Goal: Communication & Community: Answer question/provide support

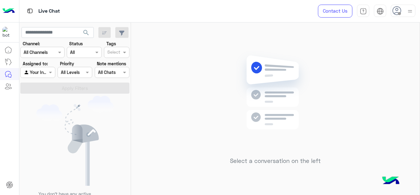
click at [405, 10] on div at bounding box center [403, 11] width 25 height 12
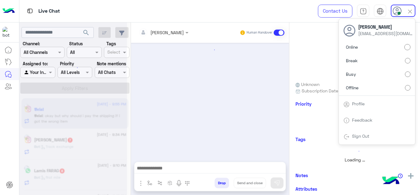
click at [178, 84] on div at bounding box center [210, 99] width 158 height 113
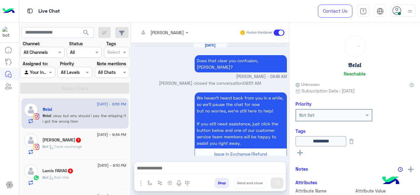
scroll to position [275, 0]
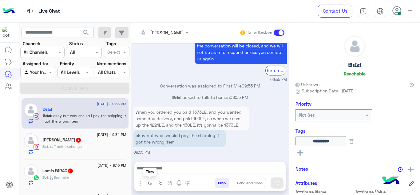
click at [150, 179] on button "button" at bounding box center [150, 183] width 10 height 10
click at [157, 170] on input "text" at bounding box center [160, 169] width 25 height 7
type input "*"
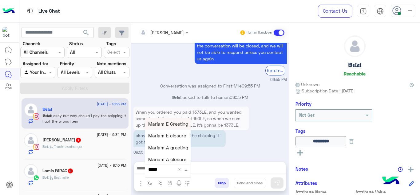
type input "******"
click at [166, 125] on span "Mariam E Greeting" at bounding box center [168, 124] width 40 height 6
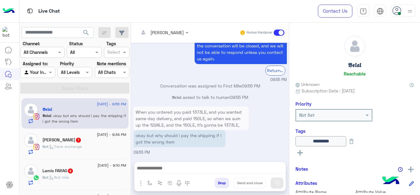
type textarea "**********"
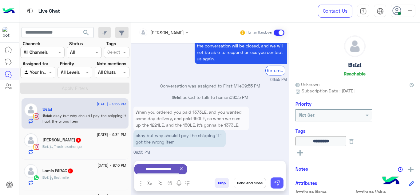
click at [278, 186] on button at bounding box center [277, 182] width 13 height 11
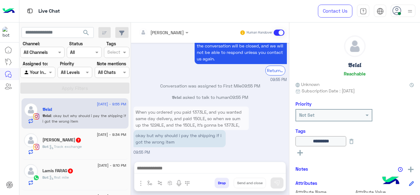
scroll to position [329, 0]
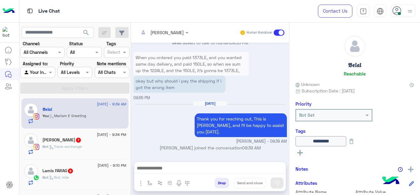
click at [89, 144] on div "Bot : Track exchange" at bounding box center [84, 149] width 84 height 11
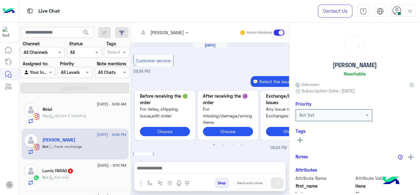
scroll to position [254, 0]
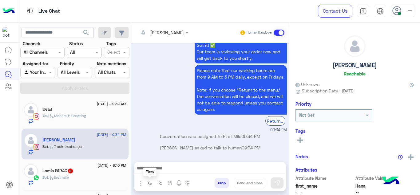
click at [149, 182] on img "button" at bounding box center [149, 182] width 5 height 5
click at [158, 171] on input "text" at bounding box center [160, 169] width 25 height 7
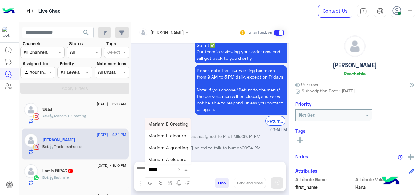
type input "******"
click at [166, 126] on span "Mariam E Greeting" at bounding box center [168, 124] width 40 height 6
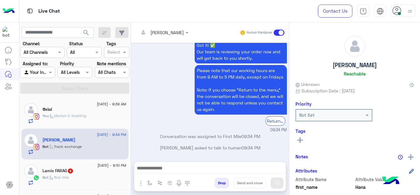
type textarea "**********"
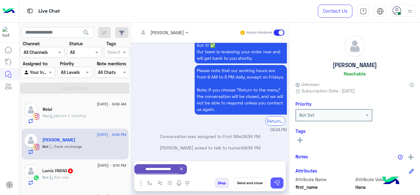
click at [276, 182] on img at bounding box center [277, 183] width 6 height 6
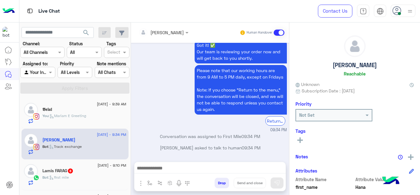
click at [94, 170] on div "Lamis FARAG 8" at bounding box center [84, 171] width 84 height 6
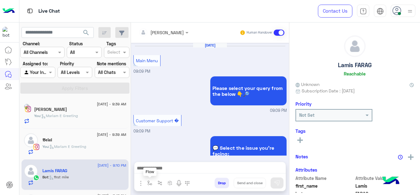
scroll to position [204, 0]
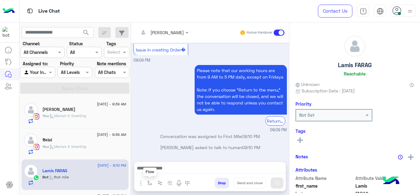
click at [148, 180] on img "button" at bounding box center [149, 182] width 5 height 5
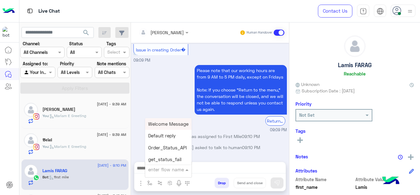
click at [155, 171] on input "text" at bounding box center [160, 169] width 25 height 7
type input "****"
click at [171, 124] on span "Mariam E Greeting" at bounding box center [168, 124] width 40 height 6
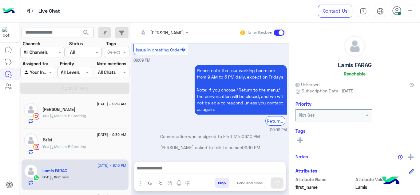
type textarea "**********"
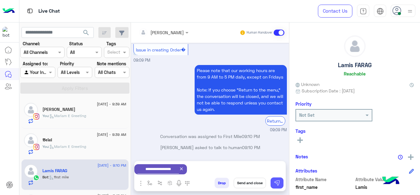
click at [280, 185] on button at bounding box center [277, 182] width 13 height 11
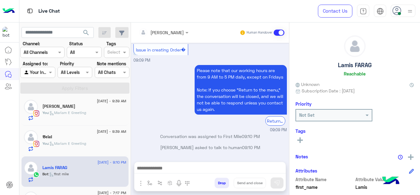
scroll to position [56, 0]
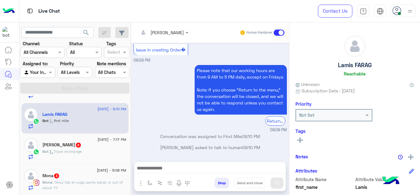
click at [86, 159] on div "Bot : Track exchange" at bounding box center [84, 154] width 84 height 11
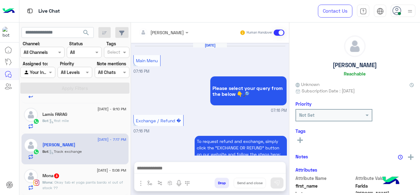
scroll to position [274, 0]
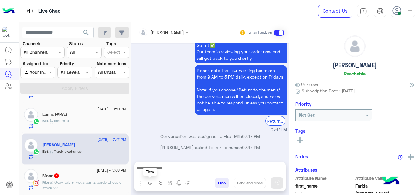
click at [150, 183] on img "button" at bounding box center [149, 182] width 5 height 5
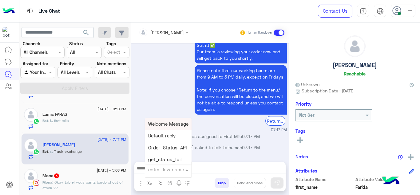
click at [153, 169] on input "text" at bounding box center [160, 169] width 25 height 7
type input "******"
click at [166, 123] on span "Mariam E Greeting" at bounding box center [168, 124] width 40 height 6
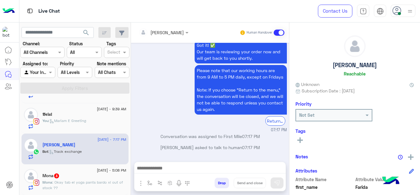
type textarea "**********"
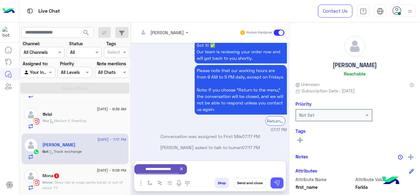
click at [277, 183] on img at bounding box center [277, 183] width 6 height 6
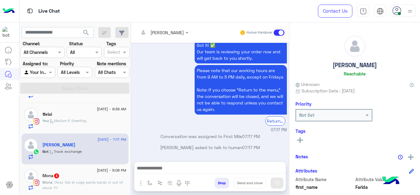
click at [91, 186] on p "Mona : Okay tab el yoga pants bardo xl out of stock ??" at bounding box center [84, 184] width 84 height 11
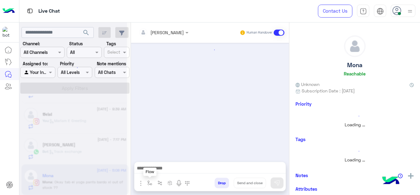
click at [149, 179] on button "button" at bounding box center [150, 183] width 10 height 10
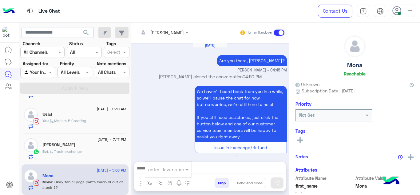
scroll to position [228, 0]
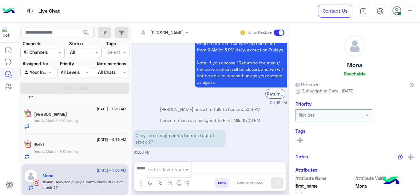
click at [156, 171] on input "text" at bounding box center [160, 169] width 25 height 7
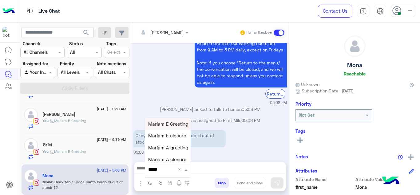
type input "******"
click at [162, 128] on div "Mariam E Greeting" at bounding box center [168, 124] width 46 height 12
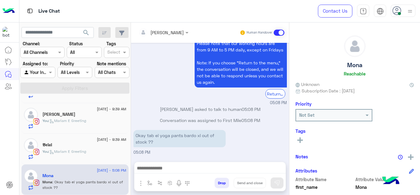
type textarea "**********"
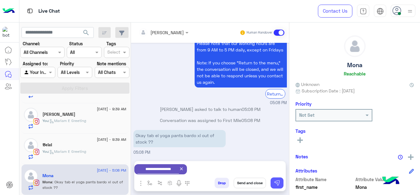
click at [276, 180] on img at bounding box center [277, 183] width 6 height 6
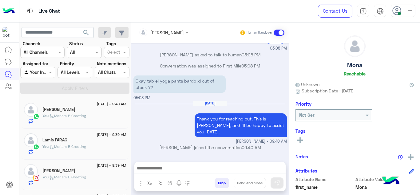
scroll to position [56, 0]
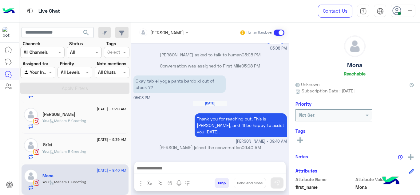
click at [76, 144] on div "𝕭𝖊𝖑𝖆𝖑" at bounding box center [84, 145] width 84 height 6
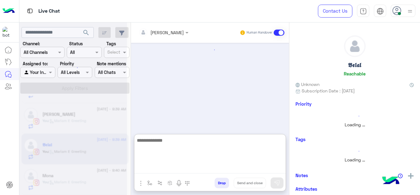
drag, startPoint x: 176, startPoint y: 166, endPoint x: 164, endPoint y: 96, distance: 71.1
click at [164, 96] on div "Mariam Ahmed Human Handover enter flow name Drop Send and close" at bounding box center [210, 109] width 158 height 175
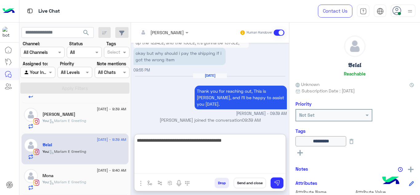
click at [203, 141] on textarea "**********" at bounding box center [209, 154] width 151 height 37
click at [235, 142] on textarea "**********" at bounding box center [209, 154] width 151 height 37
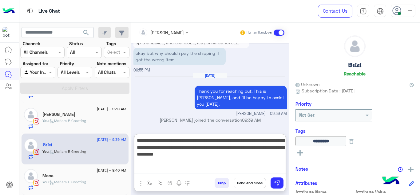
type textarea "**********"
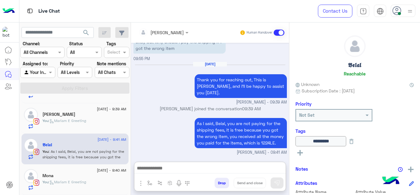
scroll to position [354, 0]
click at [82, 175] on div "Mona" at bounding box center [84, 176] width 84 height 6
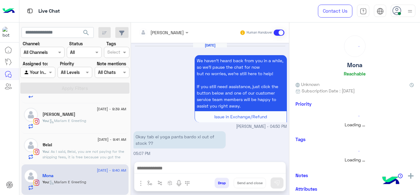
scroll to position [252, 0]
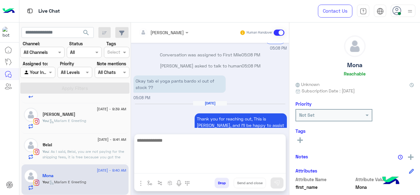
click at [182, 169] on textarea at bounding box center [209, 154] width 151 height 37
type textarea "**********"
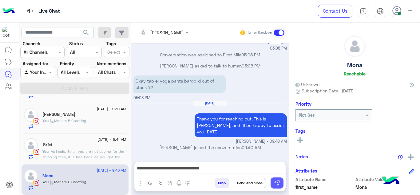
click at [274, 180] on img at bounding box center [277, 183] width 6 height 6
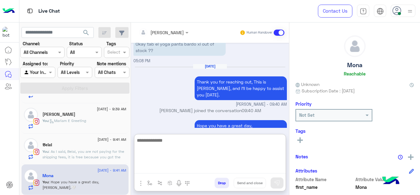
click at [180, 173] on textarea at bounding box center [209, 154] width 151 height 37
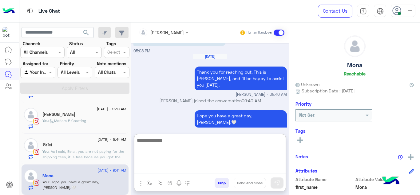
scroll to position [299, 0]
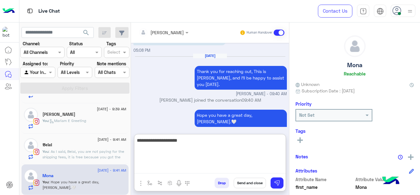
type textarea "**********"
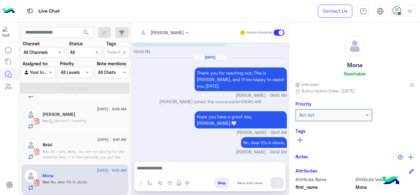
scroll to position [308, 0]
click at [85, 147] on div "𝕭𝖊𝖑𝖆𝖑" at bounding box center [84, 145] width 84 height 6
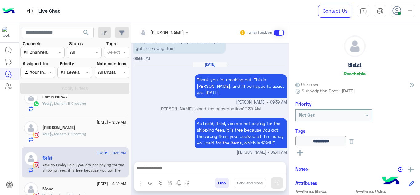
scroll to position [41, 0]
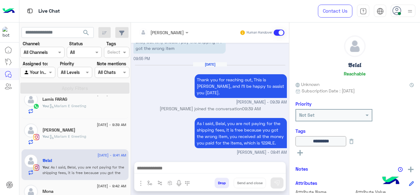
click at [98, 134] on div "You : Mariam E Greeting" at bounding box center [84, 139] width 84 height 11
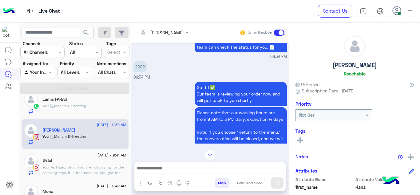
scroll to position [953, 0]
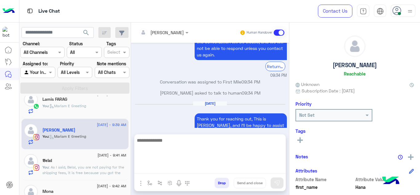
click at [173, 170] on textarea at bounding box center [209, 154] width 151 height 37
type textarea "**********"
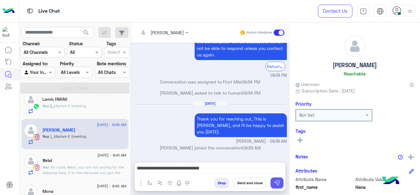
click at [276, 181] on img at bounding box center [277, 183] width 6 height 6
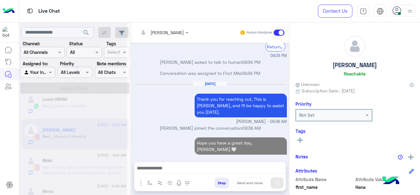
scroll to position [972, 0]
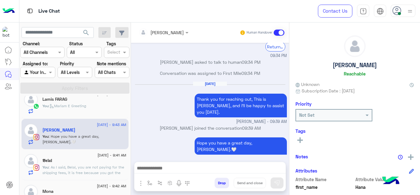
click at [107, 170] on span ": As I said, Belal, you are not paying for the shipping fees, it is free becaus…" at bounding box center [83, 175] width 82 height 21
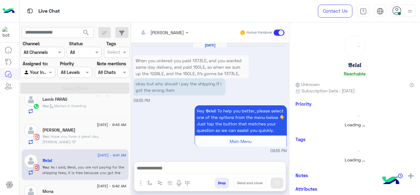
scroll to position [262, 0]
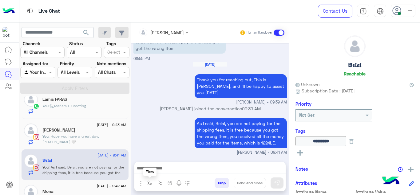
click at [149, 178] on button "button" at bounding box center [150, 183] width 10 height 10
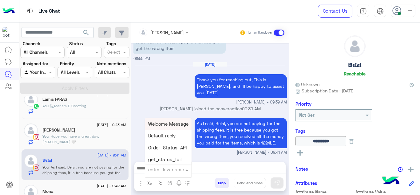
click at [157, 170] on input "text" at bounding box center [160, 169] width 25 height 7
type input "******"
click at [163, 140] on div "Mariam E closure" at bounding box center [168, 136] width 46 height 12
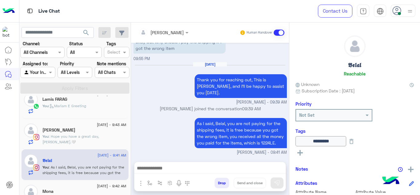
type textarea "**********"
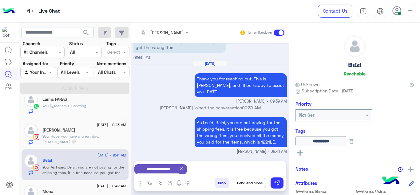
click at [254, 185] on button "Send and close" at bounding box center [250, 183] width 32 height 10
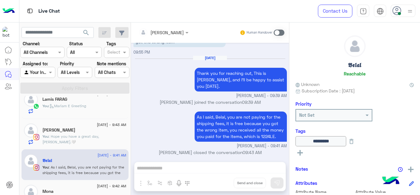
scroll to position [273, 0]
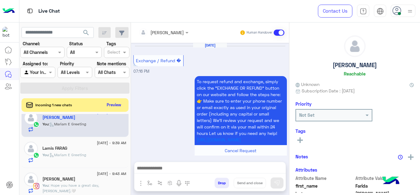
scroll to position [269, 0]
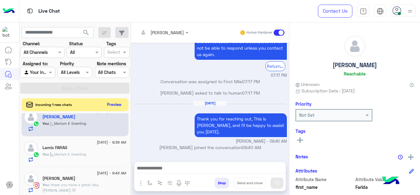
click at [117, 102] on button "Preview" at bounding box center [114, 104] width 19 height 8
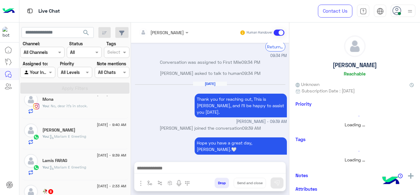
scroll to position [56, 0]
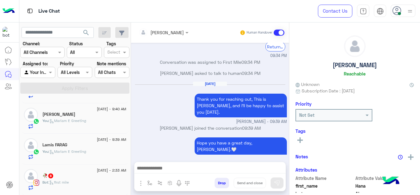
click at [75, 169] on div "17 September - 2:33 AM" at bounding box center [84, 171] width 84 height 4
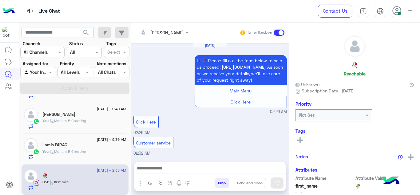
scroll to position [264, 0]
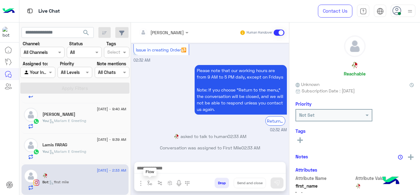
drag, startPoint x: 149, startPoint y: 179, endPoint x: 150, endPoint y: 182, distance: 3.6
click at [150, 182] on button "button" at bounding box center [150, 183] width 10 height 10
click at [150, 182] on img "button" at bounding box center [149, 182] width 5 height 5
click at [149, 185] on img "button" at bounding box center [149, 182] width 5 height 5
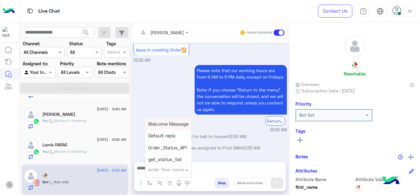
click at [161, 166] on input "text" at bounding box center [160, 169] width 25 height 7
type input "******"
click at [169, 126] on span "Mariam E Greeting" at bounding box center [168, 124] width 40 height 6
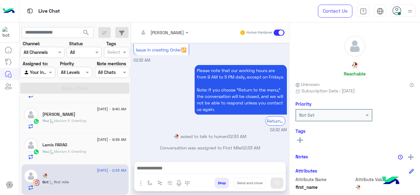
type textarea "**********"
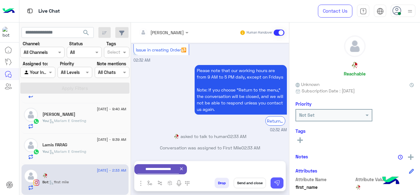
click at [277, 181] on img at bounding box center [277, 183] width 6 height 6
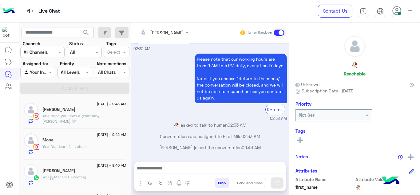
scroll to position [307, 0]
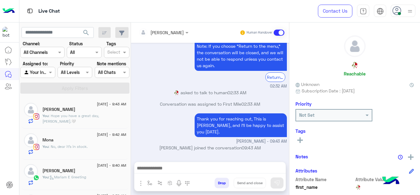
click at [86, 116] on span ": Hope you have a great day, Hana.🤍" at bounding box center [70, 118] width 57 height 10
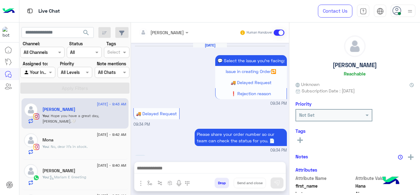
scroll to position [210, 0]
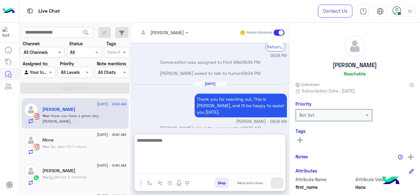
click at [160, 167] on textarea at bounding box center [209, 154] width 151 height 37
type textarea "**********"
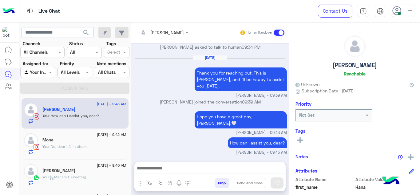
scroll to position [243, 0]
click at [81, 147] on span ": No, dear it's in stock." at bounding box center [68, 146] width 39 height 5
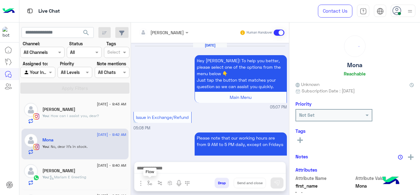
scroll to position [188, 0]
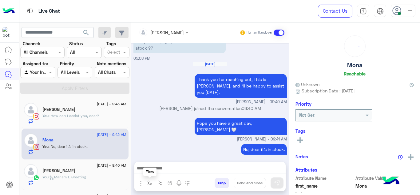
click at [150, 186] on button "button" at bounding box center [150, 183] width 10 height 10
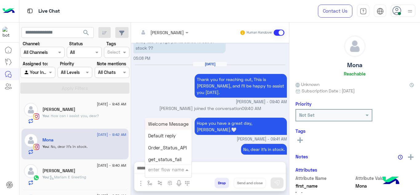
click at [158, 174] on div "enter flow name" at bounding box center [168, 169] width 46 height 11
type input "******"
click at [173, 133] on span "Mariam E closure" at bounding box center [167, 136] width 38 height 6
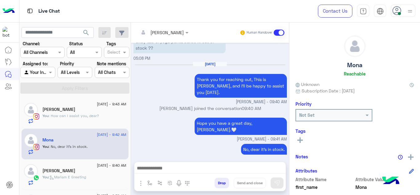
type textarea "**********"
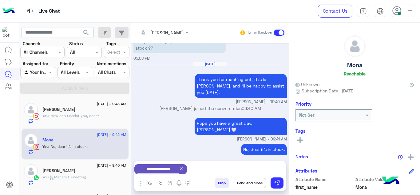
click at [250, 182] on button "Send and close" at bounding box center [250, 183] width 32 height 10
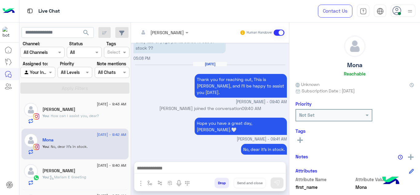
scroll to position [200, 0]
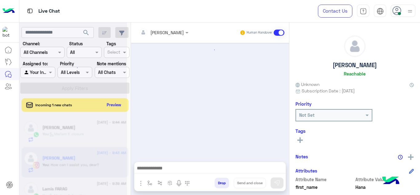
scroll to position [177, 0]
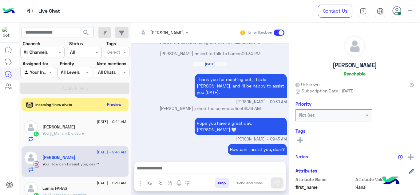
click at [111, 103] on button "Preview" at bounding box center [114, 104] width 19 height 8
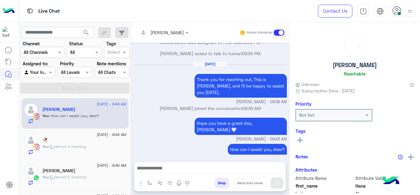
scroll to position [56, 0]
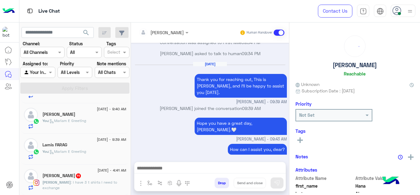
click at [86, 178] on div "Abdallah maghraby 11" at bounding box center [84, 176] width 84 height 6
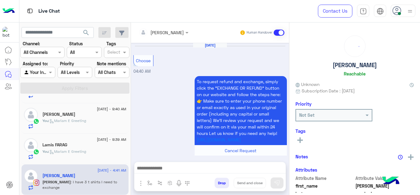
scroll to position [256, 0]
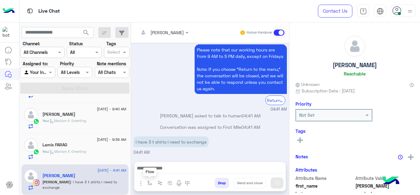
click at [148, 184] on img "button" at bounding box center [149, 182] width 5 height 5
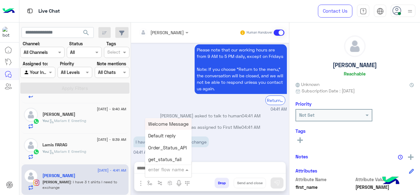
click at [160, 167] on input "text" at bounding box center [160, 169] width 25 height 7
type input "******"
click at [178, 122] on span "Mariam E Greeting" at bounding box center [168, 124] width 40 height 6
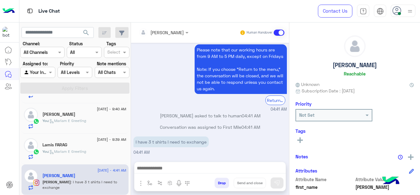
type textarea "**********"
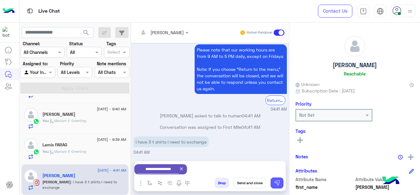
click at [282, 185] on button at bounding box center [277, 182] width 13 height 11
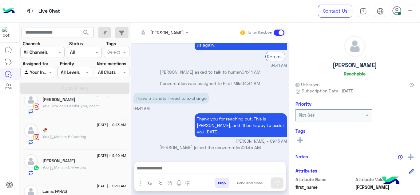
scroll to position [0, 0]
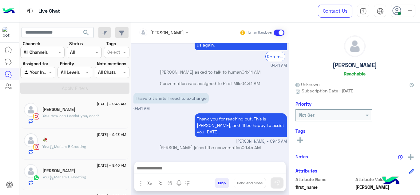
click at [98, 108] on div "Hana Aly" at bounding box center [84, 110] width 84 height 6
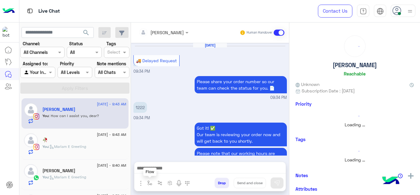
scroll to position [177, 0]
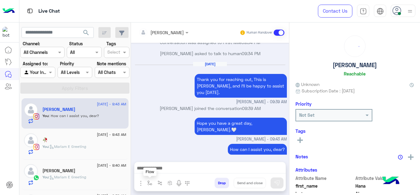
click at [147, 182] on button "button" at bounding box center [150, 183] width 10 height 10
click at [155, 173] on div "enter flow name" at bounding box center [166, 169] width 36 height 7
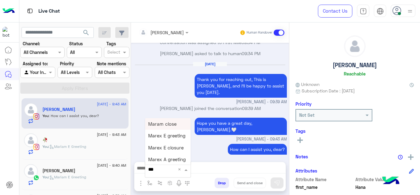
type input "****"
click at [177, 136] on span "Mariam E closure" at bounding box center [167, 136] width 38 height 6
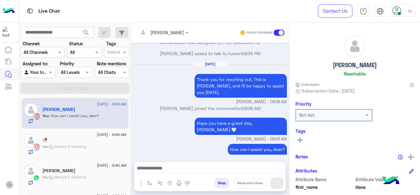
type textarea "**********"
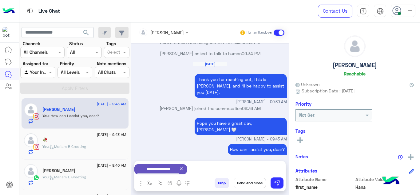
click at [252, 183] on button "Send and close" at bounding box center [250, 183] width 32 height 10
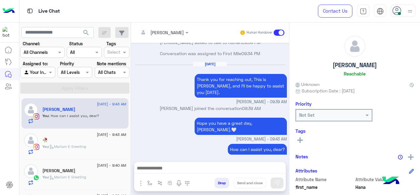
scroll to position [188, 0]
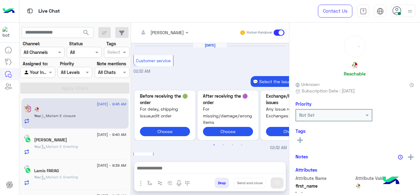
scroll to position [226, 0]
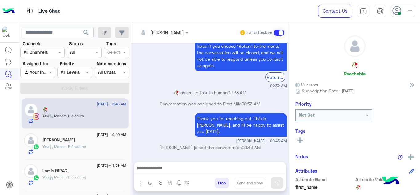
click at [94, 142] on div "Farida Ahmed" at bounding box center [84, 140] width 84 height 6
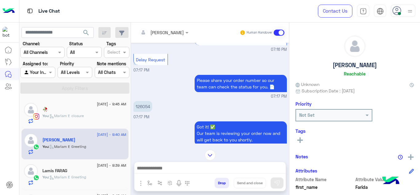
scroll to position [269, 0]
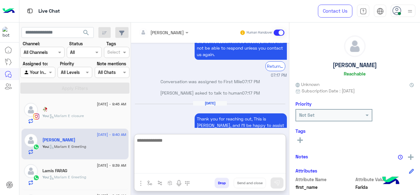
click at [166, 167] on textarea at bounding box center [209, 154] width 151 height 37
type textarea "**********"
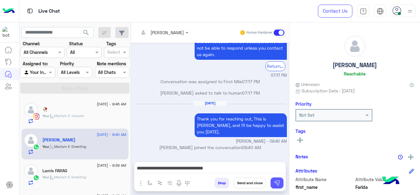
click at [280, 179] on button at bounding box center [277, 182] width 13 height 11
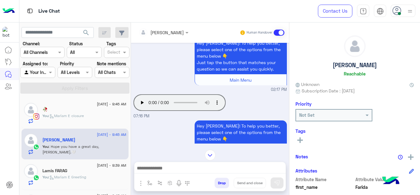
scroll to position [355, 0]
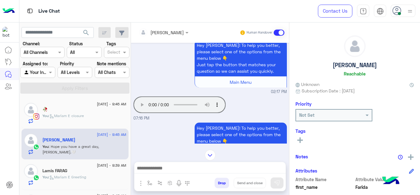
click at [275, 106] on div "Your browser does not support the audio tag. 07:16 PM" at bounding box center [211, 108] width 154 height 26
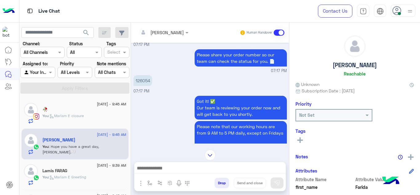
scroll to position [697, 0]
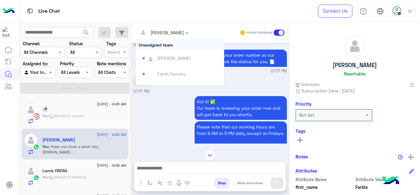
click at [174, 33] on div at bounding box center [164, 32] width 56 height 7
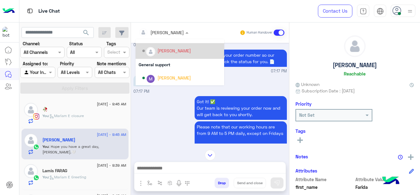
scroll to position [98, 0]
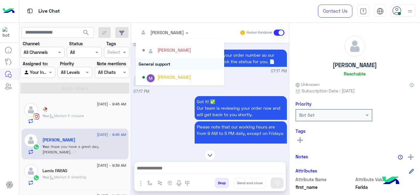
click at [167, 65] on div "General support" at bounding box center [180, 63] width 89 height 11
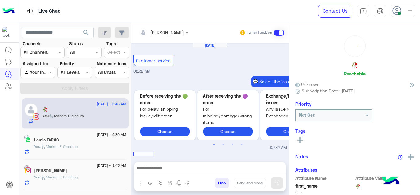
scroll to position [226, 0]
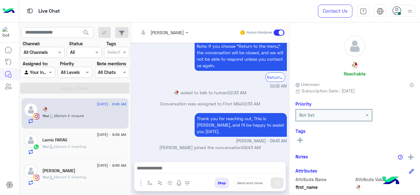
click at [95, 143] on div "Lamis FARAG" at bounding box center [84, 140] width 84 height 6
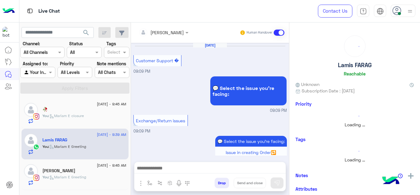
scroll to position [199, 0]
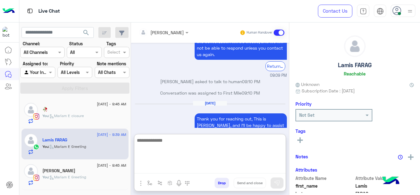
click at [157, 169] on textarea at bounding box center [209, 154] width 151 height 37
type textarea "*"
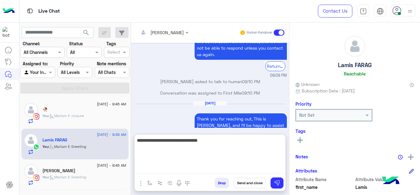
click at [216, 169] on textarea "**********" at bounding box center [209, 154] width 151 height 37
type textarea "**********"
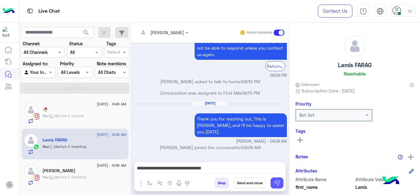
click at [276, 181] on img at bounding box center [277, 183] width 6 height 6
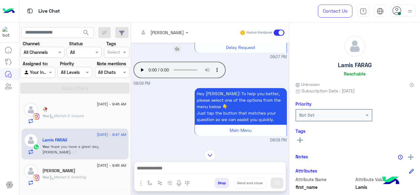
scroll to position [268, 0]
click at [166, 116] on div "Hey Lamis! To help you better, please select one of the options from the menu b…" at bounding box center [223, 112] width 127 height 48
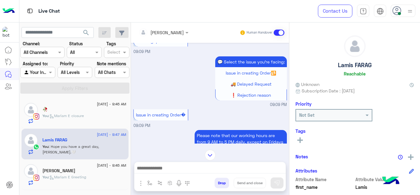
scroll to position [636, 0]
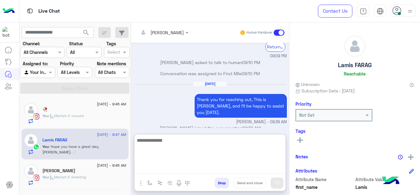
click at [173, 168] on textarea at bounding box center [209, 154] width 151 height 37
type textarea "**********"
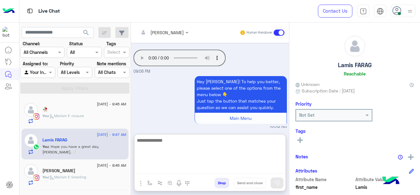
scroll to position [709, 0]
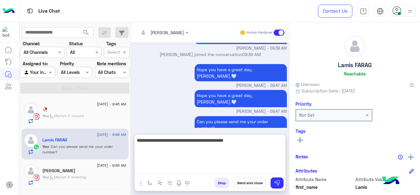
type textarea "**********"
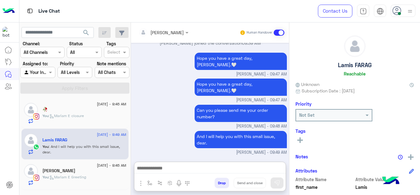
scroll to position [724, 0]
click at [110, 174] on div "You : Mariam E Greeting" at bounding box center [84, 179] width 84 height 11
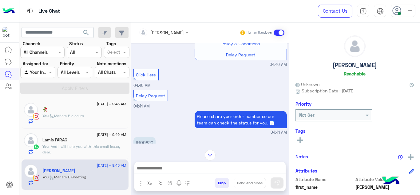
scroll to position [464, 0]
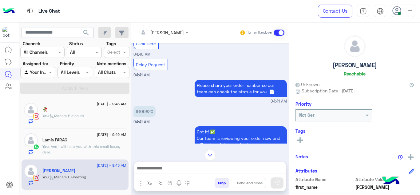
click at [146, 113] on p "#100820" at bounding box center [145, 111] width 22 height 11
copy p "100820"
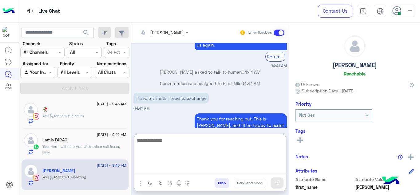
drag, startPoint x: 158, startPoint y: 168, endPoint x: 153, endPoint y: 75, distance: 93.6
click at [153, 75] on div "Mariam Ahmed Human Handover Sep 13, 2025 U can look at the chat 12:42 PM Thank …" at bounding box center [210, 109] width 158 height 175
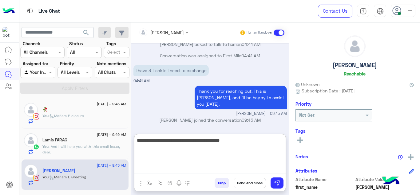
click at [223, 142] on textarea "**********" at bounding box center [209, 154] width 151 height 37
click at [238, 141] on textarea "**********" at bounding box center [209, 154] width 151 height 37
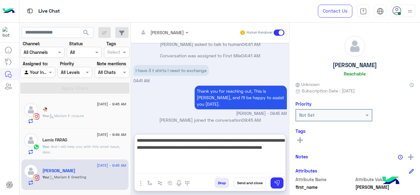
type textarea "**********"
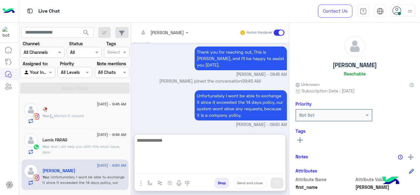
scroll to position [682, 0]
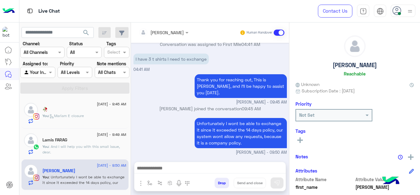
click at [110, 150] on p "You : And I will help you with this small issue, dear." at bounding box center [84, 149] width 84 height 11
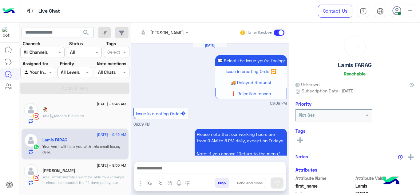
scroll to position [190, 0]
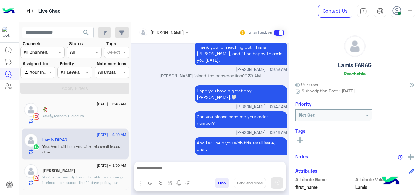
click at [92, 111] on div "🥀" at bounding box center [84, 110] width 84 height 6
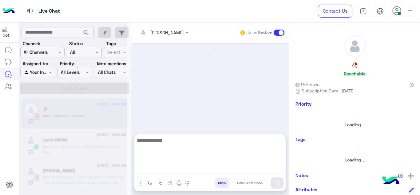
drag, startPoint x: 175, startPoint y: 166, endPoint x: 166, endPoint y: 110, distance: 57.0
click at [166, 110] on div "Mariam Ahmed Human Handover enter flow name Drop Send and close" at bounding box center [210, 109] width 158 height 175
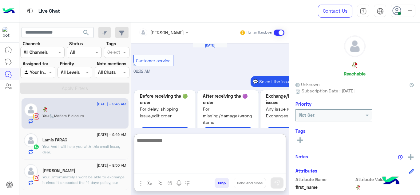
scroll to position [253, 0]
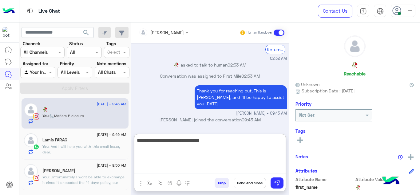
click at [200, 138] on textarea "**********" at bounding box center [209, 154] width 151 height 37
type textarea "**********"
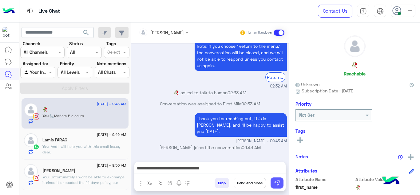
scroll to position [245, 0]
click at [277, 183] on img at bounding box center [277, 183] width 6 height 6
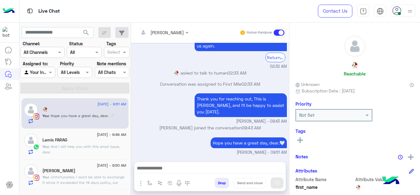
click at [96, 143] on div "Lamis FARAG" at bounding box center [84, 140] width 84 height 6
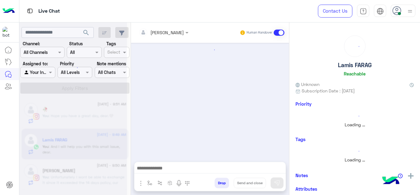
click at [96, 143] on div at bounding box center [73, 99] width 108 height 195
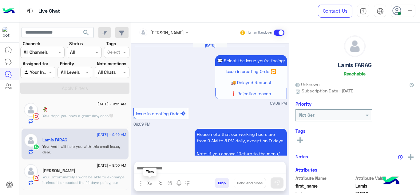
click at [151, 182] on img "button" at bounding box center [149, 182] width 5 height 5
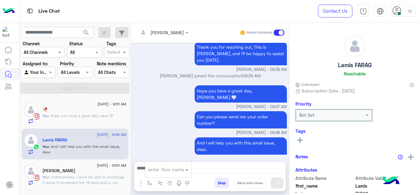
click at [157, 173] on div "enter flow name" at bounding box center [168, 169] width 46 height 11
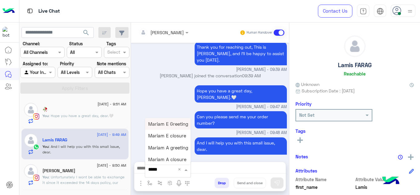
type input "******"
click at [168, 134] on span "Mariam E closure" at bounding box center [167, 136] width 38 height 6
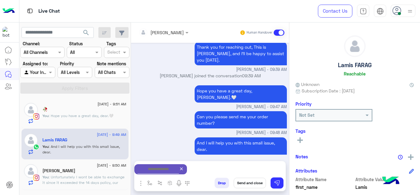
type textarea "**********"
click at [248, 181] on button "Send and close" at bounding box center [250, 183] width 32 height 10
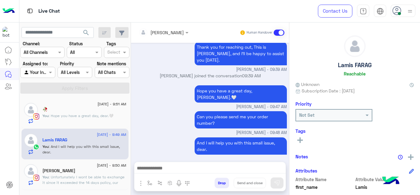
scroll to position [202, 0]
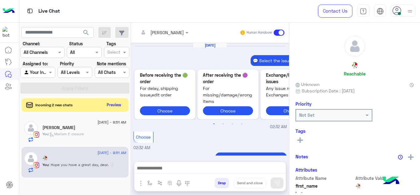
scroll to position [224, 0]
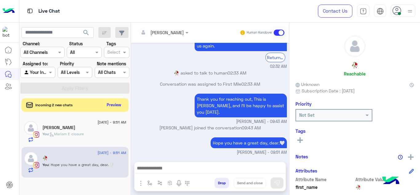
click at [109, 127] on div "Abdallah maghraby" at bounding box center [84, 128] width 84 height 6
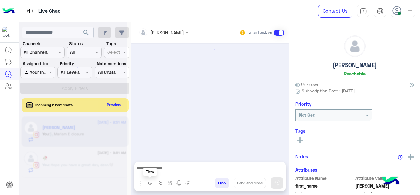
scroll to position [186, 0]
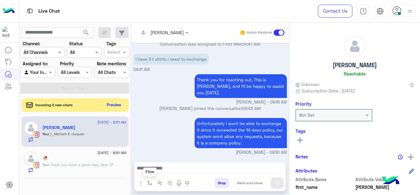
click at [153, 181] on button "button" at bounding box center [150, 183] width 10 height 10
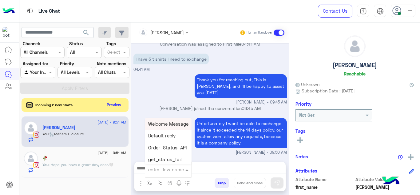
click at [160, 171] on input "text" at bounding box center [160, 169] width 25 height 7
type input "******"
click at [168, 138] on div "Mariam E closure" at bounding box center [168, 136] width 46 height 12
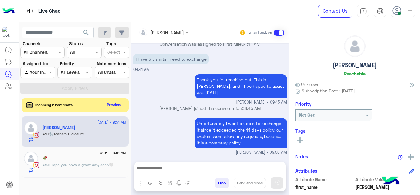
type textarea "**********"
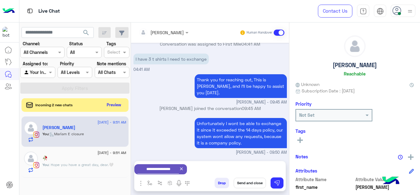
click at [252, 183] on button "Send and close" at bounding box center [250, 183] width 32 height 10
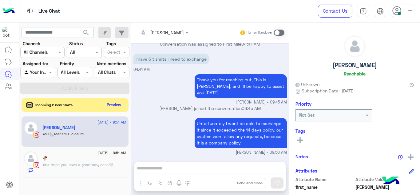
scroll to position [197, 0]
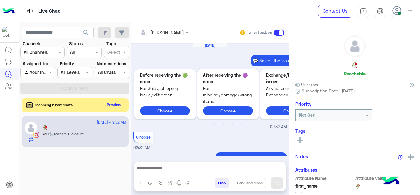
scroll to position [224, 0]
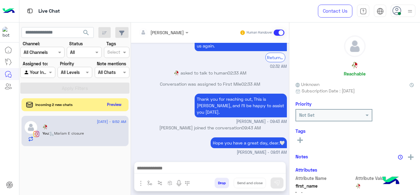
click at [114, 106] on button "Preview" at bounding box center [114, 104] width 19 height 8
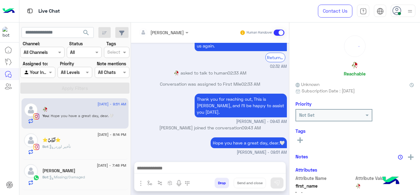
click at [99, 146] on div "Bot : تأخير اوردر" at bounding box center [84, 149] width 84 height 11
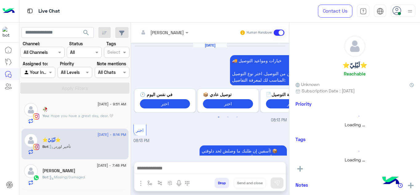
scroll to position [249, 0]
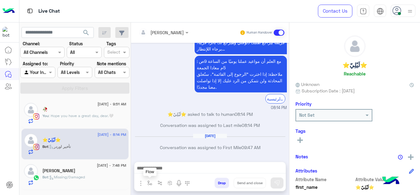
click at [149, 182] on img "button" at bounding box center [149, 182] width 5 height 5
click at [157, 168] on input "text" at bounding box center [160, 169] width 25 height 7
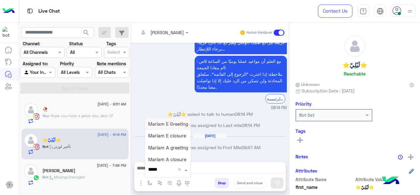
type input "******"
click at [173, 139] on div "Mariam E closure" at bounding box center [168, 136] width 46 height 12
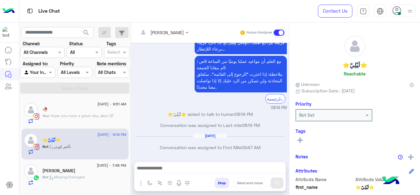
type textarea "**********"
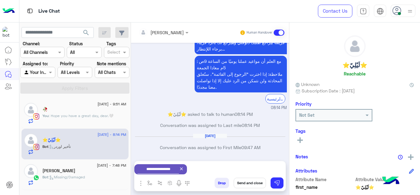
click at [183, 168] on icon at bounding box center [181, 168] width 3 height 3
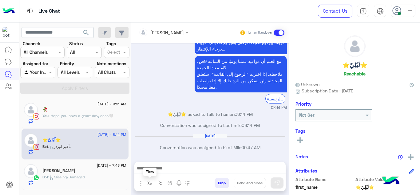
click at [148, 181] on img "button" at bounding box center [149, 182] width 5 height 5
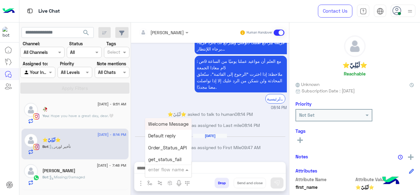
click at [156, 174] on div "enter flow name" at bounding box center [168, 169] width 46 height 11
type input "******"
click at [169, 121] on div "Mariam E Greeting" at bounding box center [168, 124] width 46 height 12
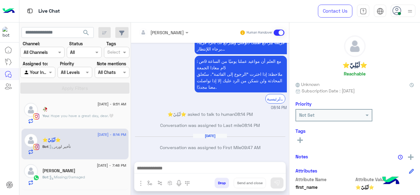
type textarea "**********"
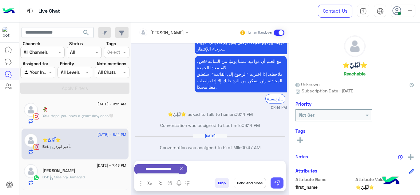
click at [279, 180] on img at bounding box center [277, 183] width 6 height 6
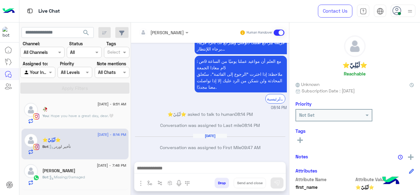
click at [91, 168] on div "Farah Ammar" at bounding box center [84, 171] width 84 height 6
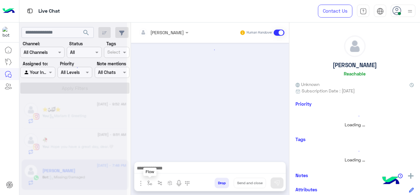
click at [148, 183] on img "button" at bounding box center [149, 182] width 5 height 5
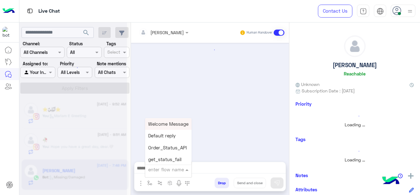
click at [152, 173] on div "enter flow name" at bounding box center [168, 169] width 46 height 11
type input "******"
click at [163, 127] on div "Mariam E Greeting" at bounding box center [168, 124] width 46 height 12
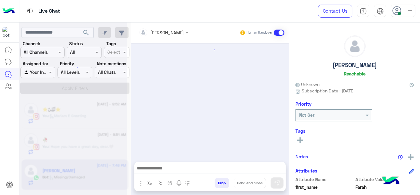
type textarea "**********"
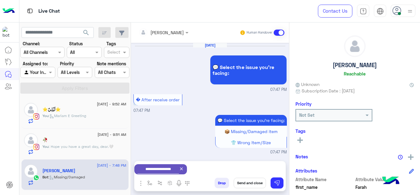
scroll to position [338, 0]
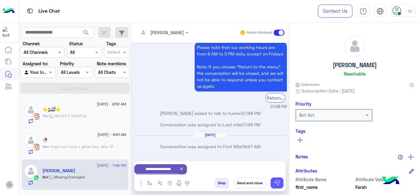
click at [279, 182] on img at bounding box center [277, 183] width 6 height 6
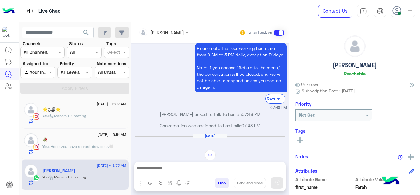
scroll to position [381, 0]
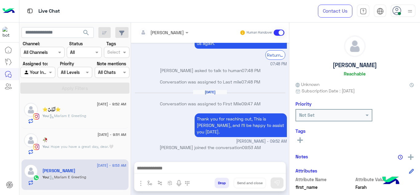
click at [97, 146] on span ": Hope you have a great day, dear.🤍" at bounding box center [81, 146] width 65 height 5
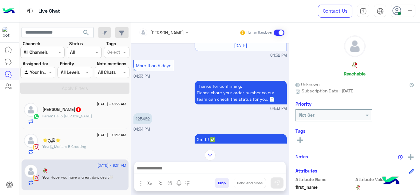
scroll to position [233, 0]
click at [142, 119] on p "125462" at bounding box center [143, 119] width 18 height 11
copy p "125462"
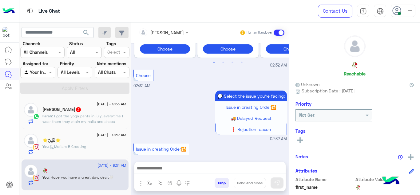
scroll to position [1328, 0]
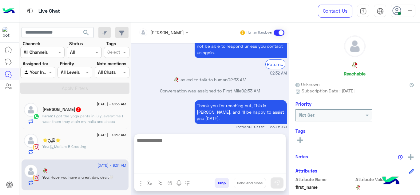
click at [152, 168] on textarea at bounding box center [209, 154] width 151 height 37
type textarea "**********"
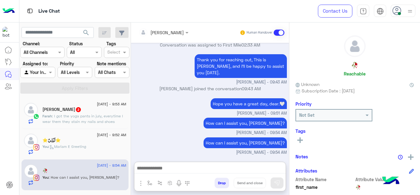
scroll to position [1384, 0]
click at [82, 113] on p "Farah : I got the yoga pants in july, everytime I wear them they stain my nails…" at bounding box center [84, 124] width 84 height 22
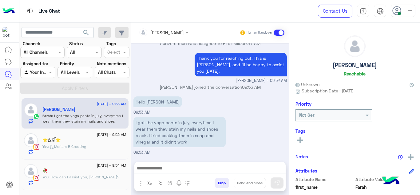
scroll to position [319, 0]
click at [166, 152] on div "I got the yoga pants in july, everytime I wear them they stain my nails and sho…" at bounding box center [211, 136] width 154 height 40
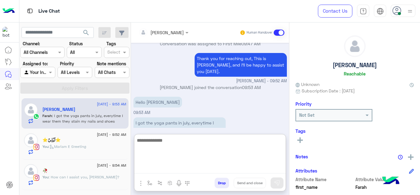
drag, startPoint x: 170, startPoint y: 166, endPoint x: 160, endPoint y: 90, distance: 76.9
click at [160, 90] on div "Mariam Ahmed Human Handover Sep 16, 2025 We’re sorry for the inconvenience caus…" at bounding box center [210, 109] width 158 height 175
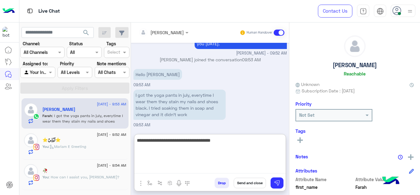
click at [210, 139] on textarea "**********" at bounding box center [209, 154] width 151 height 37
click at [246, 142] on textarea "**********" at bounding box center [209, 154] width 151 height 37
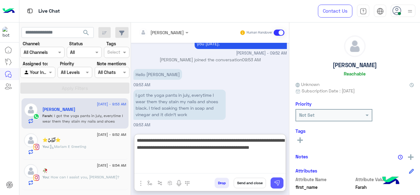
type textarea "**********"
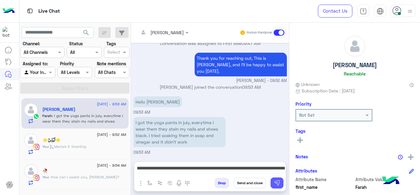
click at [278, 183] on img at bounding box center [277, 183] width 6 height 6
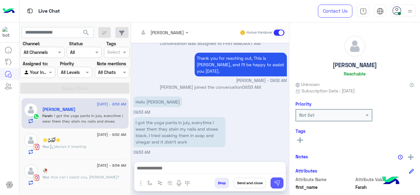
scroll to position [358, 0]
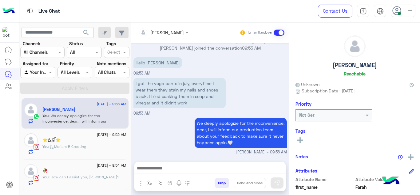
click at [102, 174] on div "🥀" at bounding box center [84, 171] width 84 height 6
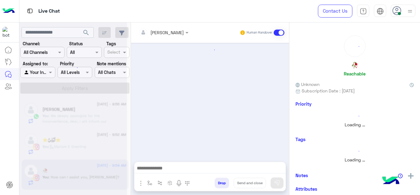
scroll to position [168, 0]
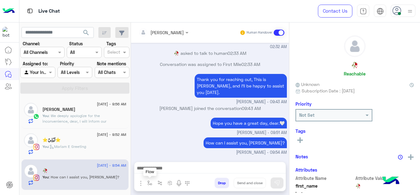
click at [150, 182] on img "button" at bounding box center [149, 182] width 5 height 5
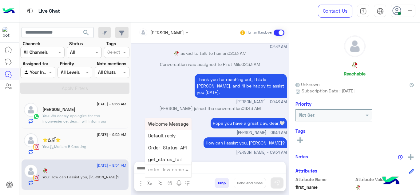
click at [157, 173] on div "enter flow name" at bounding box center [166, 169] width 36 height 7
type input "*"
type input "******"
click at [166, 137] on span "Mariam E closure" at bounding box center [167, 136] width 38 height 6
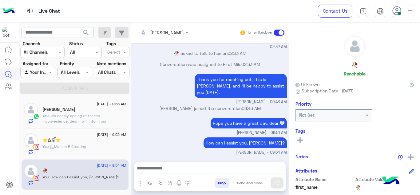
type textarea "**********"
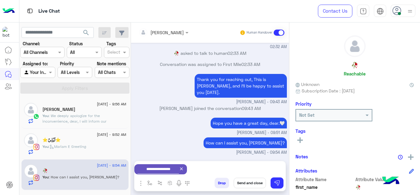
click at [249, 182] on button "Send and close" at bounding box center [250, 183] width 32 height 10
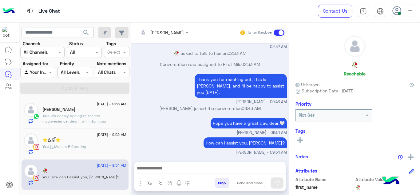
scroll to position [179, 0]
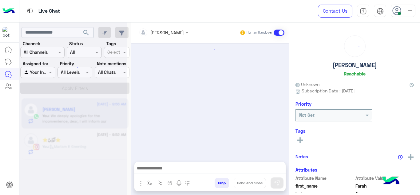
click at [223, 159] on div "Mariam Ahmed Human Handover enter flow name Drop Send and close" at bounding box center [210, 109] width 158 height 175
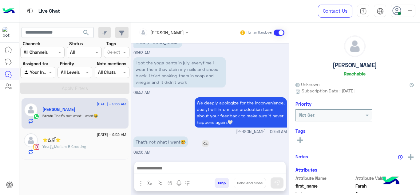
scroll to position [207, 0]
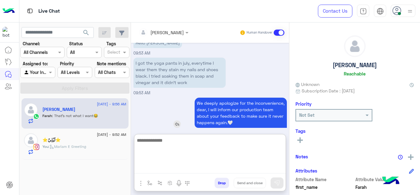
drag, startPoint x: 175, startPoint y: 166, endPoint x: 167, endPoint y: 115, distance: 51.9
click at [167, 115] on div "Mariam Ahmed Human Handover Sep 16, 2025 Got it! ✅ Your case has been sent to o…" at bounding box center [210, 109] width 158 height 175
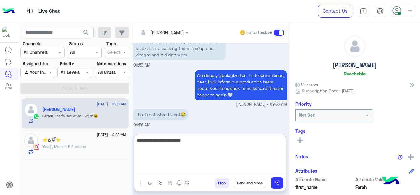
type textarea "**********"
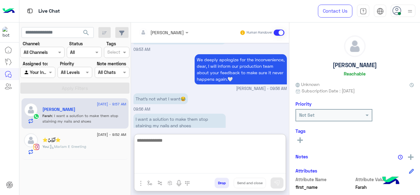
scroll to position [309, 0]
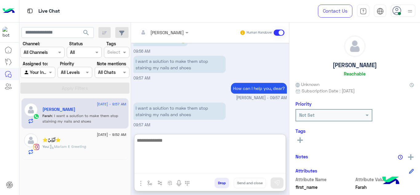
click at [175, 142] on textarea at bounding box center [209, 154] width 151 height 37
click at [158, 138] on textarea at bounding box center [209, 154] width 151 height 37
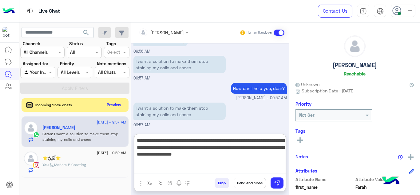
type textarea "**********"
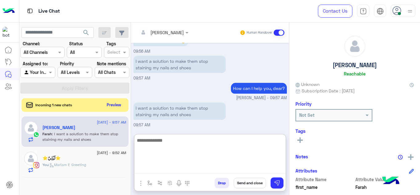
scroll to position [354, 0]
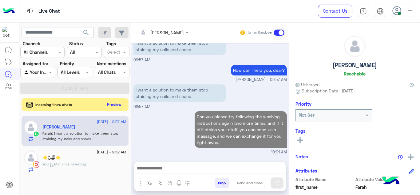
click at [118, 108] on button "Preview" at bounding box center [114, 104] width 19 height 8
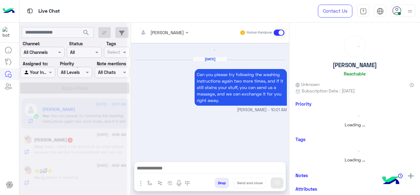
scroll to position [226, 0]
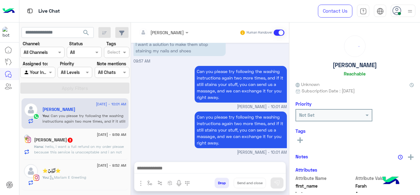
click at [94, 144] on span ": hello, i want a full refund on my order please because this service is unacce…" at bounding box center [79, 152] width 90 height 16
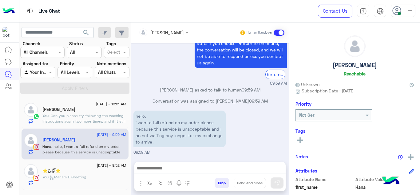
scroll to position [267, 0]
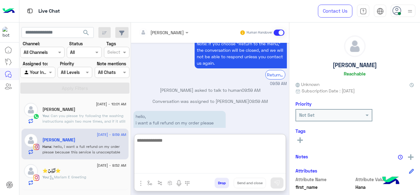
drag, startPoint x: 155, startPoint y: 165, endPoint x: 159, endPoint y: 92, distance: 72.7
click at [159, 92] on div "Mariam Ahmed Human Handover Sep 17, 2025 How can I assist you, dear? Mariam Ahm…" at bounding box center [210, 109] width 158 height 175
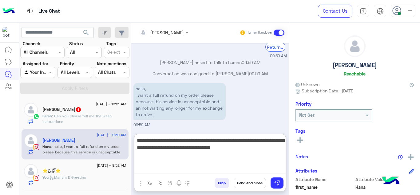
type textarea "**********"
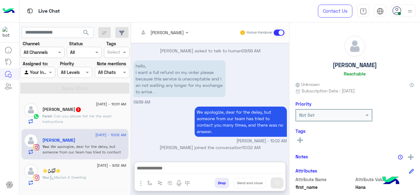
scroll to position [331, 0]
click at [97, 118] on p "Farah : Can you please tell me the wash instructions" at bounding box center [84, 118] width 84 height 11
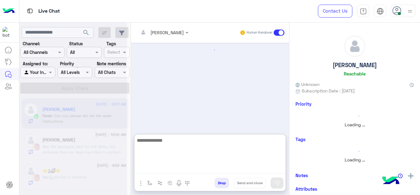
drag, startPoint x: 169, startPoint y: 166, endPoint x: 169, endPoint y: 104, distance: 61.2
click at [169, 104] on div "Mariam Ahmed Human Handover enter flow name Drop Send and close" at bounding box center [210, 109] width 158 height 175
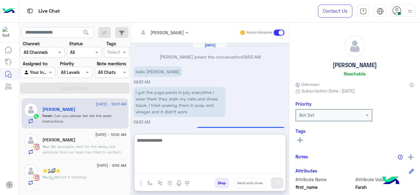
scroll to position [203, 0]
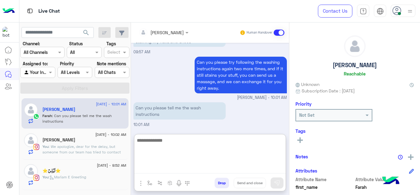
click at [146, 150] on textarea at bounding box center [209, 154] width 151 height 37
type textarea "**********"
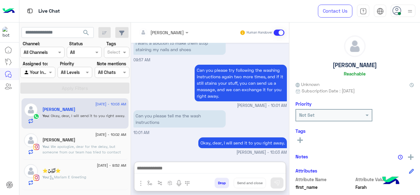
scroll to position [209, 0]
click at [118, 149] on span ": We apologize, dear for the delay, but someone from our team has tried to cont…" at bounding box center [81, 152] width 78 height 16
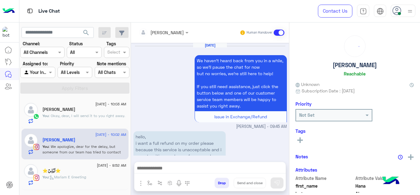
scroll to position [286, 0]
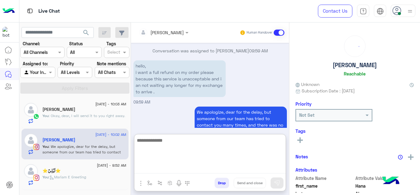
drag, startPoint x: 165, startPoint y: 169, endPoint x: 167, endPoint y: 95, distance: 74.5
click at [167, 95] on div "Mariam Ahmed Human Handover Sep 17, 2025 We haven’t heard back from you in a wh…" at bounding box center [210, 109] width 158 height 175
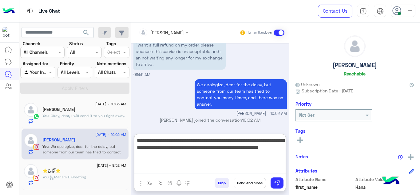
type textarea "**********"
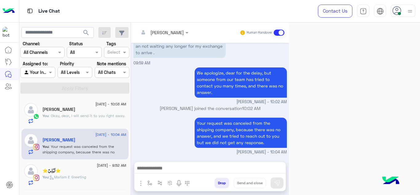
scroll to position [325, 0]
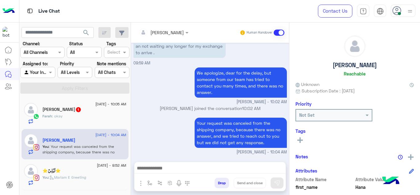
click at [94, 118] on div "Farah : okay" at bounding box center [84, 118] width 84 height 11
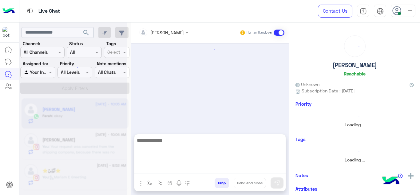
click at [150, 169] on textarea at bounding box center [209, 154] width 151 height 37
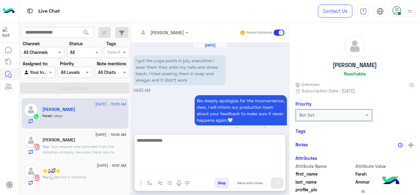
scroll to position [195, 0]
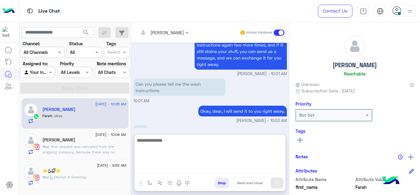
paste textarea "**********"
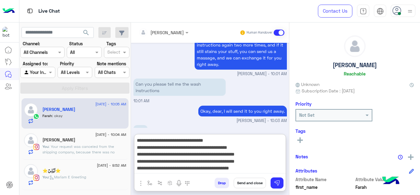
scroll to position [6, 0]
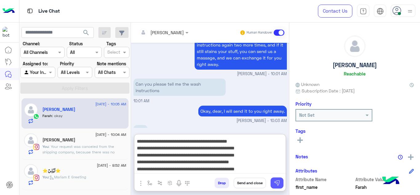
type textarea "**********"
click at [282, 183] on button at bounding box center [277, 182] width 13 height 11
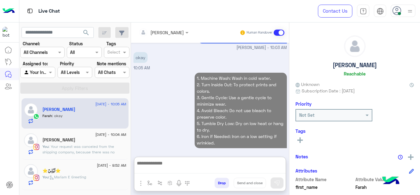
scroll to position [289, 0]
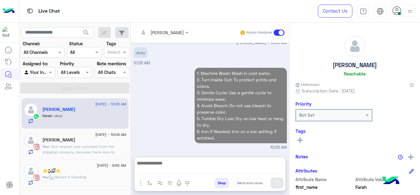
click at [206, 172] on textarea at bounding box center [209, 166] width 151 height 14
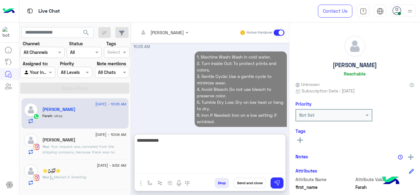
scroll to position [296, 0]
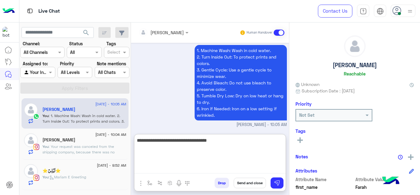
type textarea "**********"
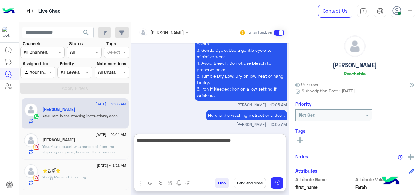
type textarea "**********"
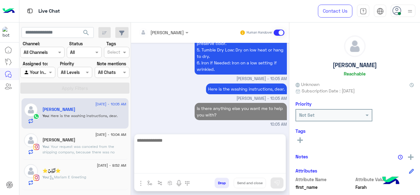
click at [404, 158] on div at bounding box center [406, 156] width 16 height 8
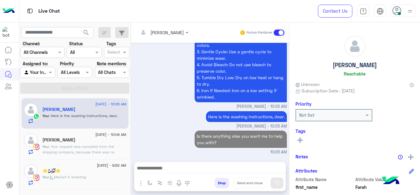
scroll to position [314, 0]
click at [409, 156] on img at bounding box center [411, 157] width 6 height 6
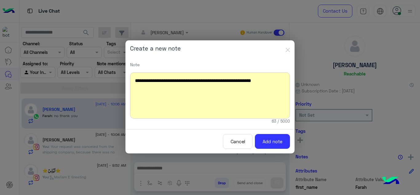
scroll to position [334, 0]
click at [285, 138] on button "Add note" at bounding box center [272, 141] width 35 height 15
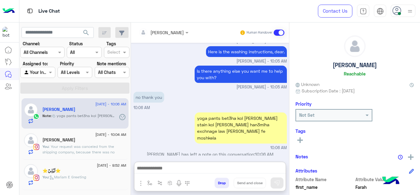
scroll to position [380, 0]
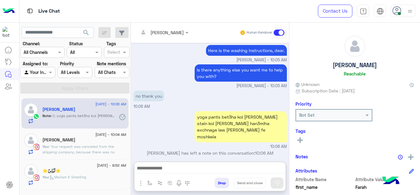
click at [171, 168] on textarea at bounding box center [209, 168] width 151 height 9
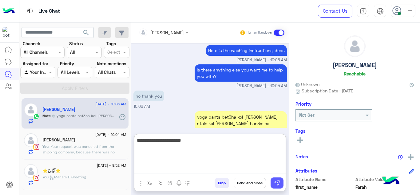
type textarea "**********"
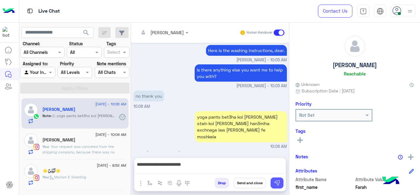
click at [274, 184] on img at bounding box center [277, 183] width 6 height 6
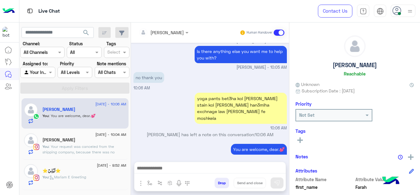
click at [114, 143] on div "Hana Aly" at bounding box center [84, 140] width 84 height 6
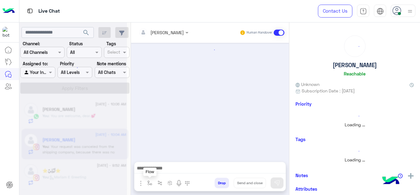
click at [148, 182] on img "button" at bounding box center [149, 182] width 5 height 5
click at [158, 168] on input "text" at bounding box center [160, 169] width 25 height 7
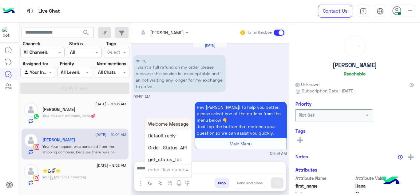
scroll to position [250, 0]
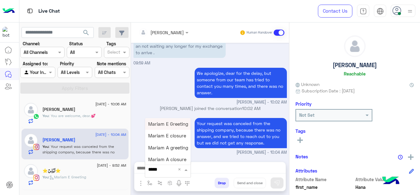
type input "******"
click at [169, 134] on span "Mariam E closure" at bounding box center [167, 136] width 38 height 6
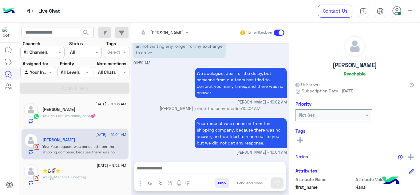
type textarea "**********"
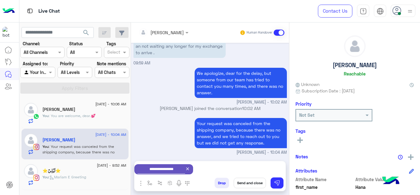
click at [248, 180] on button "Send and close" at bounding box center [250, 183] width 32 height 10
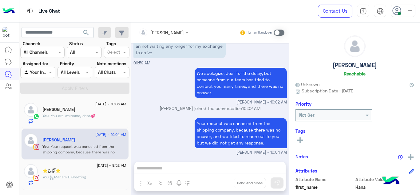
scroll to position [261, 0]
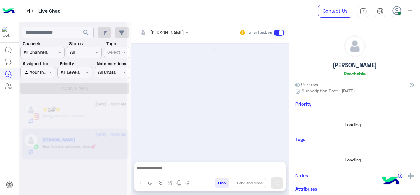
scroll to position [180, 0]
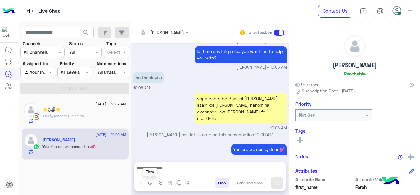
click at [148, 184] on img "button" at bounding box center [149, 182] width 5 height 5
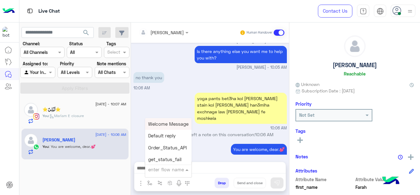
click at [152, 171] on input "text" at bounding box center [160, 169] width 25 height 7
type input "******"
click at [170, 137] on span "Mariam E closure" at bounding box center [167, 136] width 38 height 6
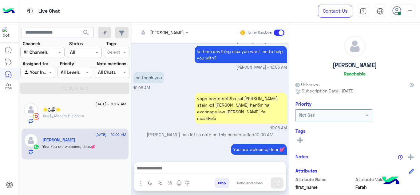
type textarea "**********"
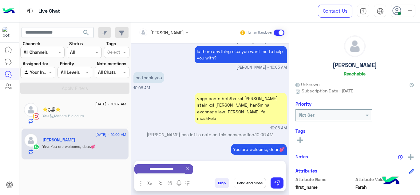
click at [253, 182] on button "Send and close" at bounding box center [250, 183] width 32 height 10
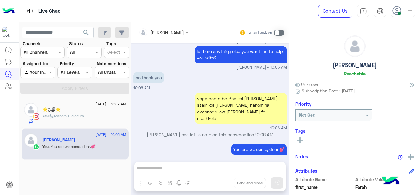
scroll to position [191, 0]
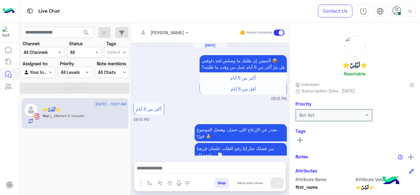
scroll to position [203, 0]
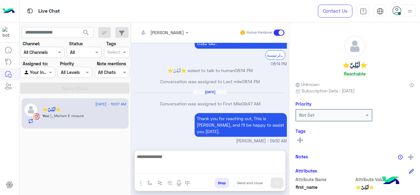
click at [178, 171] on textarea at bounding box center [209, 163] width 151 height 21
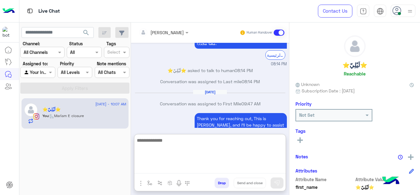
scroll to position [230, 0]
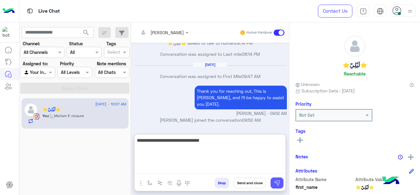
type textarea "**********"
click at [275, 178] on button at bounding box center [277, 182] width 13 height 11
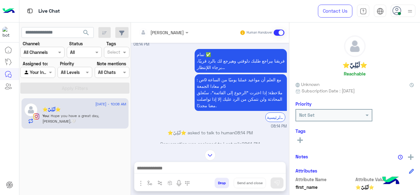
scroll to position [859, 0]
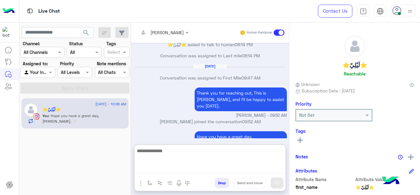
click at [169, 167] on textarea at bounding box center [209, 160] width 151 height 26
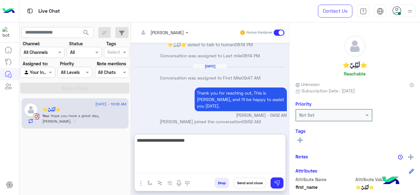
type textarea "**********"
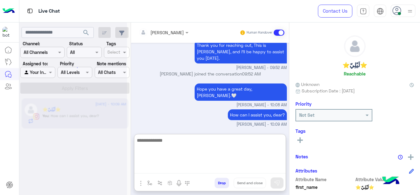
scroll to position [946, 0]
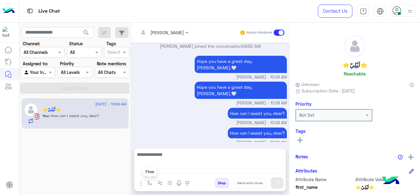
click at [151, 185] on button "button" at bounding box center [150, 183] width 10 height 10
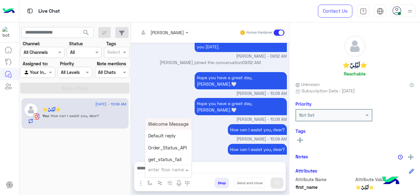
click at [158, 173] on div "enter flow name" at bounding box center [166, 169] width 36 height 7
type input "******"
click at [160, 136] on span "Mariam E closure" at bounding box center [167, 136] width 38 height 6
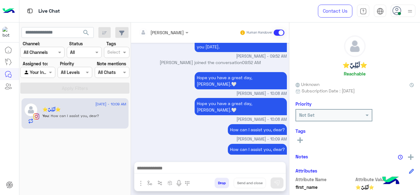
type textarea "**********"
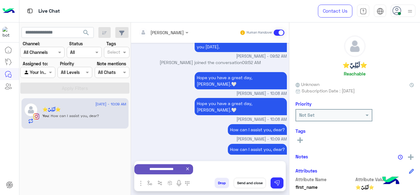
scroll to position [919, 0]
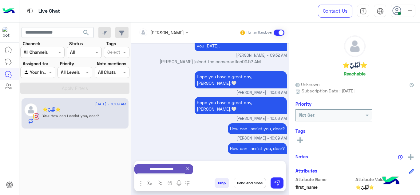
click at [245, 184] on button "Send and close" at bounding box center [250, 183] width 32 height 10
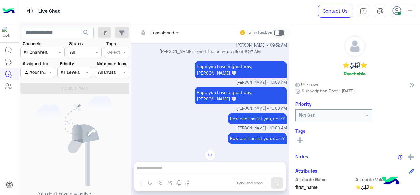
scroll to position [1005, 0]
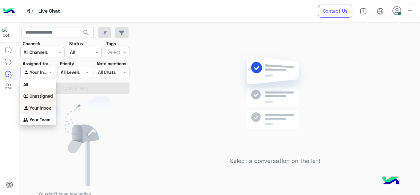
drag, startPoint x: 46, startPoint y: 70, endPoint x: 47, endPoint y: 95, distance: 25.0
click at [47, 95] on body "Live Chat Contact Us Help Center عربي English search Channel: Channel All Chann…" at bounding box center [210, 97] width 420 height 195
click at [47, 95] on b "Unassigned" at bounding box center [41, 95] width 23 height 5
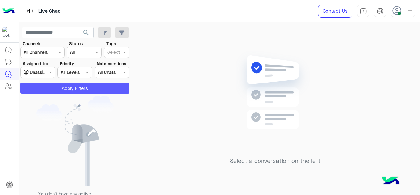
click at [74, 85] on button "Apply Filters" at bounding box center [74, 87] width 109 height 11
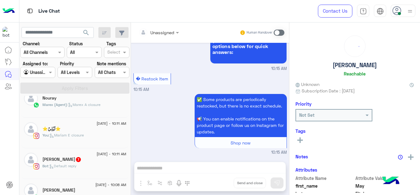
scroll to position [50, 0]
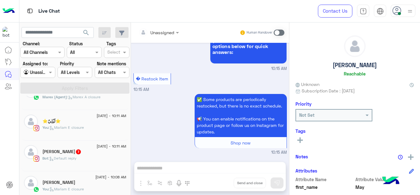
click at [86, 154] on div "Hana Aly 7" at bounding box center [84, 152] width 84 height 6
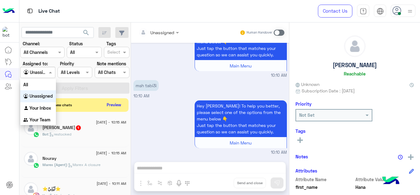
click at [43, 70] on div at bounding box center [38, 72] width 34 height 7
click at [45, 109] on b "Your Inbox" at bounding box center [41, 107] width 22 height 5
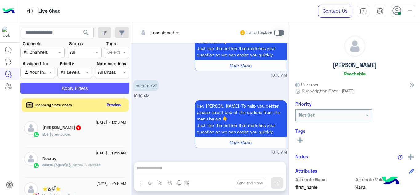
click at [77, 91] on button "Apply Filters" at bounding box center [74, 87] width 109 height 11
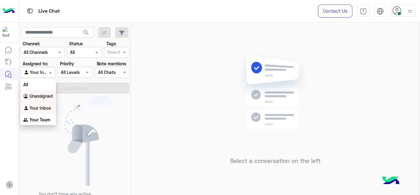
drag, startPoint x: 50, startPoint y: 76, endPoint x: 50, endPoint y: 99, distance: 23.7
click at [50, 99] on body "Live Chat Contact Us Help Center عربي English search Channel: Channel All Chann…" at bounding box center [210, 97] width 420 height 195
drag, startPoint x: 52, startPoint y: 99, endPoint x: 49, endPoint y: 94, distance: 5.9
click at [49, 94] on div "Unassigned" at bounding box center [38, 96] width 36 height 12
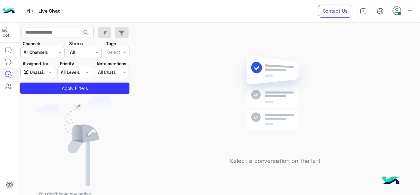
click at [49, 94] on app-inbox-users-filters "search Channel: Channel All Channels Status Channel All Tags Select Assigned to…" at bounding box center [75, 59] width 112 height 74
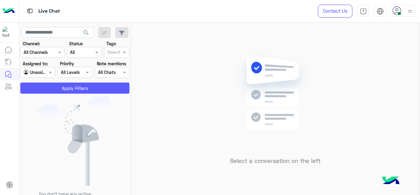
click at [61, 87] on button "Apply Filters" at bounding box center [74, 87] width 109 height 11
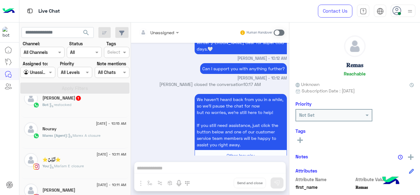
scroll to position [86, 0]
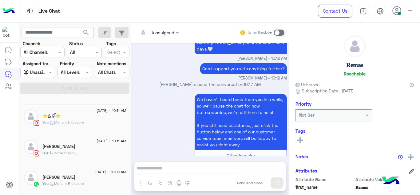
click at [78, 157] on div "Bot : Default reply" at bounding box center [84, 155] width 84 height 11
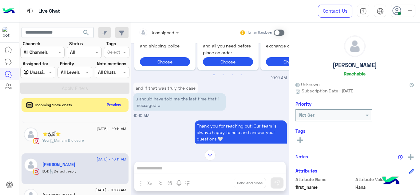
scroll to position [303, 0]
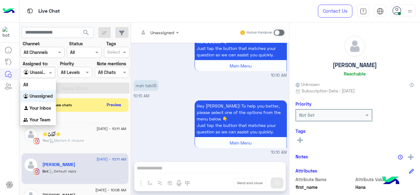
click at [53, 70] on span at bounding box center [51, 72] width 8 height 6
click at [42, 109] on b "Your Inbox" at bounding box center [41, 107] width 22 height 5
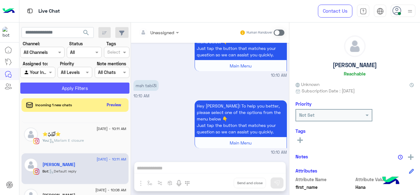
click at [60, 89] on button "Apply Filters" at bounding box center [74, 87] width 109 height 11
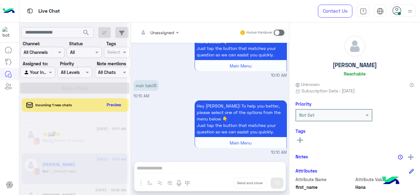
click at [60, 89] on div at bounding box center [73, 99] width 108 height 195
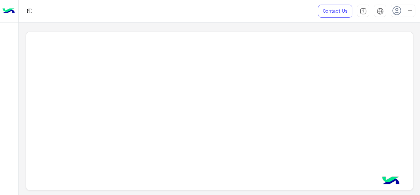
click at [72, 80] on div at bounding box center [220, 111] width 388 height 159
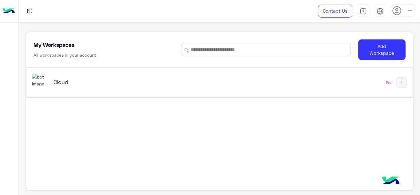
click at [62, 80] on h5 "Cloud" at bounding box center [121, 81] width 135 height 7
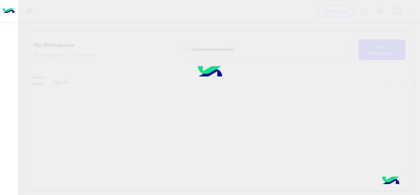
click at [62, 80] on div at bounding box center [210, 97] width 420 height 195
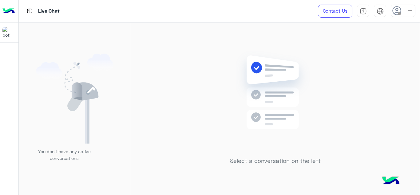
click at [181, 102] on div "Select a conversation on the left" at bounding box center [275, 109] width 289 height 175
click at [119, 81] on div "You don’t have any active conversations" at bounding box center [75, 109] width 112 height 175
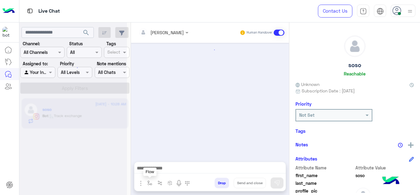
click at [149, 179] on button "button" at bounding box center [150, 183] width 10 height 10
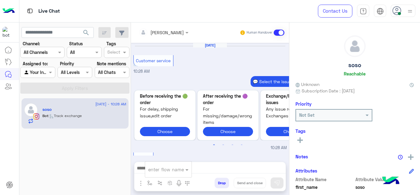
scroll to position [254, 0]
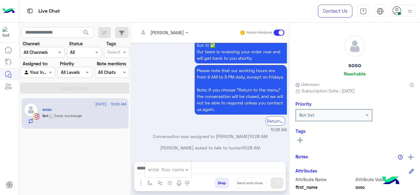
click at [159, 169] on input "text" at bounding box center [160, 169] width 25 height 7
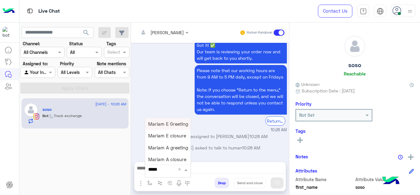
type input "******"
click at [176, 125] on span "Mariam E Greeting" at bounding box center [168, 124] width 40 height 6
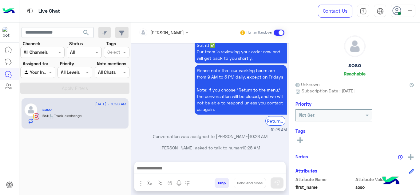
type textarea "**********"
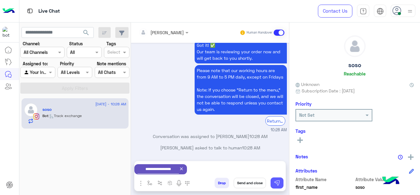
click at [276, 183] on img at bounding box center [277, 183] width 6 height 6
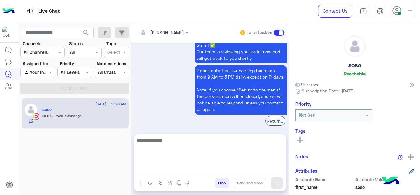
click at [177, 166] on textarea at bounding box center [209, 154] width 151 height 37
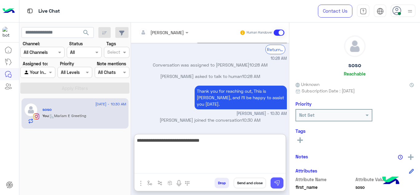
type textarea "**********"
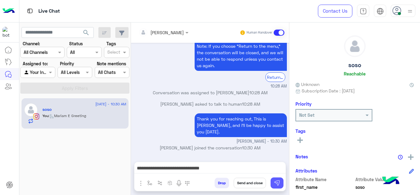
scroll to position [317, 0]
click at [274, 186] on button at bounding box center [277, 182] width 13 height 11
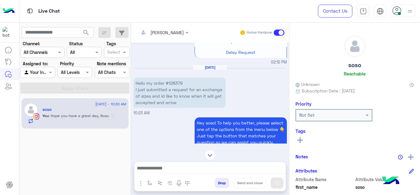
scroll to position [203, 0]
click at [176, 81] on p "Hello my order #126379 I just submitted a request for an exchange of sizes and …" at bounding box center [180, 92] width 92 height 30
copy p "126379"
click at [174, 125] on div "Hey soso! To help you better, please select one of the options from the menu be…" at bounding box center [211, 140] width 154 height 50
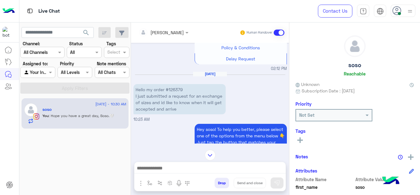
scroll to position [195, 0]
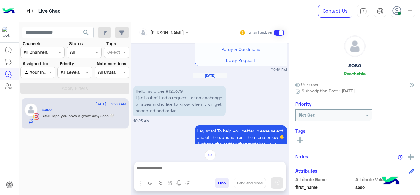
click at [177, 89] on p "Hello my order #126379 I just submitted a request for an exchange of sizes and …" at bounding box center [180, 101] width 92 height 30
drag, startPoint x: 177, startPoint y: 89, endPoint x: 177, endPoint y: 92, distance: 3.1
click at [177, 92] on p "Hello my order #126379 I just submitted a request for an exchange of sizes and …" at bounding box center [180, 101] width 92 height 30
copy p "126379"
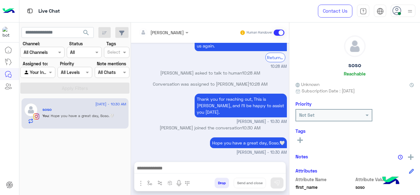
scroll to position [742, 0]
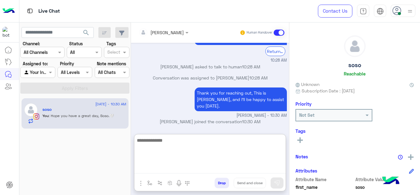
click at [167, 165] on textarea at bounding box center [209, 154] width 151 height 37
type textarea "**********"
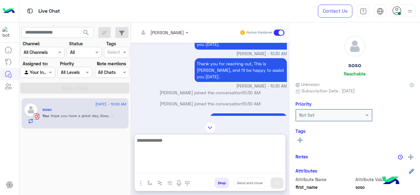
scroll to position [872, 0]
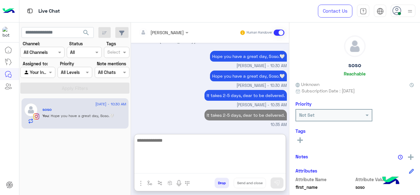
click at [152, 139] on textarea at bounding box center [209, 154] width 151 height 37
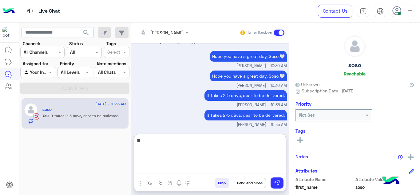
type textarea "*"
type textarea "**********"
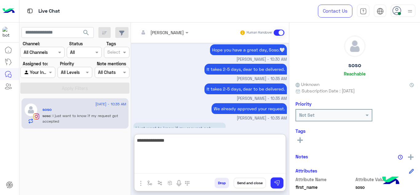
scroll to position [919, 0]
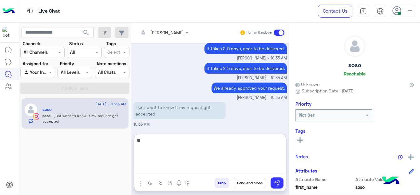
type textarea "*"
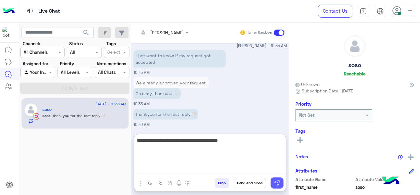
type textarea "**********"
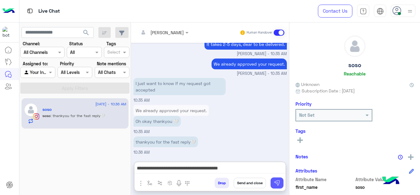
click at [274, 180] on img at bounding box center [277, 183] width 6 height 6
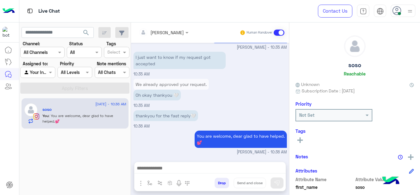
scroll to position [969, 0]
click at [150, 182] on img "button" at bounding box center [149, 182] width 5 height 5
click at [154, 171] on input "text" at bounding box center [160, 169] width 25 height 7
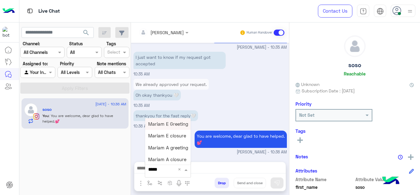
type input "******"
click at [182, 132] on div "Mariam E closure" at bounding box center [168, 136] width 46 height 12
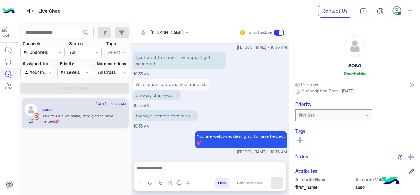
type textarea "**********"
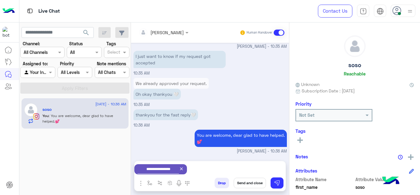
click at [251, 181] on button "Send and close" at bounding box center [250, 183] width 32 height 10
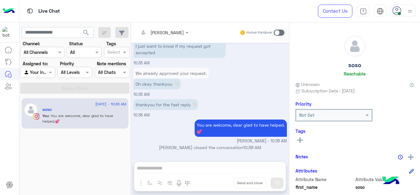
scroll to position [1056, 0]
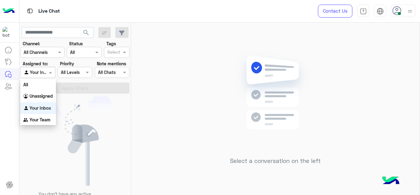
click at [49, 74] on span at bounding box center [51, 72] width 8 height 6
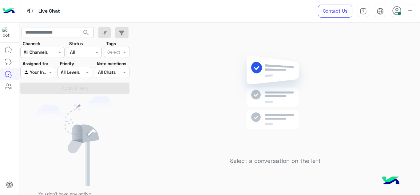
click at [104, 126] on img at bounding box center [75, 141] width 78 height 90
click at [55, 72] on span at bounding box center [51, 72] width 8 height 6
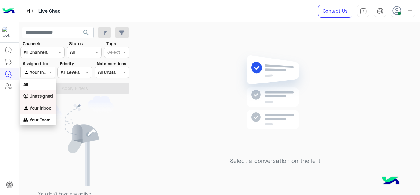
click at [50, 93] on div "Unassigned" at bounding box center [38, 96] width 36 height 12
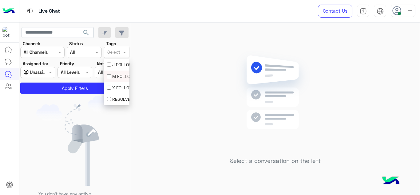
drag, startPoint x: 114, startPoint y: 58, endPoint x: 117, endPoint y: 72, distance: 14.7
click at [117, 72] on body "Live Chat Contact Us Help Center عربي English search Channel: Channel All Chann…" at bounding box center [210, 97] width 420 height 195
click at [117, 72] on div "M FOLLOW UP" at bounding box center [117, 75] width 26 height 11
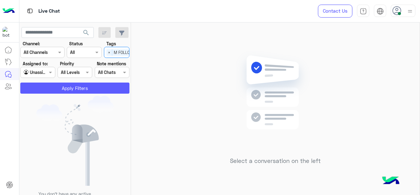
click at [103, 88] on button "Apply Filters" at bounding box center [74, 87] width 109 height 11
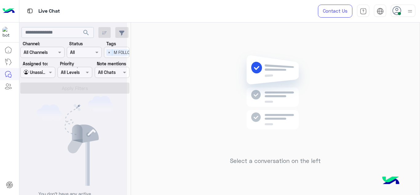
click at [103, 88] on div at bounding box center [73, 99] width 108 height 195
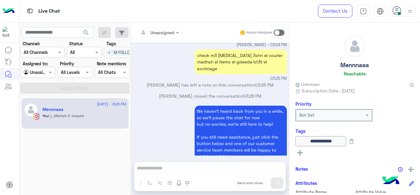
scroll to position [189, 0]
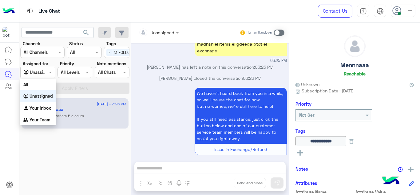
click at [51, 71] on span at bounding box center [51, 72] width 8 height 6
click at [48, 108] on b "Your Inbox" at bounding box center [41, 107] width 22 height 5
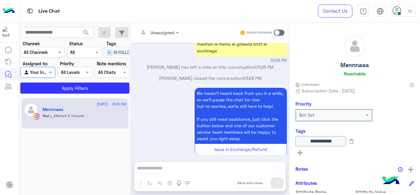
click at [111, 52] on span "×" at bounding box center [109, 52] width 6 height 6
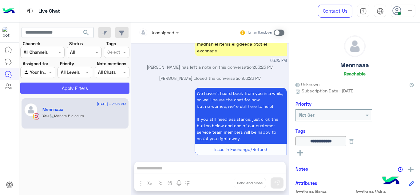
click at [96, 85] on button "Apply Filters" at bounding box center [74, 87] width 109 height 11
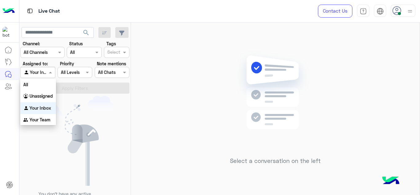
click at [49, 74] on span at bounding box center [51, 72] width 8 height 6
click at [48, 122] on b "Your Team" at bounding box center [40, 119] width 21 height 5
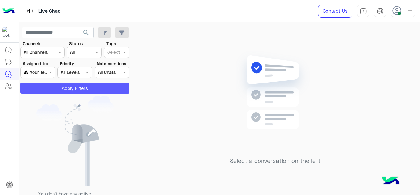
click at [68, 91] on button "Apply Filters" at bounding box center [74, 87] width 109 height 11
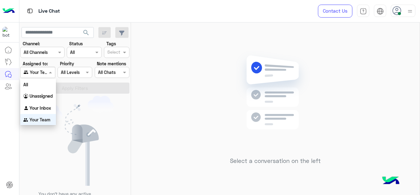
scroll to position [1, 0]
click at [51, 74] on span at bounding box center [51, 72] width 8 height 6
click at [43, 94] on b "Unassigned" at bounding box center [41, 94] width 23 height 5
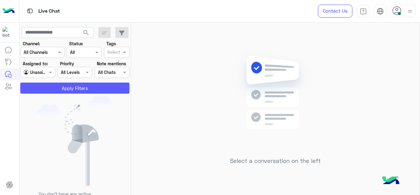
click at [57, 91] on button "Apply Filters" at bounding box center [74, 87] width 109 height 11
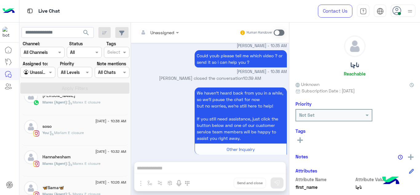
scroll to position [70, 0]
click at [91, 109] on div "Marex (Agent) : Marex E closure" at bounding box center [84, 104] width 84 height 11
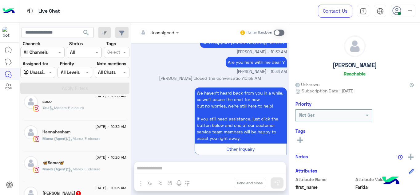
scroll to position [98, 0]
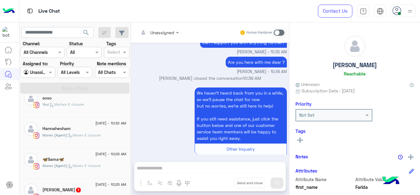
click at [80, 110] on div "You : Mariam E closure" at bounding box center [84, 107] width 84 height 11
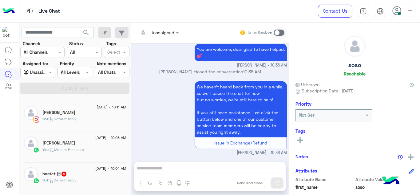
scroll to position [482, 0]
click at [82, 146] on p "You : Mariam E closure" at bounding box center [63, 149] width 42 height 6
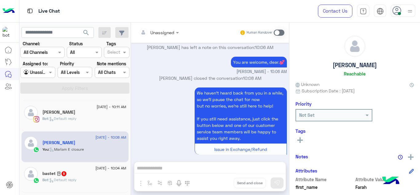
scroll to position [220, 0]
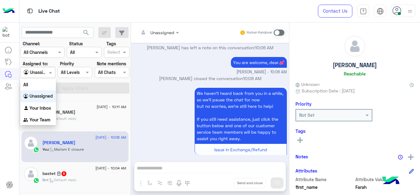
click at [54, 70] on span at bounding box center [51, 72] width 8 height 6
click at [49, 107] on b "Your Inbox" at bounding box center [41, 107] width 22 height 5
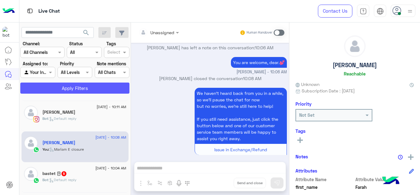
click at [78, 85] on button "Apply Filters" at bounding box center [74, 87] width 109 height 11
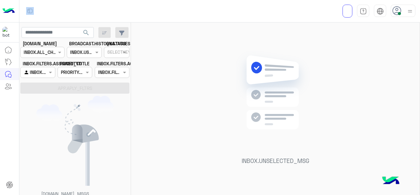
drag, startPoint x: 40, startPoint y: 0, endPoint x: 28, endPoint y: -6, distance: 13.5
click at [28, 0] on html "عربي English search [DOMAIN_NAME] CHANNELS INBOX.ALL_CHANNELS_FILTER BROADCAST.…" at bounding box center [210, 97] width 420 height 195
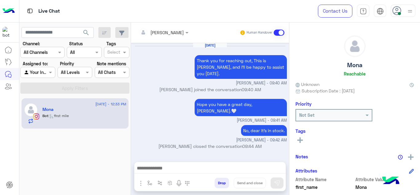
scroll to position [181, 0]
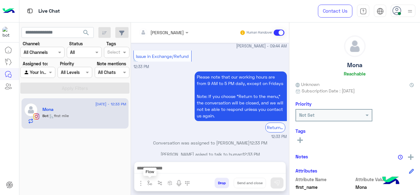
click at [150, 181] on img "button" at bounding box center [149, 182] width 5 height 5
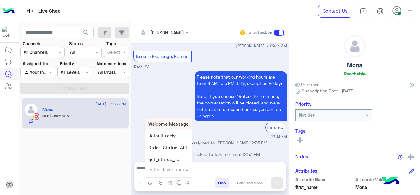
click at [160, 170] on input "text" at bounding box center [160, 169] width 25 height 7
type input "***"
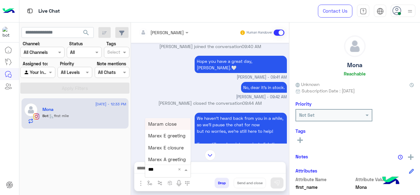
scroll to position [0, 0]
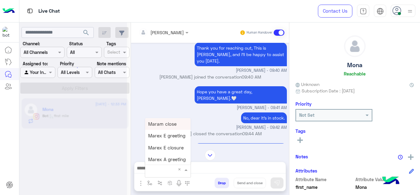
click at [163, 98] on div "Hope you have a great day, Mona.🤍 Mariam Ahmed - 09:41 AM" at bounding box center [211, 98] width 154 height 26
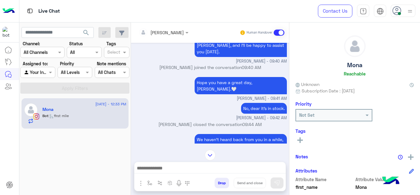
scroll to position [522, 0]
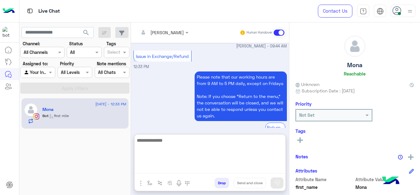
click at [165, 165] on textarea at bounding box center [209, 154] width 151 height 37
type textarea "**********"
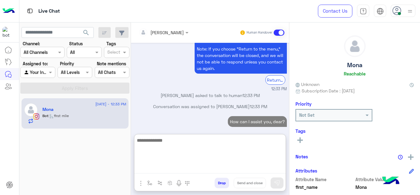
scroll to position [580, 0]
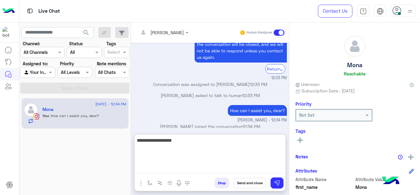
type textarea "**********"
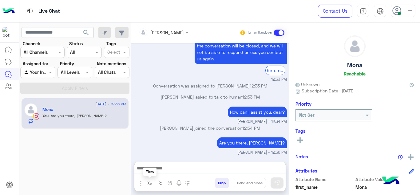
click at [152, 180] on img "button" at bounding box center [149, 182] width 5 height 5
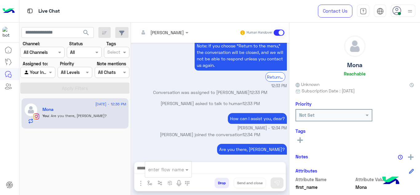
click at [164, 146] on div "Are you there, Mona? Mariam Ahmed - 12:36 PM" at bounding box center [211, 152] width 154 height 20
click at [148, 183] on img "button" at bounding box center [149, 182] width 5 height 5
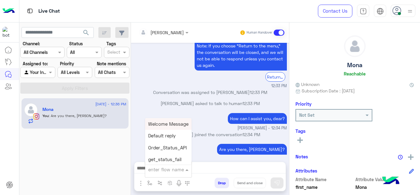
click at [158, 170] on input "text" at bounding box center [160, 169] width 25 height 7
type input "******"
click at [167, 138] on span "Mariam E closure" at bounding box center [167, 136] width 38 height 6
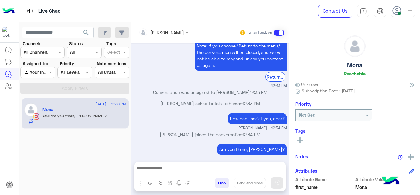
type textarea "**********"
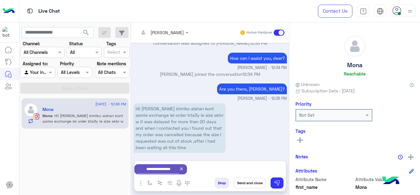
scroll to position [653, 0]
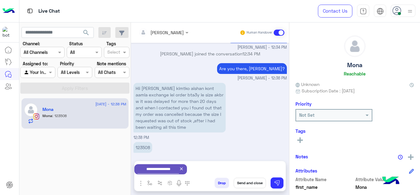
click at [184, 169] on icon at bounding box center [181, 168] width 5 height 5
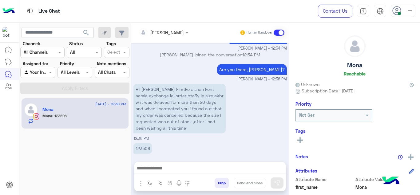
scroll to position [673, 0]
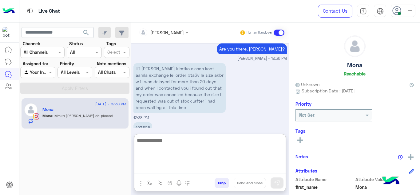
drag, startPoint x: 165, startPoint y: 167, endPoint x: 178, endPoint y: 115, distance: 53.4
click at [178, 115] on div "Mariam Ahmed Human Handover Sep 16, 2025 Are you there, Mona? Mariam Ahmed - 04…" at bounding box center [210, 109] width 158 height 175
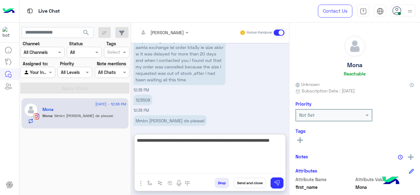
click at [252, 140] on textarea "**********" at bounding box center [209, 154] width 151 height 37
click at [230, 146] on textarea "**********" at bounding box center [209, 154] width 151 height 37
type textarea "**********"
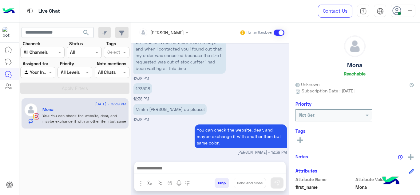
click at [212, 123] on div "You can check the website, dear, and maybe exchange it with another item but sa…" at bounding box center [241, 136] width 92 height 27
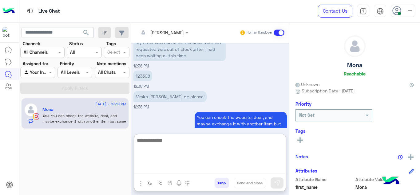
click at [158, 165] on textarea at bounding box center [209, 154] width 151 height 37
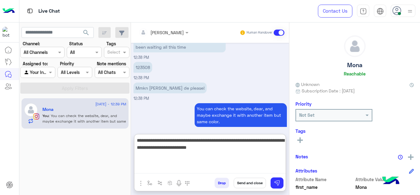
click at [193, 148] on textarea "**********" at bounding box center [209, 154] width 151 height 37
click at [234, 146] on textarea "**********" at bounding box center [209, 154] width 151 height 37
type textarea "**********"
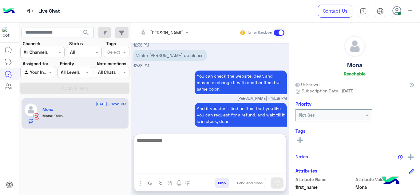
scroll to position [786, 0]
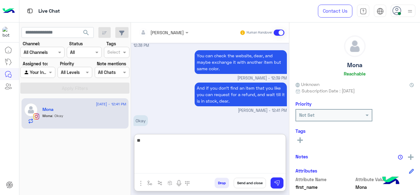
type textarea "*"
type textarea "**********"
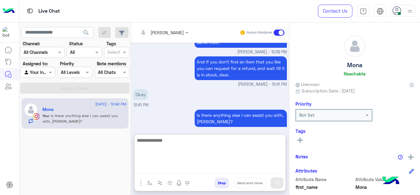
scroll to position [833, 0]
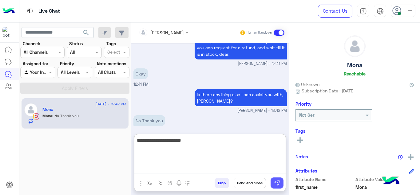
type textarea "**********"
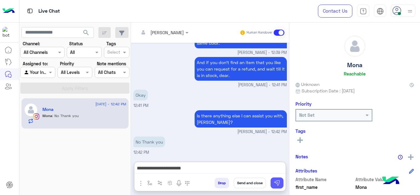
click at [277, 181] on img at bounding box center [277, 183] width 6 height 6
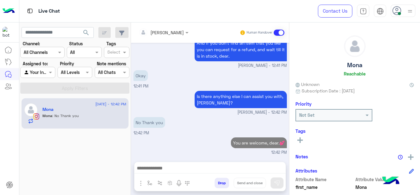
scroll to position [824, 0]
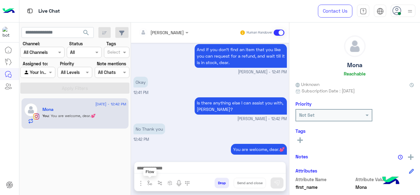
click at [149, 182] on img "button" at bounding box center [149, 182] width 5 height 5
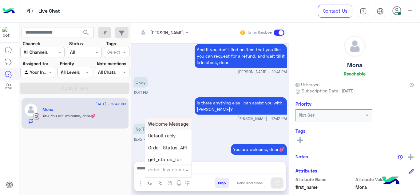
click at [152, 172] on div "enter flow name" at bounding box center [166, 169] width 36 height 7
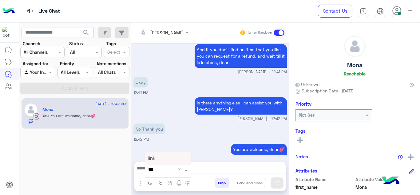
type input "****"
click at [153, 161] on div "link" at bounding box center [168, 158] width 46 height 12
type textarea "****"
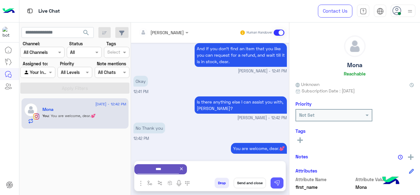
click at [276, 181] on img at bounding box center [277, 183] width 6 height 6
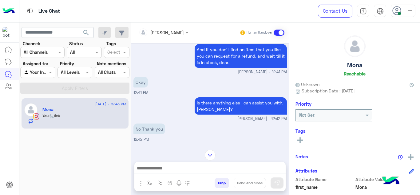
scroll to position [896, 0]
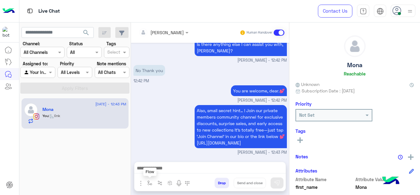
click at [146, 185] on button "button" at bounding box center [150, 183] width 10 height 10
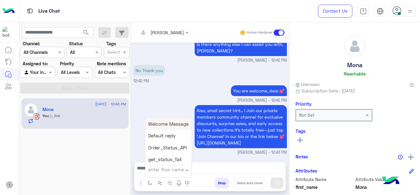
click at [155, 168] on input "text" at bounding box center [160, 169] width 25 height 7
type input "******"
click at [171, 133] on span "Mariam E closure" at bounding box center [167, 136] width 38 height 6
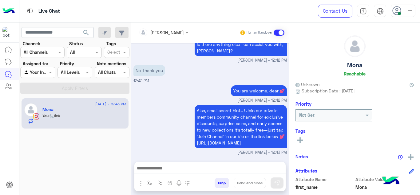
type textarea "**********"
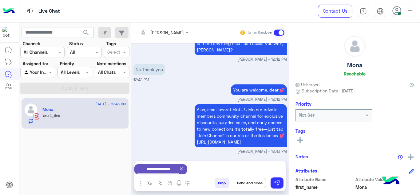
click at [249, 183] on button "Send and close" at bounding box center [250, 183] width 32 height 10
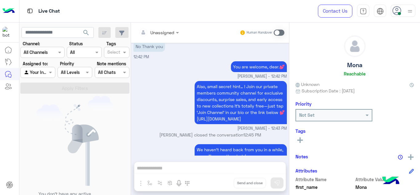
scroll to position [983, 0]
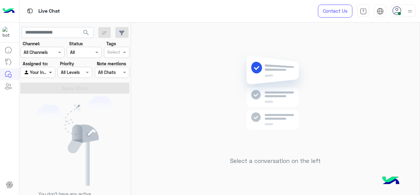
click at [48, 70] on span at bounding box center [51, 72] width 8 height 6
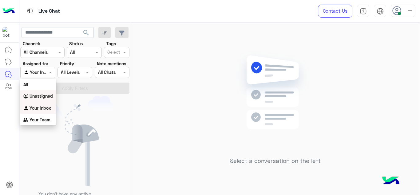
click at [46, 98] on b "Unassigned" at bounding box center [41, 95] width 23 height 5
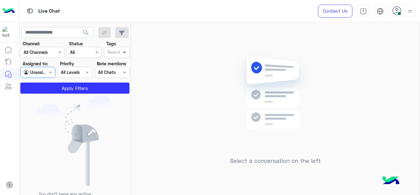
click at [124, 54] on span at bounding box center [126, 52] width 8 height 6
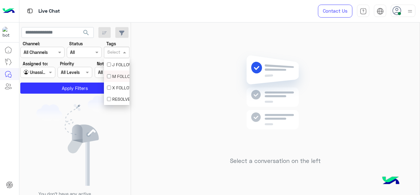
click at [109, 72] on div "M FOLLOW UP" at bounding box center [117, 75] width 26 height 11
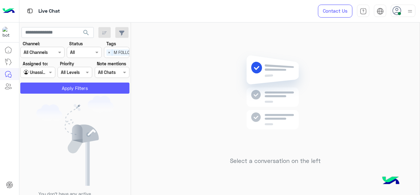
click at [100, 83] on button "Apply Filters" at bounding box center [74, 87] width 109 height 11
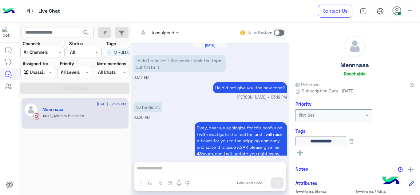
scroll to position [189, 0]
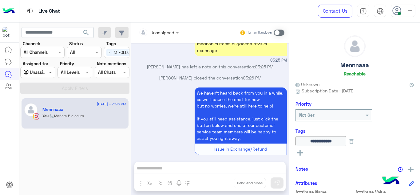
click at [47, 74] on span at bounding box center [51, 72] width 8 height 6
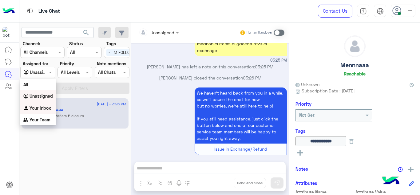
click at [45, 105] on b "Your Inbox" at bounding box center [41, 107] width 22 height 5
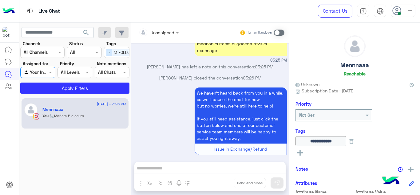
click at [110, 50] on span "×" at bounding box center [109, 52] width 6 height 6
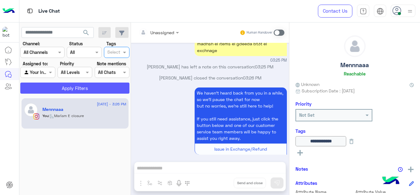
scroll to position [0, 0]
click at [100, 92] on button "Apply Filters" at bounding box center [74, 87] width 109 height 11
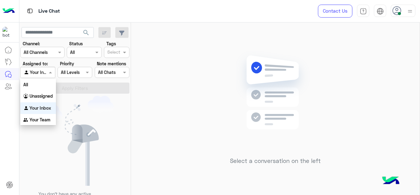
click at [52, 68] on div "Agent Filter Your Inbox" at bounding box center [37, 72] width 35 height 11
click at [48, 92] on div "Unassigned" at bounding box center [38, 96] width 36 height 12
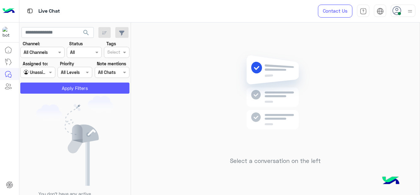
click at [57, 89] on button "Apply Filters" at bounding box center [74, 87] width 109 height 11
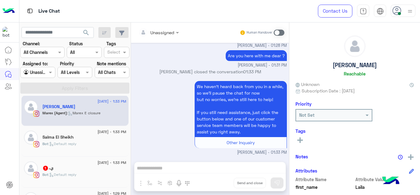
scroll to position [3, 0]
click at [101, 145] on div "Bot : Default reply" at bounding box center [84, 146] width 84 height 11
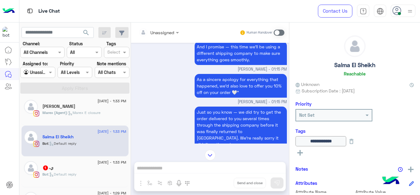
scroll to position [78, 0]
click at [175, 107] on div "Just so you know — we did try to get the order delivered to you several times t…" at bounding box center [211, 131] width 154 height 52
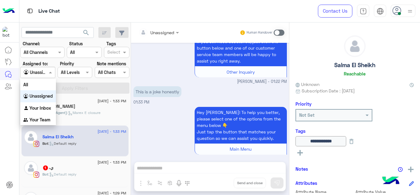
click at [51, 74] on span at bounding box center [51, 72] width 8 height 6
click at [46, 106] on b "Your Inbox" at bounding box center [41, 107] width 22 height 5
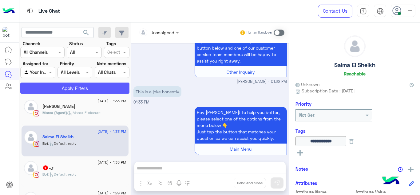
click at [70, 86] on button "Apply Filters" at bounding box center [74, 87] width 109 height 11
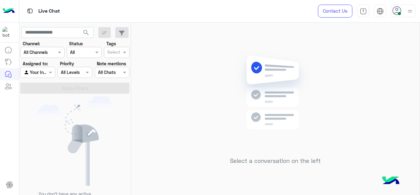
click at [413, 10] on img at bounding box center [410, 11] width 8 height 8
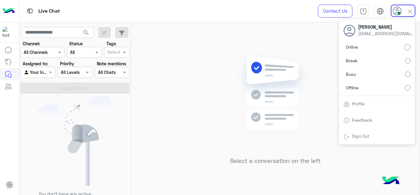
click at [334, 55] on div "Select a conversation on the left" at bounding box center [275, 109] width 289 height 175
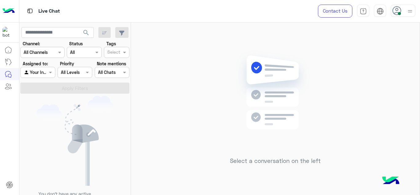
click at [213, 119] on div "Select a conversation on the left" at bounding box center [275, 109] width 289 height 175
click at [410, 8] on img at bounding box center [410, 11] width 8 height 8
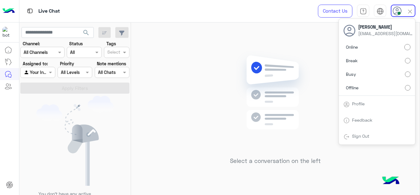
click at [405, 74] on label "Busy" at bounding box center [377, 74] width 67 height 11
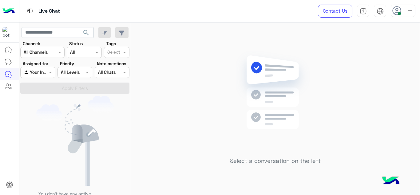
click at [410, 8] on img at bounding box center [410, 11] width 8 height 8
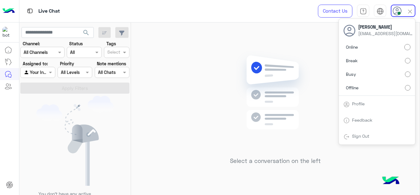
click at [289, 63] on img at bounding box center [275, 101] width 89 height 102
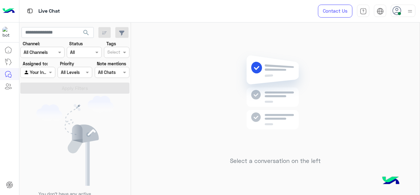
click at [397, 8] on use at bounding box center [397, 10] width 9 height 9
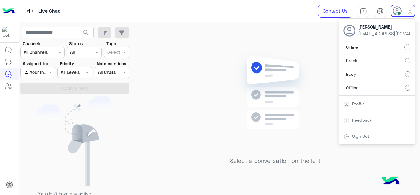
click at [279, 77] on img at bounding box center [275, 101] width 89 height 102
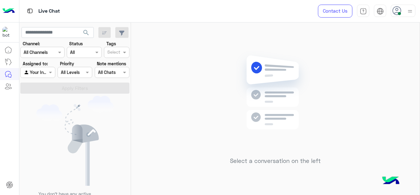
click at [399, 16] on div at bounding box center [403, 11] width 25 height 12
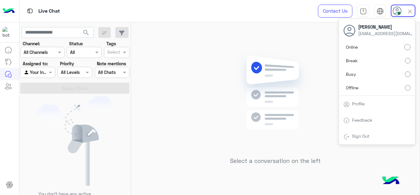
click at [286, 55] on img at bounding box center [275, 101] width 89 height 102
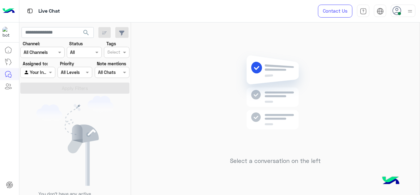
click at [405, 14] on div at bounding box center [403, 11] width 25 height 12
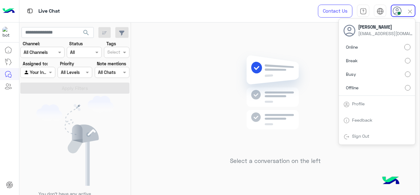
click at [224, 70] on div "Select a conversation on the left" at bounding box center [275, 109] width 289 height 175
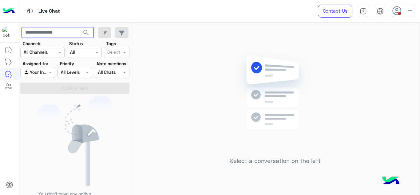
click at [54, 33] on input "text" at bounding box center [58, 32] width 72 height 11
click at [79, 27] on button "search" at bounding box center [86, 33] width 15 height 13
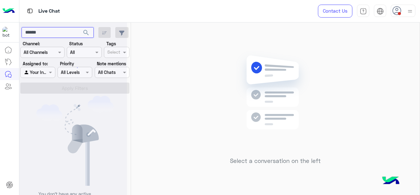
type input "*****"
click at [46, 73] on div at bounding box center [73, 99] width 108 height 195
click at [50, 73] on div at bounding box center [73, 99] width 108 height 195
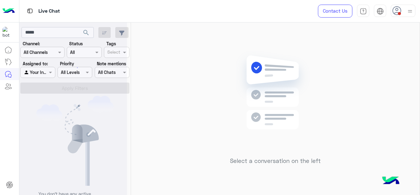
click at [50, 73] on div at bounding box center [73, 99] width 108 height 195
click at [50, 73] on span at bounding box center [51, 72] width 8 height 6
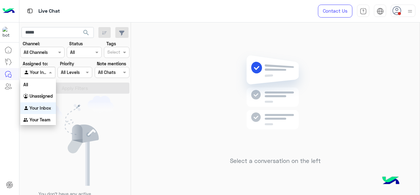
click at [50, 73] on span at bounding box center [51, 72] width 8 height 6
click at [51, 95] on b "Unassigned" at bounding box center [41, 95] width 23 height 5
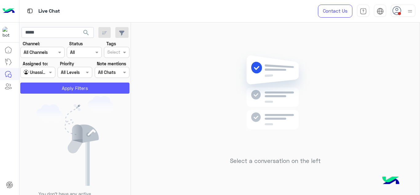
click at [63, 86] on button "Apply Filters" at bounding box center [74, 87] width 109 height 11
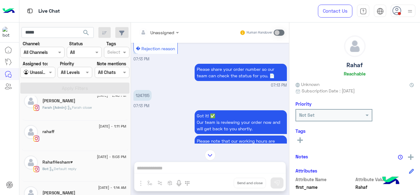
scroll to position [68, 0]
click at [102, 148] on div "4 July - 1:11 PM rahaff" at bounding box center [75, 137] width 107 height 31
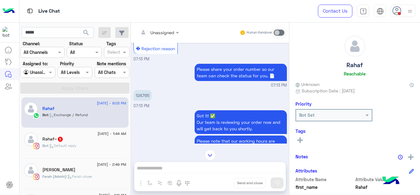
scroll to position [0, 0]
click at [55, 32] on input "*****" at bounding box center [58, 32] width 72 height 11
type input "***"
click at [79, 27] on button "search" at bounding box center [86, 33] width 15 height 13
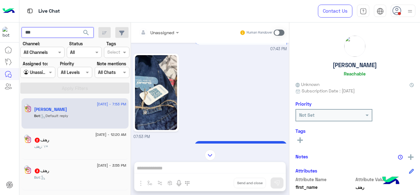
scroll to position [433, 0]
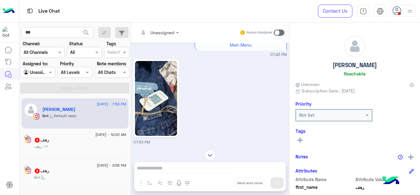
click at [163, 126] on img at bounding box center [156, 98] width 42 height 75
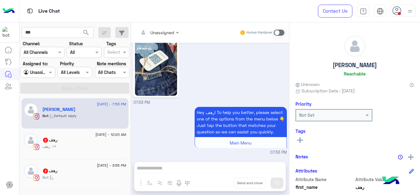
scroll to position [144, 0]
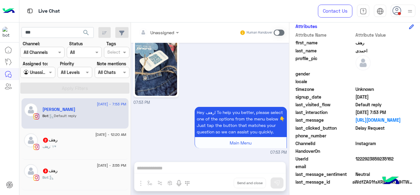
click at [353, 162] on span "UserId" at bounding box center [325, 158] width 59 height 6
click at [354, 160] on div "UserId 1222923859235162" at bounding box center [355, 159] width 118 height 8
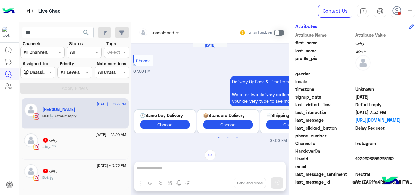
scroll to position [491, 0]
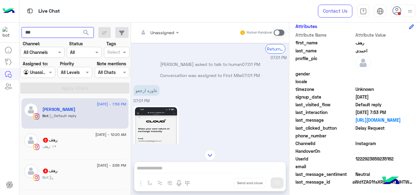
click at [64, 33] on input "***" at bounding box center [58, 32] width 72 height 11
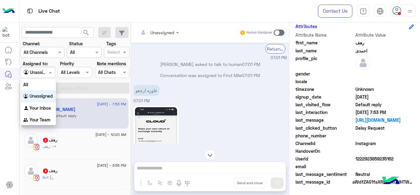
click at [47, 73] on span at bounding box center [51, 72] width 8 height 6
click at [41, 110] on b "Your Inbox" at bounding box center [41, 107] width 22 height 5
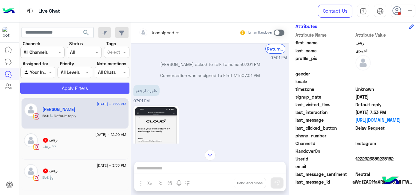
click at [72, 89] on button "Apply Filters" at bounding box center [74, 87] width 109 height 11
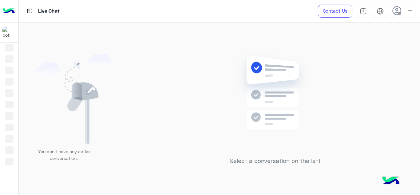
click at [111, 65] on img at bounding box center [75, 99] width 78 height 90
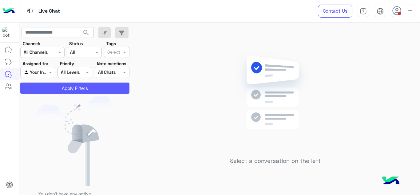
click at [90, 89] on button "Apply Filters" at bounding box center [74, 87] width 109 height 11
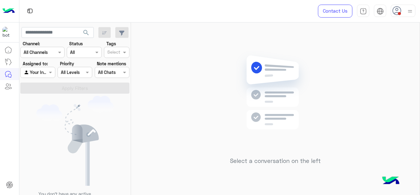
click at [173, 98] on div "Select a conversation on the left" at bounding box center [275, 109] width 289 height 175
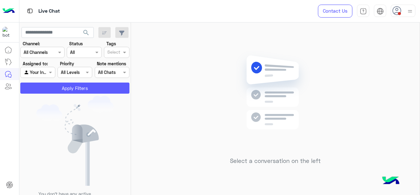
click at [114, 89] on button "Apply Filters" at bounding box center [74, 87] width 109 height 11
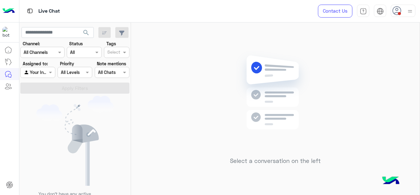
click at [179, 105] on div "Select a conversation on the left" at bounding box center [275, 109] width 289 height 175
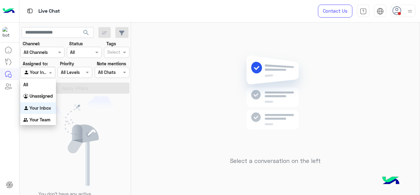
drag, startPoint x: 50, startPoint y: 70, endPoint x: 47, endPoint y: 112, distance: 41.9
click at [47, 112] on body "Live Chat Contact Us Help Center عربي English search Channel: Channel All Chann…" at bounding box center [210, 97] width 420 height 195
click at [46, 117] on b "Your Team" at bounding box center [40, 119] width 21 height 5
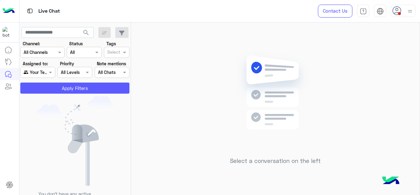
click at [72, 88] on button "Apply Filters" at bounding box center [74, 87] width 109 height 11
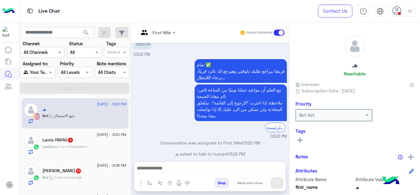
click at [408, 14] on img at bounding box center [410, 11] width 8 height 8
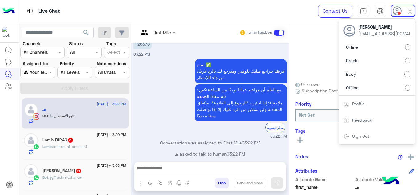
click at [173, 72] on div "تمام ✅ فريقنا بيراجع طلبك دلوقتي وهيرجع لك بالرد قريبًا، برجاء اللإنتظار... مع …" at bounding box center [211, 99] width 154 height 82
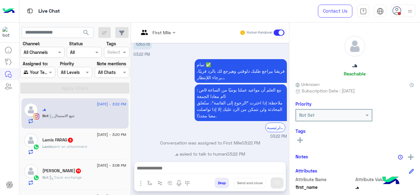
click at [393, 12] on icon at bounding box center [397, 10] width 9 height 9
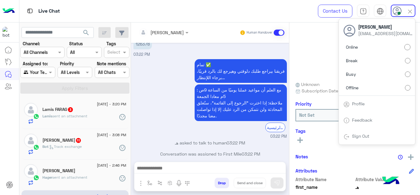
click at [161, 30] on input "text" at bounding box center [156, 32] width 34 height 6
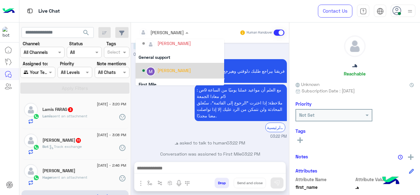
scroll to position [125, 0]
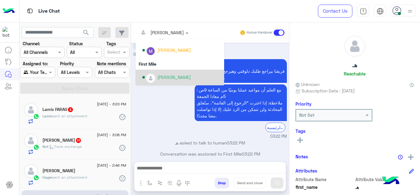
click at [163, 75] on div "[PERSON_NAME]" at bounding box center [175, 77] width 34 height 6
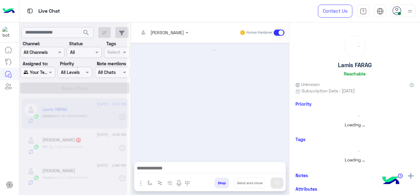
scroll to position [258, 0]
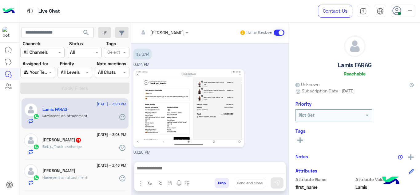
click at [178, 30] on div at bounding box center [164, 32] width 56 height 7
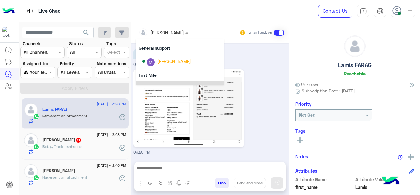
scroll to position [125, 0]
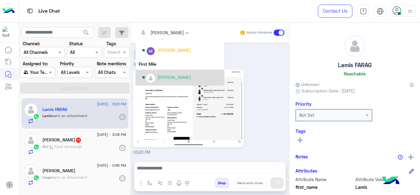
click at [167, 78] on div "[PERSON_NAME]" at bounding box center [175, 77] width 34 height 6
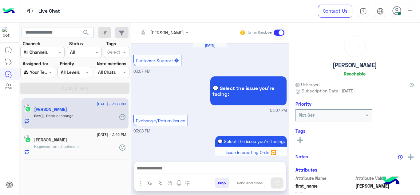
scroll to position [216, 0]
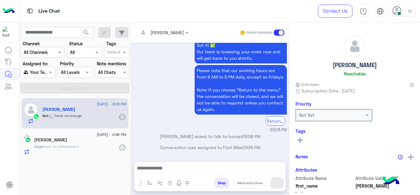
click at [168, 32] on input "text" at bounding box center [156, 32] width 34 height 6
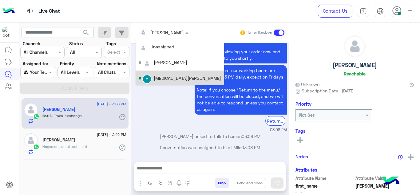
scroll to position [125, 0]
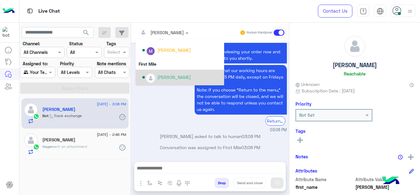
click at [161, 77] on div "[PERSON_NAME]" at bounding box center [175, 77] width 34 height 6
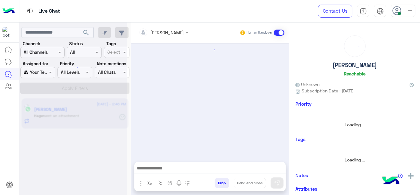
click at [170, 31] on div at bounding box center [164, 32] width 56 height 7
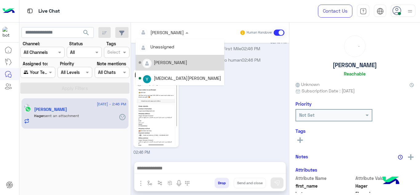
scroll to position [125, 0]
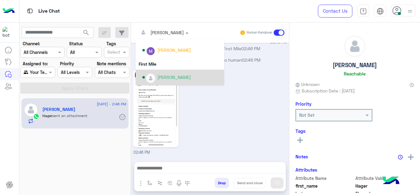
click at [158, 83] on div "[PERSON_NAME]" at bounding box center [180, 78] width 89 height 16
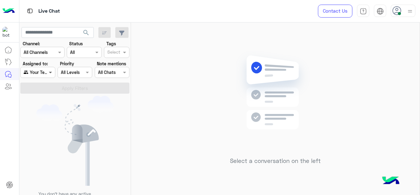
click at [50, 71] on span at bounding box center [51, 72] width 8 height 6
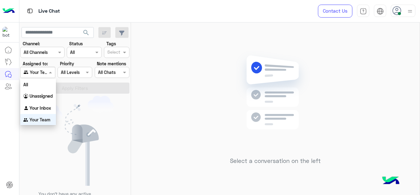
scroll to position [0, 0]
click at [45, 105] on b "Your Inbox" at bounding box center [41, 107] width 22 height 5
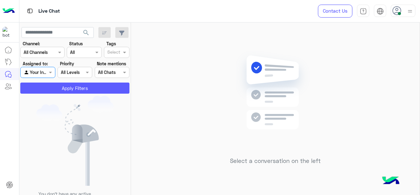
click at [65, 92] on button "Apply Filters" at bounding box center [74, 87] width 109 height 11
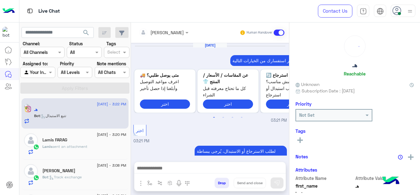
scroll to position [283, 0]
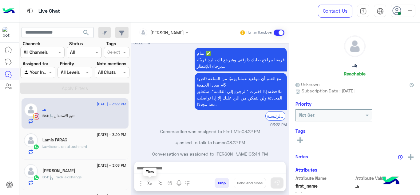
click at [151, 180] on img "button" at bounding box center [149, 182] width 5 height 5
click at [158, 170] on input "text" at bounding box center [160, 169] width 25 height 7
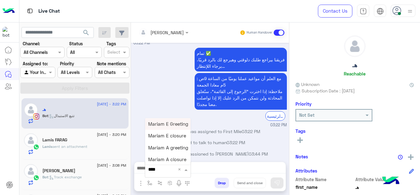
type input "*****"
click at [170, 149] on span "Mariam A greeting" at bounding box center [168, 148] width 40 height 6
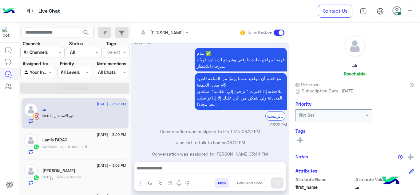
type textarea "**********"
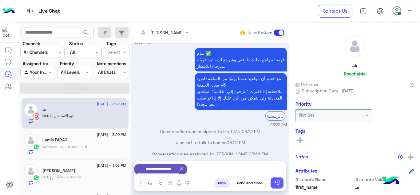
click at [278, 182] on img at bounding box center [277, 183] width 6 height 6
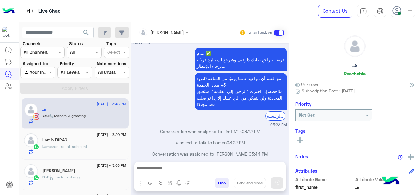
scroll to position [313, 0]
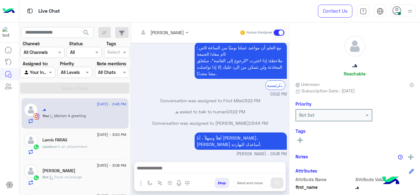
click at [108, 140] on div "Lamis FARAG" at bounding box center [84, 140] width 84 height 6
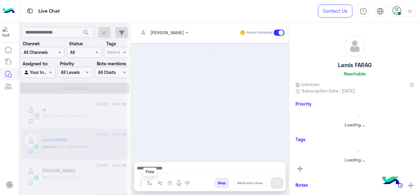
scroll to position [243, 0]
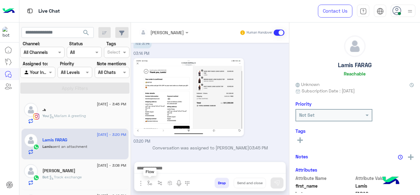
click at [149, 181] on img "button" at bounding box center [149, 182] width 5 height 5
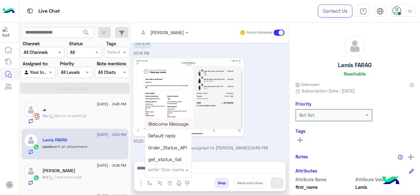
click at [158, 169] on input "text" at bounding box center [160, 169] width 25 height 7
type input "*****"
click at [175, 123] on span "Mariam E Greeting" at bounding box center [168, 124] width 40 height 6
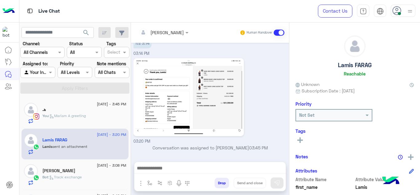
type textarea "**********"
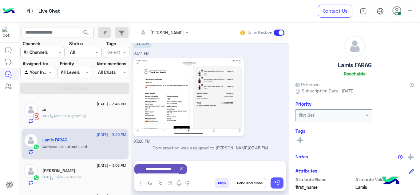
click at [275, 186] on img at bounding box center [277, 183] width 6 height 6
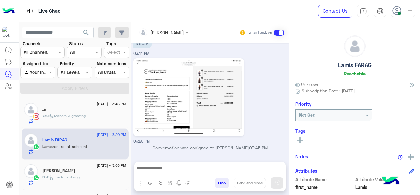
click at [80, 167] on div "17 September - 3:08 PM" at bounding box center [84, 166] width 84 height 4
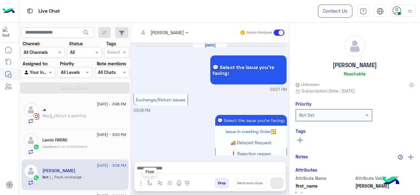
click at [151, 184] on img "button" at bounding box center [149, 182] width 5 height 5
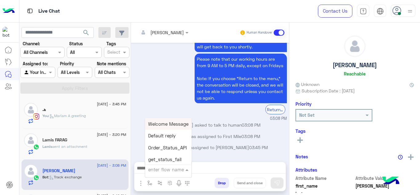
click at [155, 171] on input "text" at bounding box center [160, 169] width 25 height 7
type input "******"
click at [171, 120] on div "Mariam E Greeting" at bounding box center [168, 124] width 46 height 12
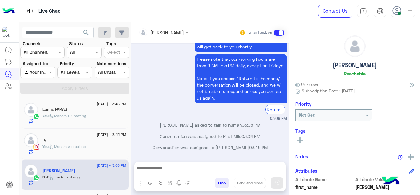
type textarea "**********"
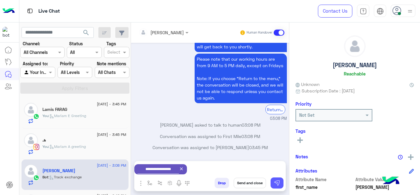
click at [276, 186] on button at bounding box center [277, 182] width 13 height 11
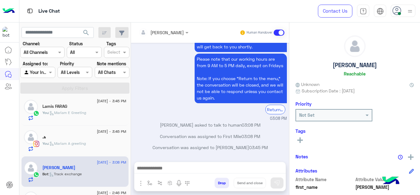
scroll to position [26, 0]
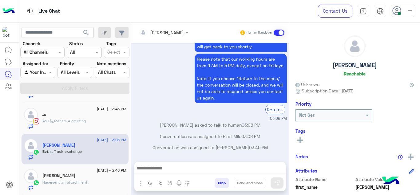
click at [78, 175] on div "Hager Elsawah" at bounding box center [84, 176] width 84 height 6
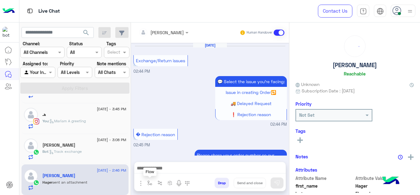
scroll to position [322, 0]
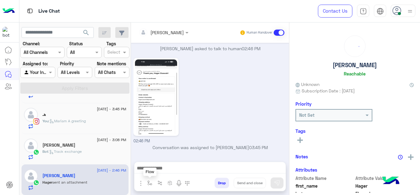
click at [150, 185] on img "button" at bounding box center [149, 182] width 5 height 5
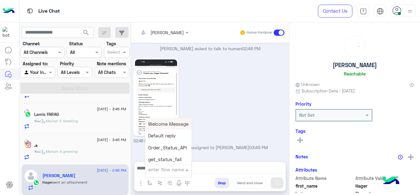
click at [156, 173] on div "enter flow name" at bounding box center [168, 169] width 46 height 11
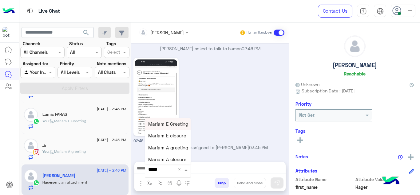
type input "******"
click at [170, 124] on span "Mariam E Greeting" at bounding box center [168, 124] width 40 height 6
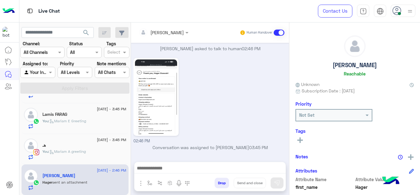
type textarea "**********"
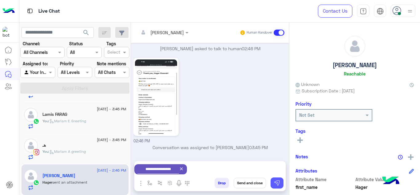
click at [278, 182] on img at bounding box center [277, 183] width 6 height 6
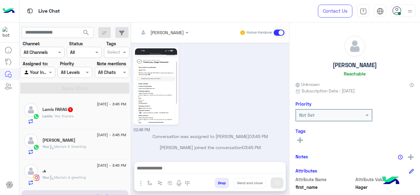
scroll to position [366, 0]
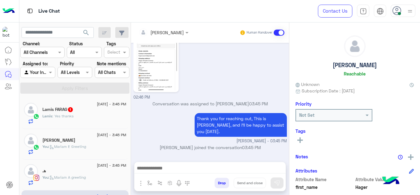
click at [81, 109] on div "Lamis FARAG 1" at bounding box center [84, 110] width 84 height 6
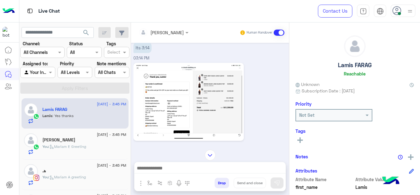
scroll to position [447, 0]
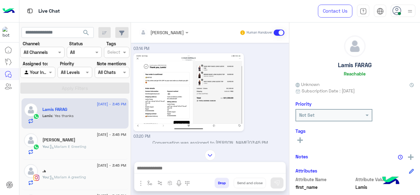
click at [173, 107] on img at bounding box center [189, 92] width 108 height 75
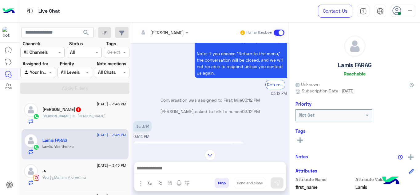
scroll to position [500, 0]
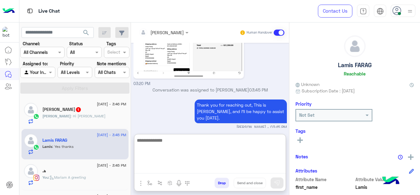
click at [161, 169] on textarea at bounding box center [209, 154] width 151 height 37
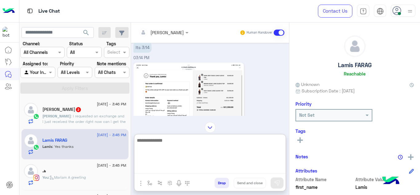
scroll to position [439, 0]
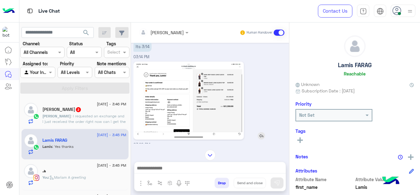
click at [165, 90] on img at bounding box center [189, 100] width 108 height 75
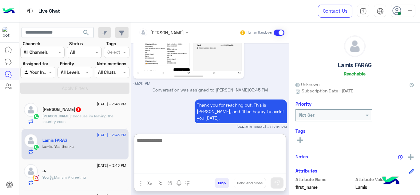
click at [157, 165] on textarea at bounding box center [209, 154] width 151 height 37
type textarea "**********"
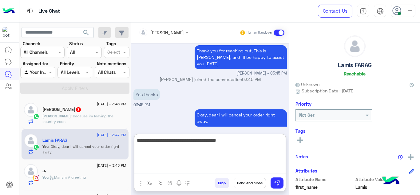
scroll to position [574, 0]
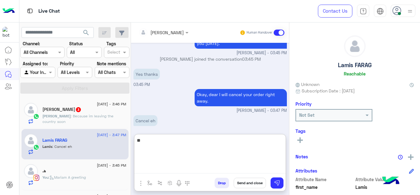
type textarea "*"
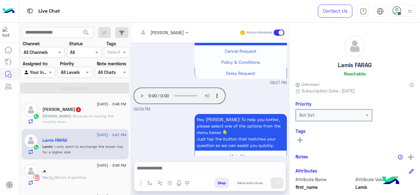
scroll to position [1145, 0]
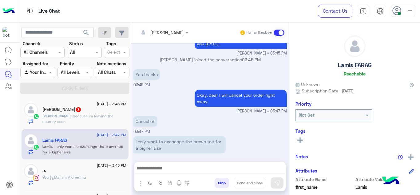
click at [176, 108] on small "Mariam Ahmed - 03:47 PM" at bounding box center [211, 111] width 154 height 6
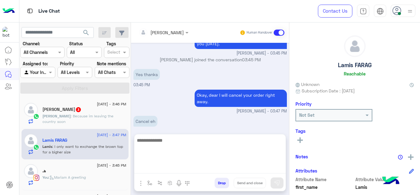
click at [167, 170] on textarea at bounding box center [209, 154] width 151 height 37
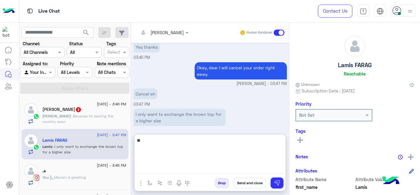
type textarea "*"
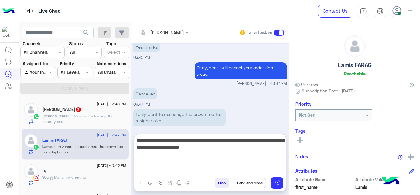
type textarea "**********"
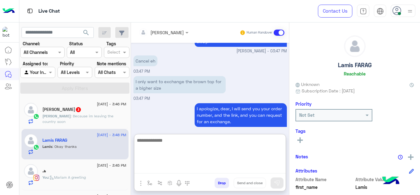
scroll to position [1252, 0]
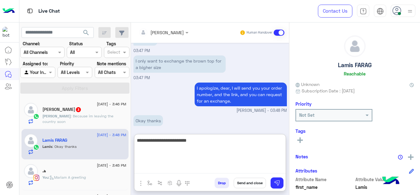
paste textarea "*******"
type textarea "**********"
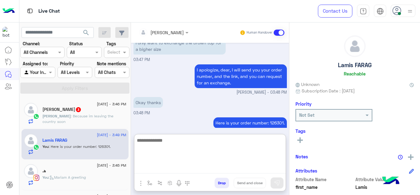
scroll to position [1271, 0]
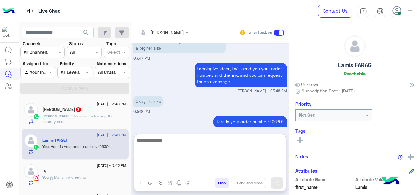
paste textarea "**********"
type textarea "**********"
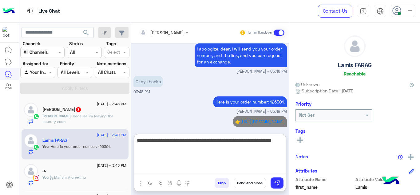
type textarea "**********"
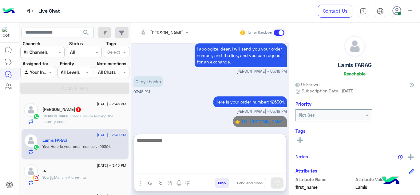
scroll to position [1317, 0]
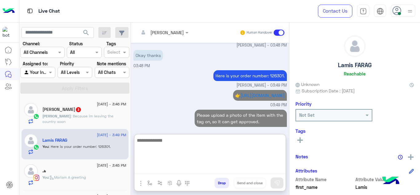
type textarea "*"
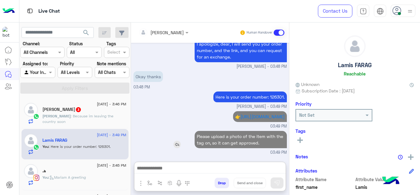
click at [211, 131] on p "Please upload a photo of the item with the tag on, so it can get approved." at bounding box center [241, 139] width 92 height 17
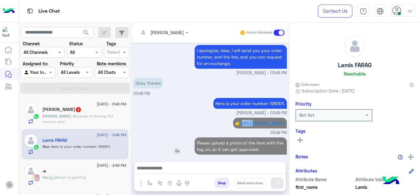
click at [233, 118] on p "👉 https://cloud.e-stebdal.com/returns" at bounding box center [260, 123] width 54 height 11
click at [208, 137] on p "Please upload a photo of the item with the tag on, so it can get approved." at bounding box center [241, 145] width 92 height 17
copy app-msgs-text
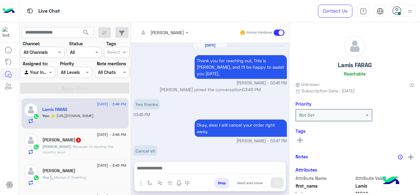
scroll to position [128, 0]
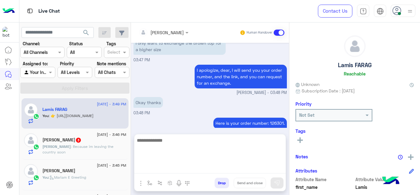
click at [153, 170] on textarea at bounding box center [209, 154] width 151 height 37
paste textarea "**********"
type textarea "**********"
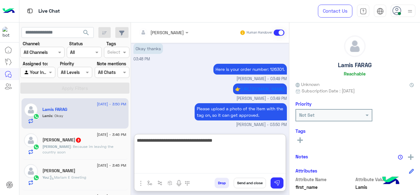
scroll to position [203, 0]
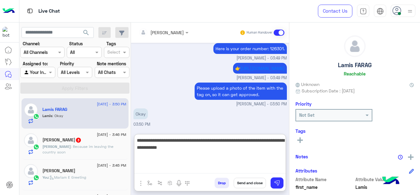
type textarea "**********"
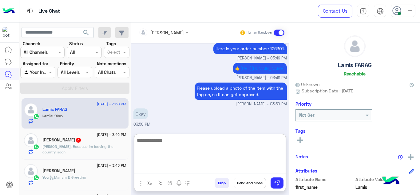
scroll to position [235, 0]
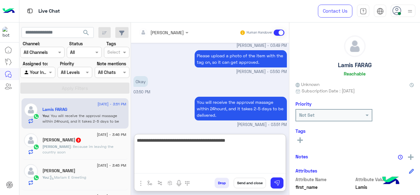
type textarea "**********"
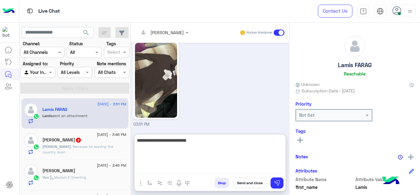
scroll to position [369, 0]
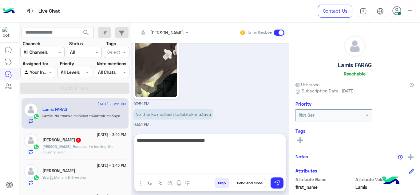
type textarea "**********"
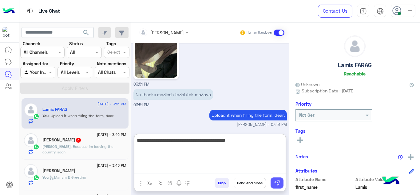
type textarea "**********"
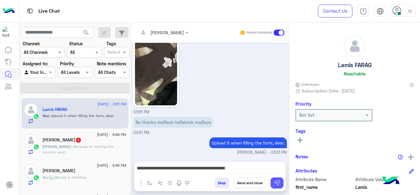
click at [273, 181] on button at bounding box center [277, 182] width 13 height 11
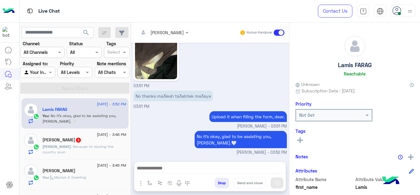
click at [91, 146] on span ": Because im leaving the country soon" at bounding box center [77, 149] width 71 height 10
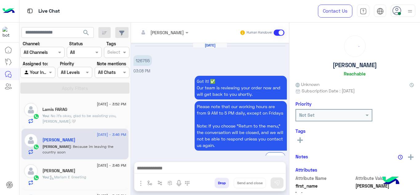
scroll to position [165, 0]
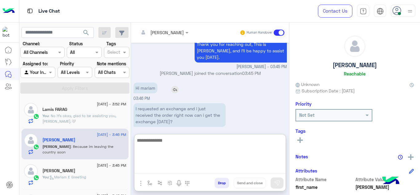
drag, startPoint x: 159, startPoint y: 166, endPoint x: 168, endPoint y: 85, distance: 81.7
click at [168, 85] on div "Mariam Ahmed Human Handover Sep 17, 2025 126755 03:08 PM Got it! ✅ Our team is …" at bounding box center [210, 109] width 158 height 175
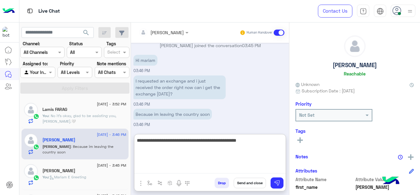
type textarea "**********"
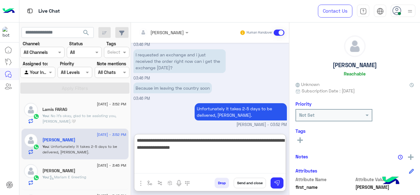
type textarea "**********"
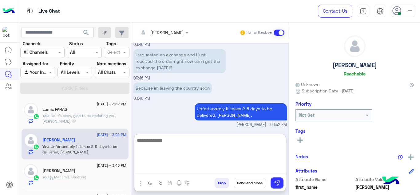
scroll to position [252, 0]
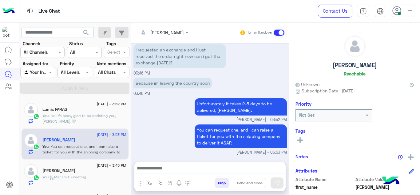
click at [100, 113] on span ": No it's okay, glad to be assisting you, Lamis.🤍" at bounding box center [79, 118] width 74 height 10
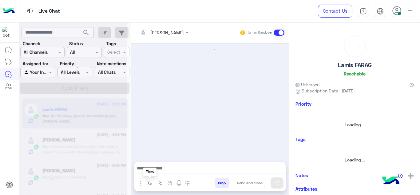
click at [148, 183] on img "button" at bounding box center [149, 182] width 5 height 5
click at [164, 164] on div "enter flow name" at bounding box center [168, 169] width 46 height 11
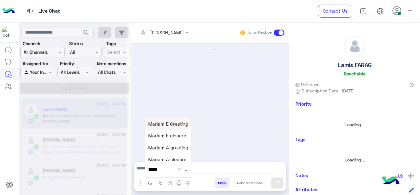
type input "******"
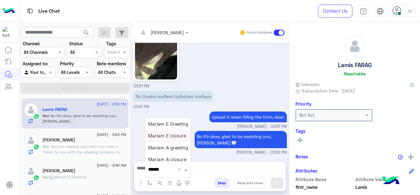
click at [173, 138] on span "Mariam E closure" at bounding box center [167, 136] width 38 height 6
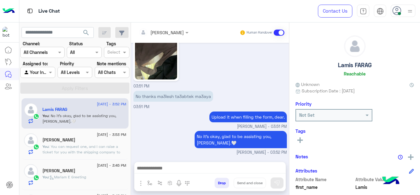
type textarea "**********"
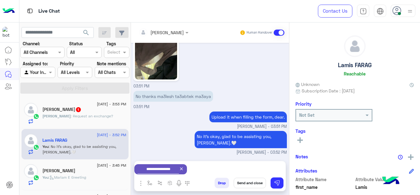
click at [105, 118] on div "Jimmy : Request an exchange?" at bounding box center [84, 118] width 84 height 11
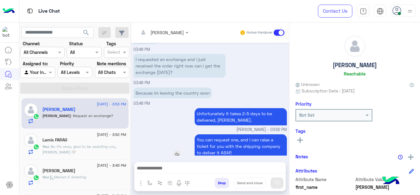
scroll to position [135, 0]
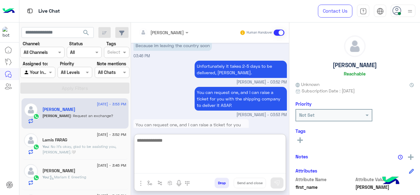
drag, startPoint x: 178, startPoint y: 170, endPoint x: 162, endPoint y: 86, distance: 85.6
click at [162, 86] on div "Mariam Ahmed Human Handover Sep 17, 2025 Conversation was assigned to First Mil…" at bounding box center [210, 109] width 158 height 175
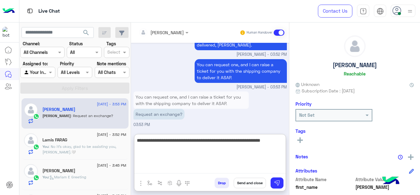
type textarea "**********"
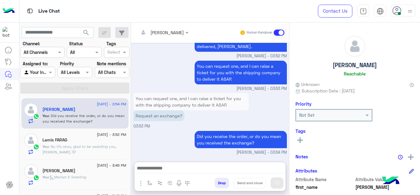
scroll to position [178, 0]
click at [106, 141] on div "Lamis FARAG" at bounding box center [84, 140] width 84 height 6
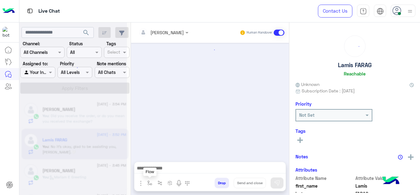
click at [149, 182] on img "button" at bounding box center [149, 182] width 5 height 5
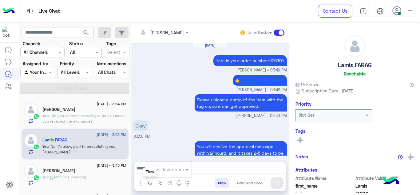
scroll to position [196, 0]
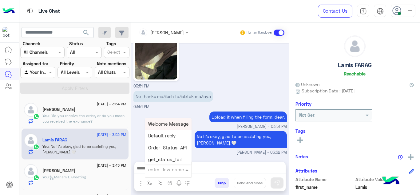
click at [157, 172] on input "text" at bounding box center [160, 169] width 25 height 7
type input "****"
click at [176, 136] on span "Mariam E closure" at bounding box center [167, 136] width 38 height 6
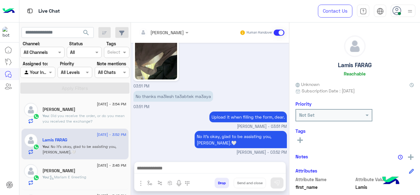
type textarea "**********"
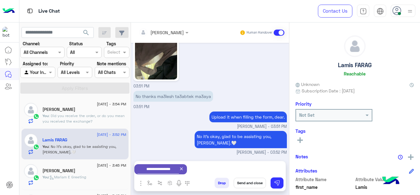
click at [250, 183] on button "Send and close" at bounding box center [250, 183] width 32 height 10
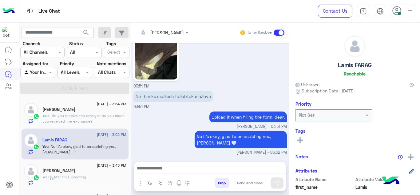
scroll to position [208, 0]
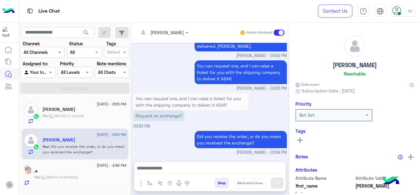
scroll to position [170, 0]
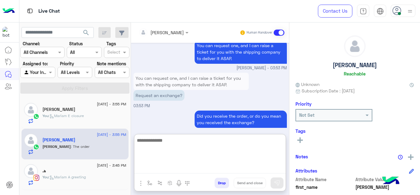
drag, startPoint x: 180, startPoint y: 170, endPoint x: 168, endPoint y: 86, distance: 84.5
click at [168, 86] on div "Mariam Ahmed Human Handover Sep 17, 2025 Conversation was assigned to Mariam Ah…" at bounding box center [210, 109] width 158 height 175
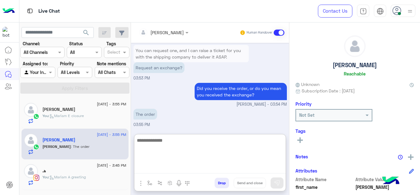
type textarea "*"
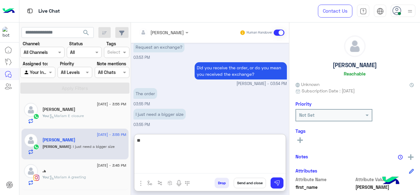
type textarea "*"
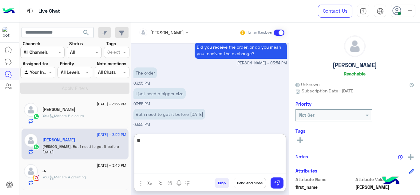
type textarea "*"
click at [194, 142] on textarea "**********" at bounding box center [209, 154] width 151 height 37
drag, startPoint x: 194, startPoint y: 142, endPoint x: 202, endPoint y: 151, distance: 12.2
click at [202, 151] on textarea "**********" at bounding box center [209, 154] width 151 height 37
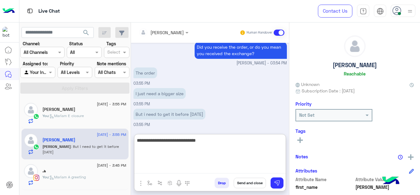
click at [199, 141] on textarea "**********" at bounding box center [209, 154] width 151 height 37
drag, startPoint x: 199, startPoint y: 141, endPoint x: 205, endPoint y: 147, distance: 8.7
click at [205, 147] on textarea "**********" at bounding box center [209, 154] width 151 height 37
type textarea "**********"
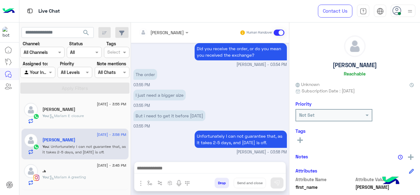
scroll to position [0, 0]
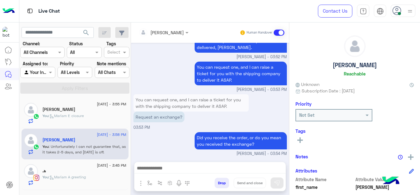
click at [80, 177] on span ": Mariam A greeting" at bounding box center [67, 176] width 37 height 5
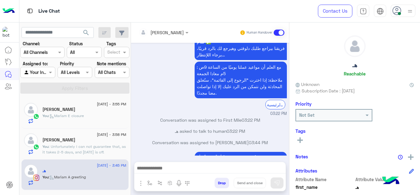
scroll to position [904, 0]
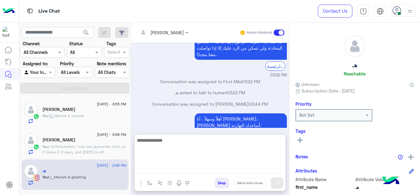
drag, startPoint x: 168, startPoint y: 167, endPoint x: 166, endPoint y: 84, distance: 83.1
click at [166, 84] on div "Mariam Ahmed Human Handover Sep 14, 2025 اه، تحبي اقولك ايه القطع الموجوده في؟ …" at bounding box center [210, 109] width 158 height 175
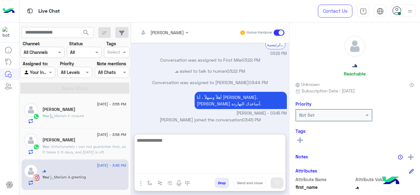
paste textarea "**********"
type textarea "**********"
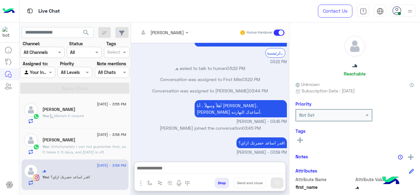
scroll to position [938, 0]
click at [94, 122] on div "You : Mariam E closure" at bounding box center [84, 118] width 84 height 11
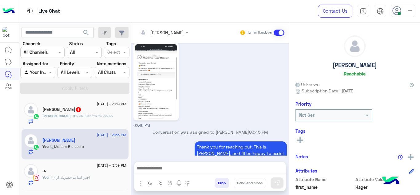
scroll to position [264, 0]
click at [108, 110] on div "Jimmy 1" at bounding box center [84, 110] width 84 height 6
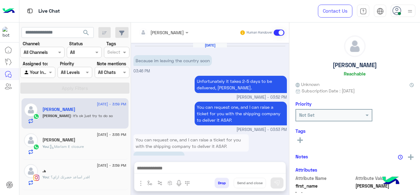
scroll to position [149, 0]
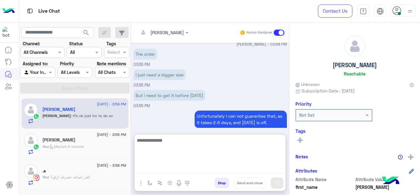
click at [174, 165] on textarea at bounding box center [209, 154] width 151 height 37
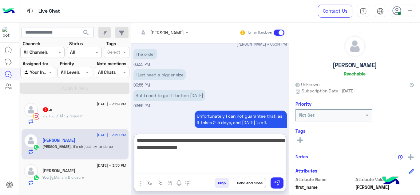
type textarea "**********"
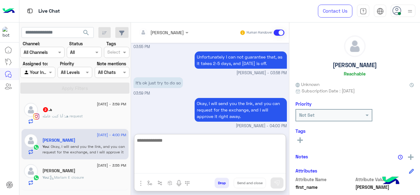
scroll to position [210, 0]
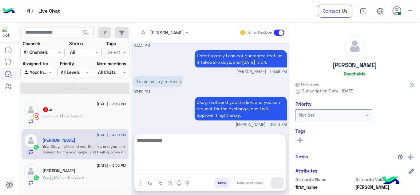
paste textarea "**********"
type textarea "**********"
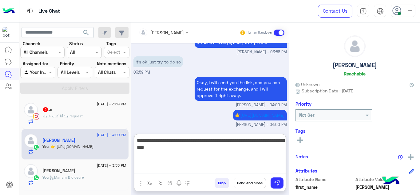
type textarea "**********"
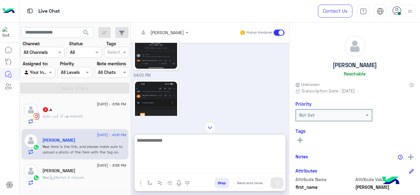
scroll to position [284, 0]
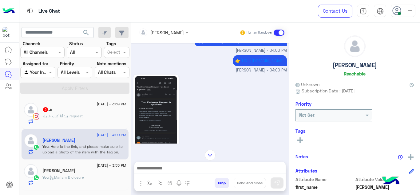
click at [210, 124] on div "Mariam Ahmed Human Handover Sep 17, 2025 Because im leaving the country soon 03…" at bounding box center [210, 109] width 158 height 175
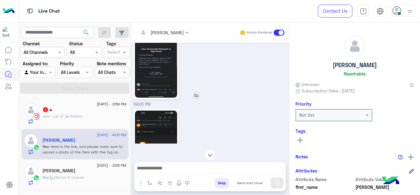
scroll to position [337, 0]
click at [150, 74] on img at bounding box center [156, 60] width 42 height 75
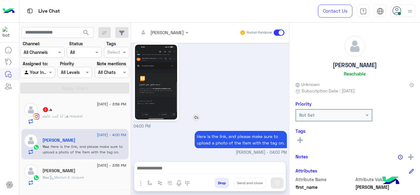
click at [158, 98] on img at bounding box center [156, 82] width 42 height 75
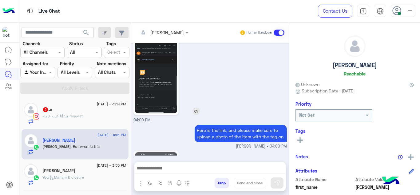
scroll to position [606, 0]
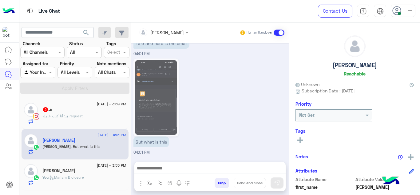
click at [161, 174] on div at bounding box center [209, 169] width 151 height 15
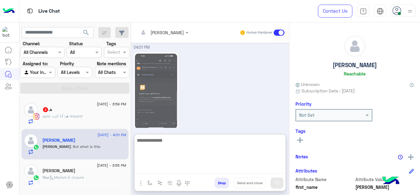
click at [162, 170] on textarea at bounding box center [209, 154] width 151 height 37
type textarea "*"
type textarea "**********"
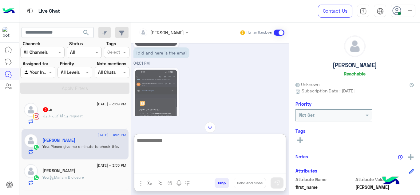
scroll to position [574, 0]
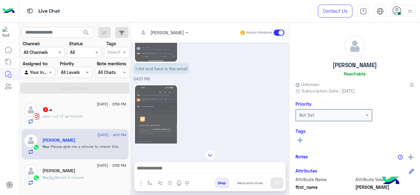
click at [152, 56] on img at bounding box center [156, 24] width 42 height 75
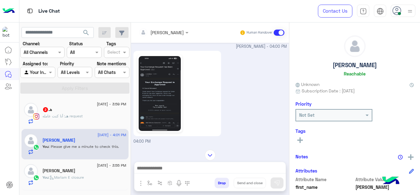
scroll to position [304, 0]
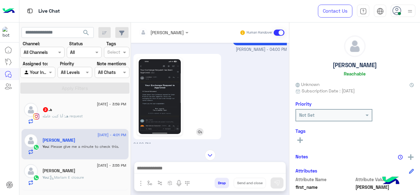
click at [152, 86] on img at bounding box center [160, 96] width 42 height 75
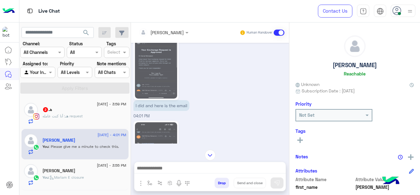
scroll to position [625, 0]
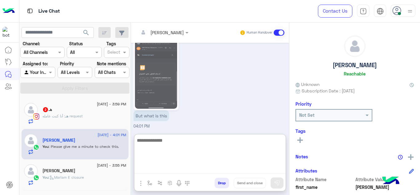
click at [174, 166] on textarea at bounding box center [209, 154] width 151 height 37
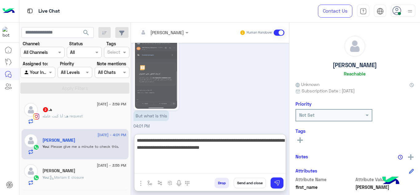
type textarea "**********"
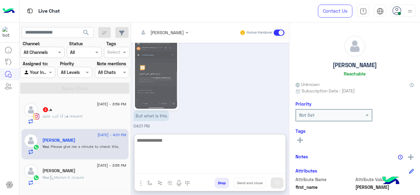
scroll to position [686, 0]
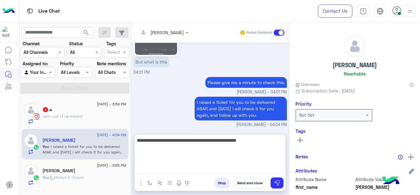
type textarea "**********"
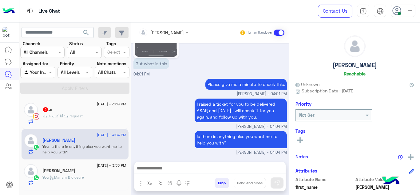
scroll to position [684, 0]
click at [303, 138] on button at bounding box center [300, 139] width 9 height 7
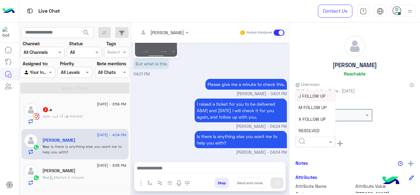
click at [303, 138] on input "text" at bounding box center [308, 141] width 19 height 6
click at [309, 106] on span "M FOLLOW UP" at bounding box center [313, 107] width 28 height 5
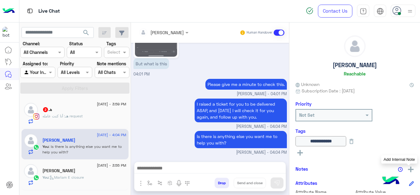
click at [408, 170] on img at bounding box center [411, 169] width 6 height 6
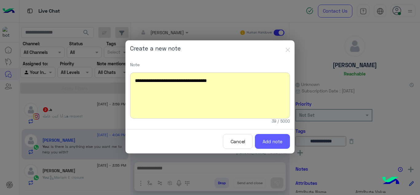
click at [269, 147] on button "Add note" at bounding box center [272, 141] width 35 height 15
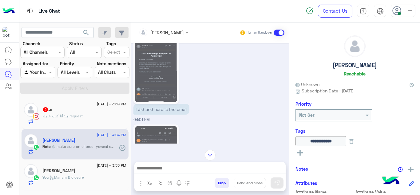
scroll to position [715, 0]
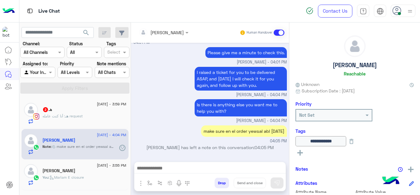
click at [77, 117] on span ": أنا كنت عامله request" at bounding box center [62, 116] width 40 height 5
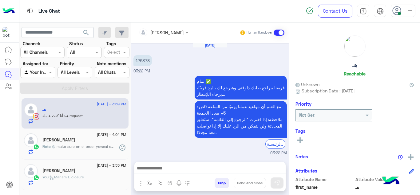
scroll to position [126, 0]
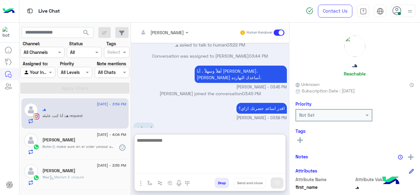
drag, startPoint x: 167, startPoint y: 167, endPoint x: 165, endPoint y: 88, distance: 78.5
click at [165, 88] on div "Mariam Ahmed Human Handover Sep 17, 2025 126378 03:22 PM تمام ✅ فريقنا بيراجع ط…" at bounding box center [210, 109] width 158 height 175
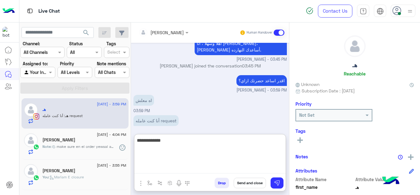
type textarea "**********"
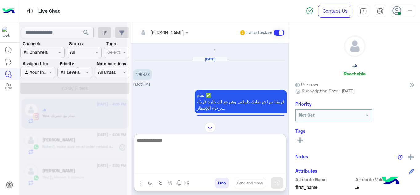
scroll to position [424, 0]
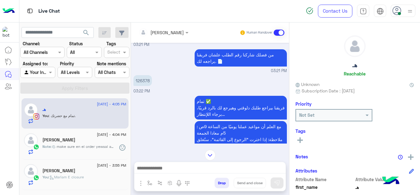
click at [146, 75] on p "126378" at bounding box center [143, 80] width 18 height 11
copy p "126378"
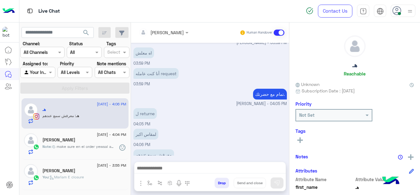
scroll to position [644, 0]
click at [99, 139] on div "Jimmy" at bounding box center [84, 140] width 84 height 6
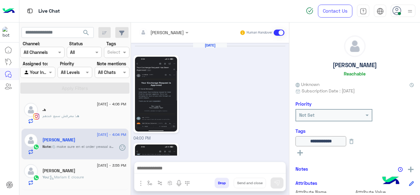
scroll to position [412, 0]
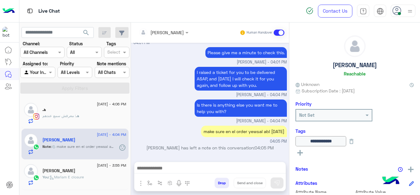
click at [112, 111] on div "هـ" at bounding box center [84, 110] width 84 height 6
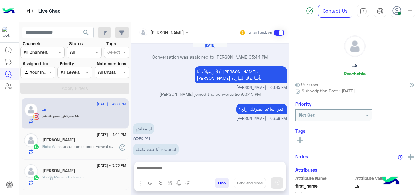
scroll to position [82, 0]
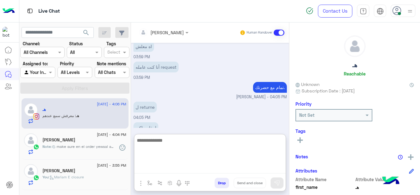
drag, startPoint x: 161, startPoint y: 169, endPoint x: 163, endPoint y: 94, distance: 75.1
click at [163, 94] on div "Mariam Ahmed Human Handover Sep 17, 2025 Conversation was assigned to Mariam Ah…" at bounding box center [210, 109] width 158 height 175
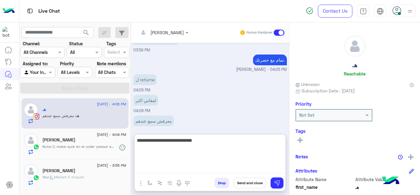
type textarea "**********"
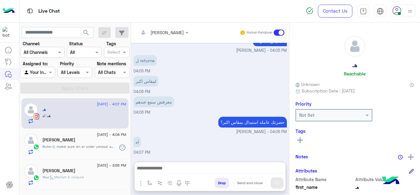
scroll to position [136, 0]
click at [94, 146] on span "make sure en el order yewsal abl sunday" at bounding box center [86, 147] width 58 height 6
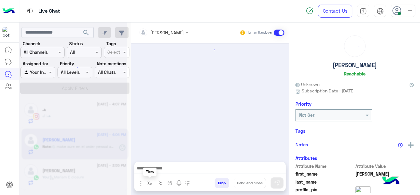
scroll to position [412, 0]
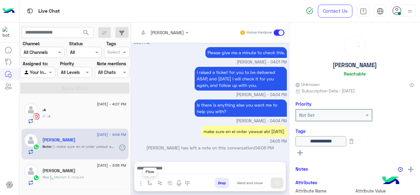
click at [147, 182] on button "button" at bounding box center [150, 183] width 10 height 10
click at [163, 165] on div "enter flow name" at bounding box center [168, 169] width 46 height 11
type input "*"
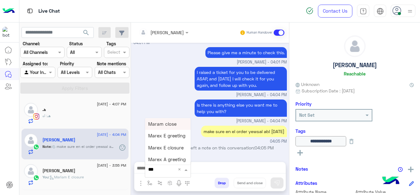
type input "****"
click at [172, 127] on div "Mariam E Greeting" at bounding box center [168, 124] width 46 height 12
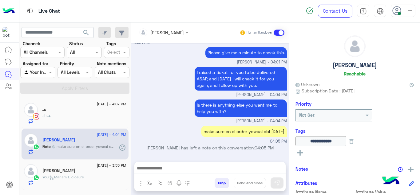
type textarea "**********"
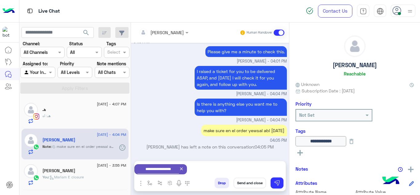
click at [247, 183] on button "Send and close" at bounding box center [250, 183] width 32 height 10
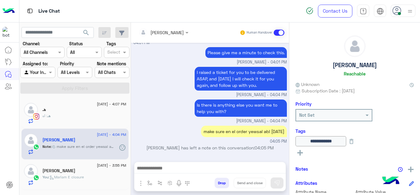
scroll to position [424, 0]
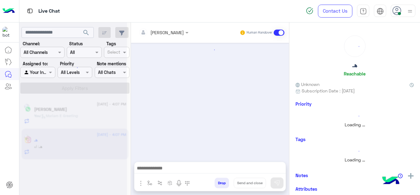
scroll to position [91, 0]
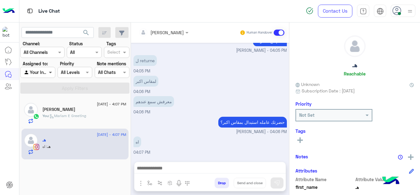
click at [51, 73] on span at bounding box center [51, 72] width 8 height 6
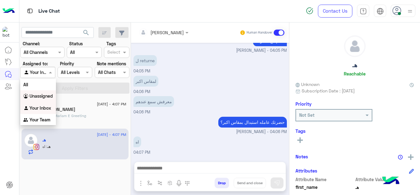
click at [45, 96] on b "Unassigned" at bounding box center [41, 95] width 23 height 5
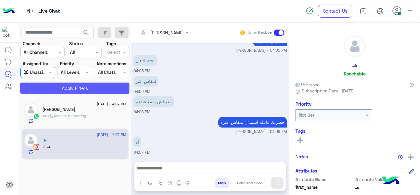
click at [72, 84] on button "Apply Filters" at bounding box center [74, 87] width 109 height 11
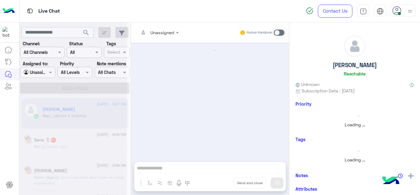
scroll to position [281, 0]
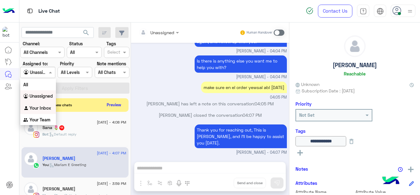
drag, startPoint x: 47, startPoint y: 71, endPoint x: 47, endPoint y: 104, distance: 32.9
click at [47, 104] on body "Live Chat Contact Us Help Center عربي English search Channel: Channel All Chann…" at bounding box center [210, 97] width 420 height 195
click at [47, 104] on div "Your Inbox" at bounding box center [38, 108] width 36 height 12
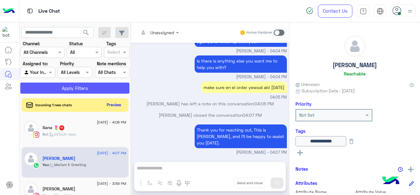
click at [77, 84] on button "Apply Filters" at bounding box center [74, 87] width 109 height 11
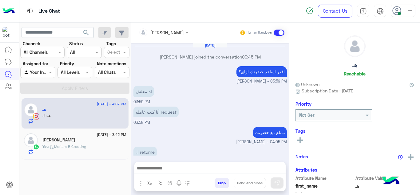
scroll to position [91, 0]
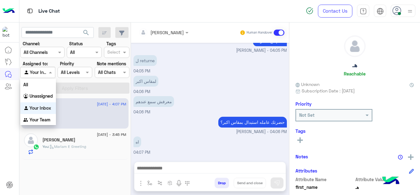
click at [35, 74] on input "text" at bounding box center [31, 72] width 14 height 6
click at [45, 99] on div "Unassigned" at bounding box center [38, 96] width 36 height 12
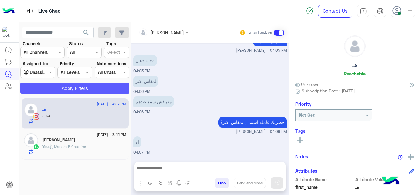
click at [64, 93] on button "Apply Filters" at bounding box center [74, 87] width 109 height 11
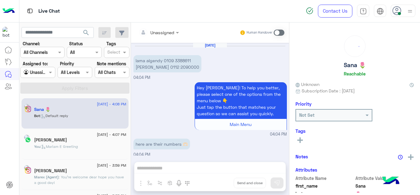
scroll to position [303, 0]
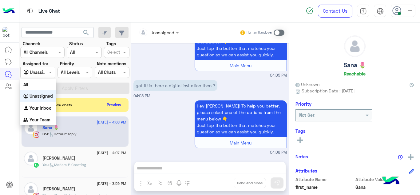
drag, startPoint x: 52, startPoint y: 74, endPoint x: 47, endPoint y: 106, distance: 32.6
click at [47, 106] on body "Live Chat Contact Us Help Center عربي English search Channel: Channel All Chann…" at bounding box center [210, 97] width 420 height 195
click at [47, 106] on b "Your Inbox" at bounding box center [41, 107] width 22 height 5
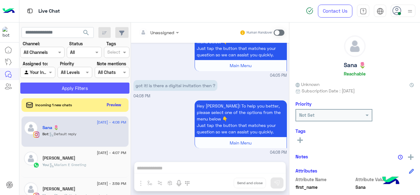
click at [82, 90] on button "Apply Filters" at bounding box center [74, 87] width 109 height 11
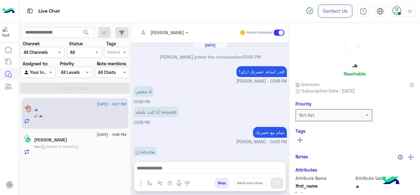
scroll to position [91, 0]
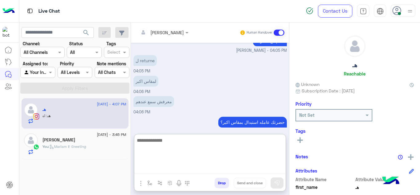
click at [164, 166] on textarea at bounding box center [209, 154] width 151 height 37
type textarea "**********"
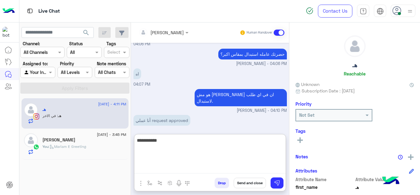
scroll to position [180, 0]
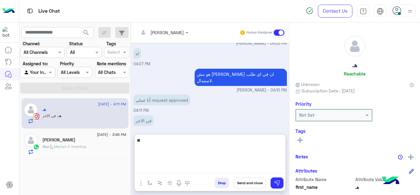
type textarea "*"
type textarea "**********"
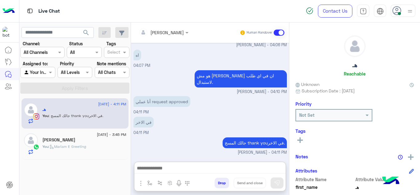
scroll to position [188, 0]
click at [79, 145] on span ": Mariam E Greeting" at bounding box center [68, 146] width 38 height 5
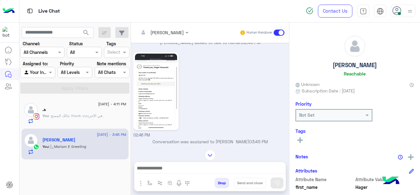
scroll to position [254, 0]
click at [167, 103] on img at bounding box center [156, 91] width 42 height 75
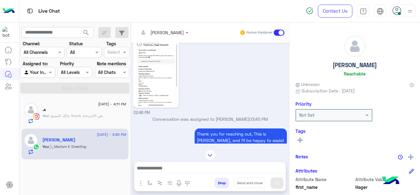
scroll to position [784, 0]
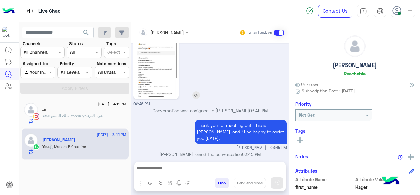
click at [156, 75] on img at bounding box center [156, 59] width 42 height 75
click at [155, 164] on div at bounding box center [209, 169] width 151 height 15
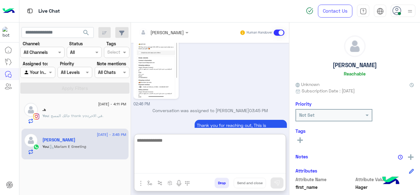
click at [155, 166] on textarea at bounding box center [209, 154] width 151 height 37
paste textarea "*******"
type textarea "**********"
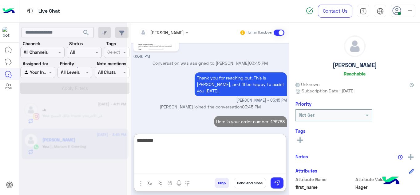
scroll to position [831, 0]
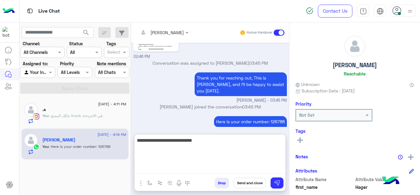
type textarea "**********"
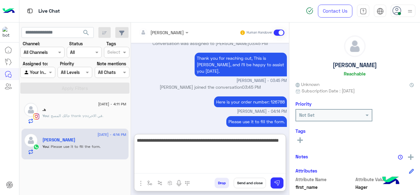
type textarea "**********"
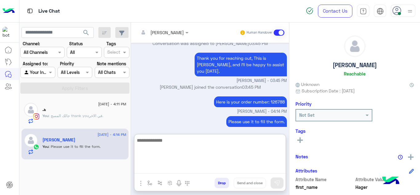
scroll to position [877, 0]
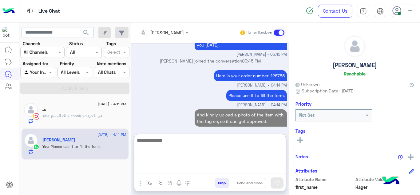
type textarea "*"
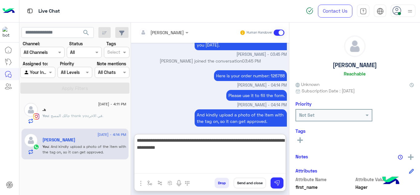
type textarea "**********"
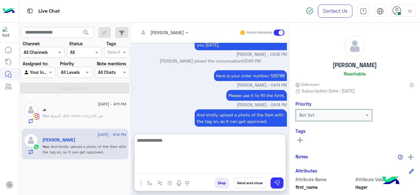
scroll to position [909, 0]
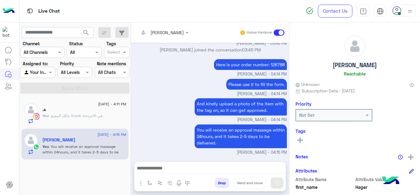
click at [115, 112] on div "هـ" at bounding box center [84, 110] width 84 height 6
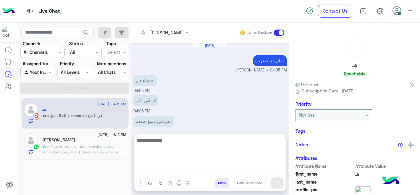
scroll to position [100, 0]
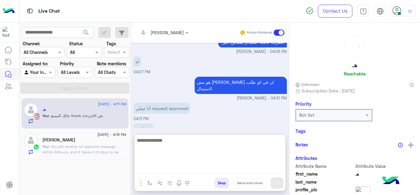
click at [158, 169] on textarea at bounding box center [209, 154] width 151 height 37
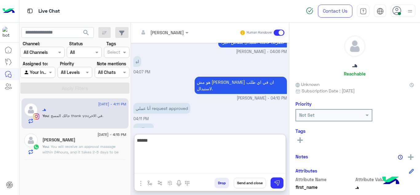
scroll to position [127, 0]
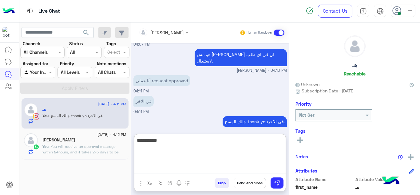
type textarea "**********"
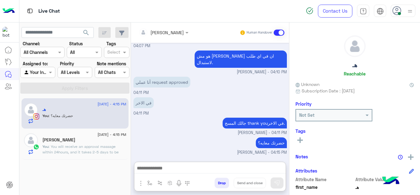
scroll to position [133, 0]
click at [111, 147] on span ": You will receive an approval massage within 24hours, and it takes 2-5 days to…" at bounding box center [80, 152] width 76 height 16
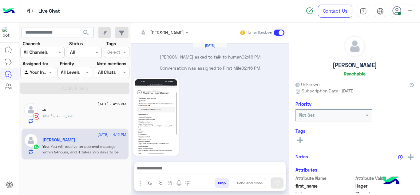
scroll to position [161, 0]
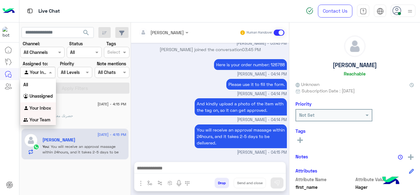
drag, startPoint x: 42, startPoint y: 70, endPoint x: 46, endPoint y: 118, distance: 48.2
click at [46, 118] on body "Live Chat Contact Us Help Center عربي English search Channel: Channel All Chann…" at bounding box center [210, 97] width 420 height 195
click at [46, 118] on b "Your Team" at bounding box center [40, 119] width 21 height 5
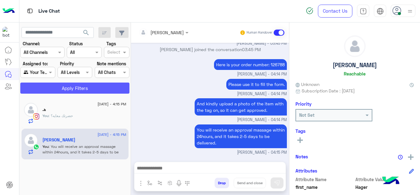
click at [81, 89] on button "Apply Filters" at bounding box center [74, 87] width 109 height 11
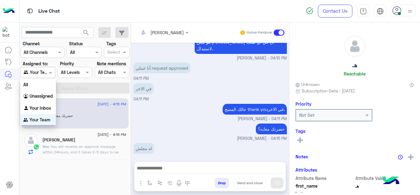
scroll to position [0, 0]
click at [50, 71] on span at bounding box center [51, 72] width 8 height 6
click at [45, 110] on b "Your Inbox" at bounding box center [41, 107] width 22 height 5
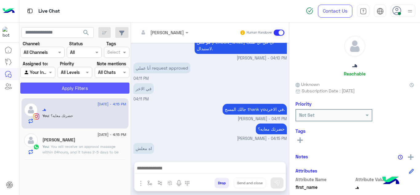
click at [60, 92] on button "Apply Filters" at bounding box center [74, 87] width 109 height 11
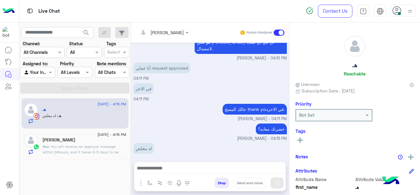
scroll to position [131, 0]
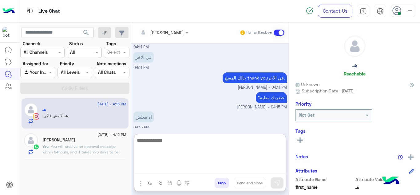
click at [166, 167] on textarea at bounding box center [209, 154] width 151 height 37
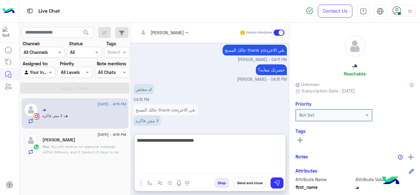
scroll to position [179, 0]
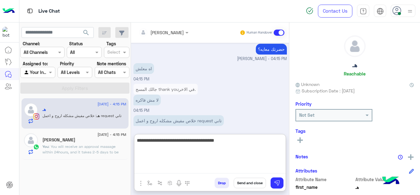
type textarea "**********"
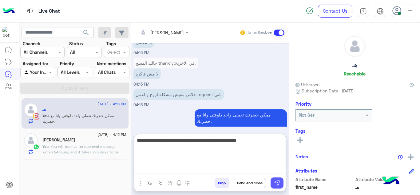
type textarea "**********"
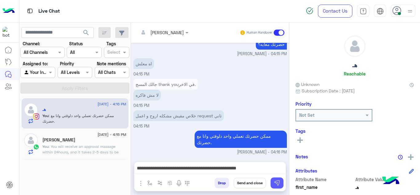
click at [278, 179] on button at bounding box center [277, 182] width 13 height 11
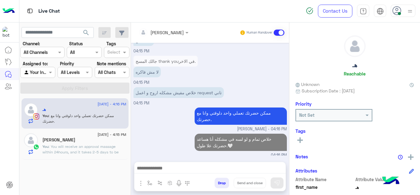
scroll to position [204, 0]
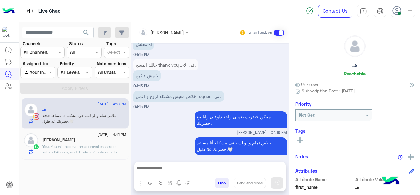
click at [102, 150] on span ": You will receive an approval massage within 24hours, and it takes 2-5 days to…" at bounding box center [80, 152] width 76 height 16
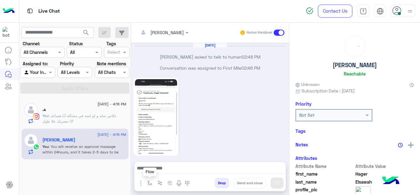
click at [148, 182] on img "button" at bounding box center [149, 182] width 5 height 5
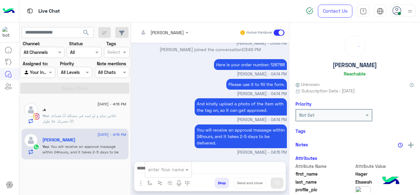
click at [152, 173] on div "enter flow name" at bounding box center [166, 169] width 36 height 7
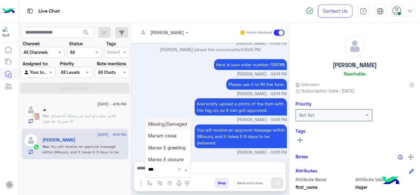
type input "****"
click at [169, 136] on span "Mariam E closure" at bounding box center [167, 136] width 38 height 6
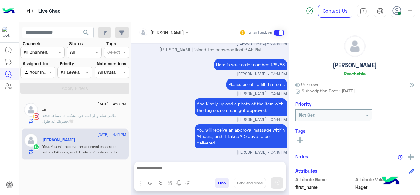
type textarea "**********"
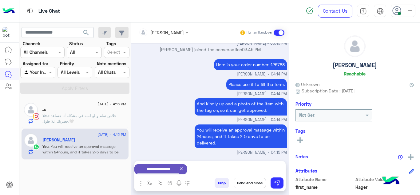
click at [246, 183] on button "Send and close" at bounding box center [250, 183] width 32 height 10
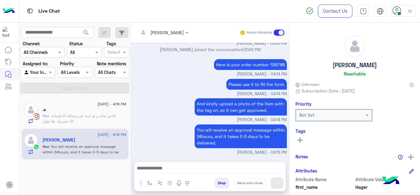
scroll to position [172, 0]
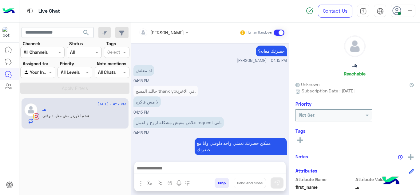
scroll to position [154, 0]
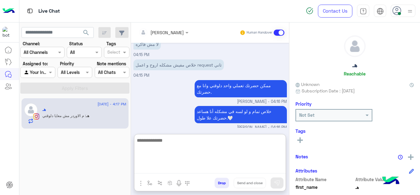
drag, startPoint x: 186, startPoint y: 164, endPoint x: 178, endPoint y: 111, distance: 53.5
click at [178, 111] on div "Mariam Ahmed Human Handover Sep 17, 2025 هو مش جايلي ان في اي طلب لاستبدال. Mar…" at bounding box center [210, 109] width 158 height 175
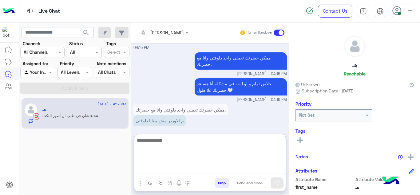
scroll to position [202, 0]
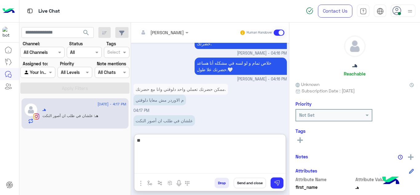
type textarea "*"
type textarea "**********"
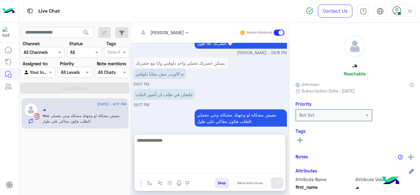
paste textarea "**********"
type textarea "**********"
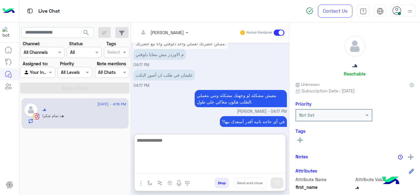
scroll to position [268, 0]
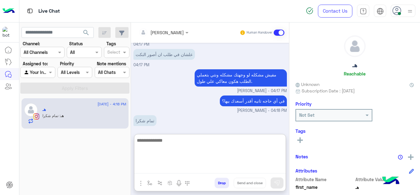
paste textarea "**********"
type textarea "**********"
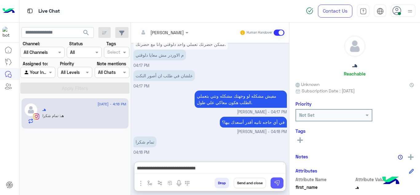
click at [279, 186] on button at bounding box center [277, 182] width 13 height 11
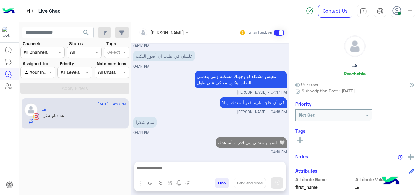
scroll to position [260, 0]
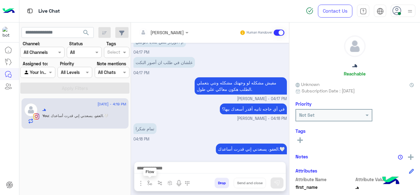
click at [149, 186] on button "button" at bounding box center [150, 183] width 10 height 10
click at [155, 170] on input "text" at bounding box center [160, 169] width 25 height 7
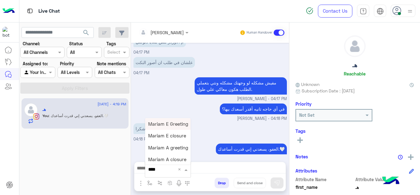
type input "*****"
click at [174, 154] on div "Mariam A closure" at bounding box center [168, 160] width 46 height 12
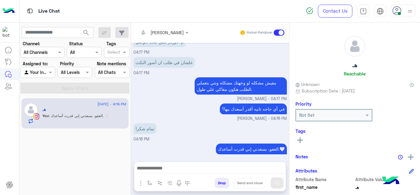
type textarea "**********"
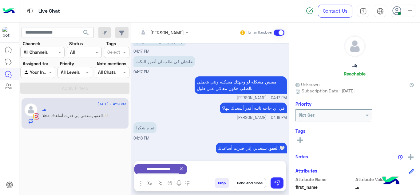
click at [249, 180] on button "Send and close" at bounding box center [250, 183] width 32 height 10
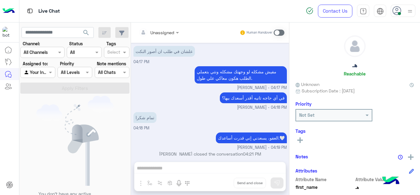
scroll to position [341, 0]
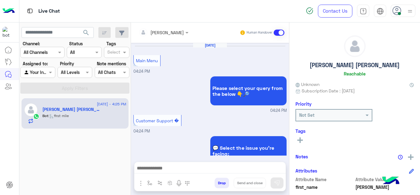
scroll to position [284, 0]
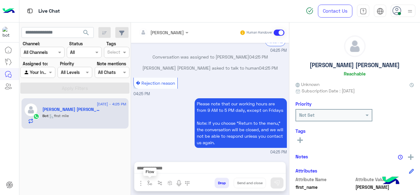
click at [148, 184] on img "button" at bounding box center [149, 182] width 5 height 5
click at [157, 171] on input "text" at bounding box center [160, 169] width 25 height 7
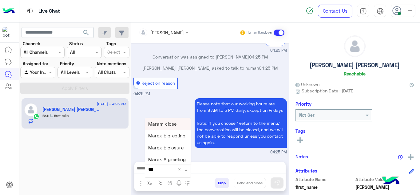
type input "****"
click at [176, 125] on span "Mariam E Greeting" at bounding box center [168, 124] width 40 height 6
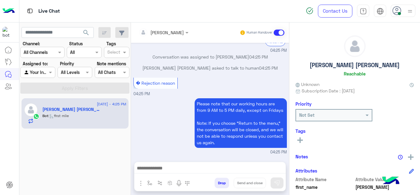
type textarea "**********"
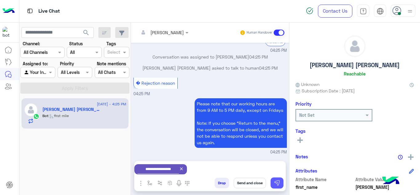
click at [278, 182] on img at bounding box center [277, 183] width 6 height 6
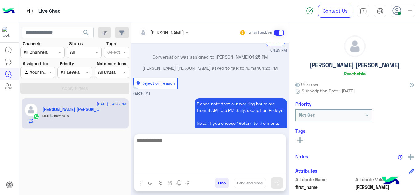
click at [190, 169] on textarea at bounding box center [209, 154] width 151 height 37
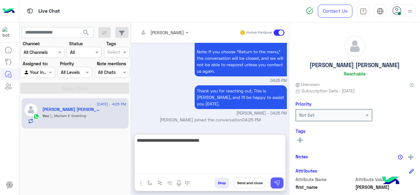
type textarea "**********"
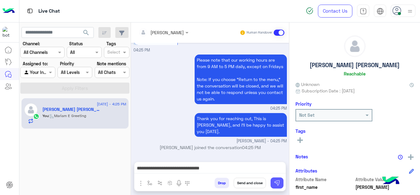
click at [271, 180] on button at bounding box center [277, 182] width 13 height 11
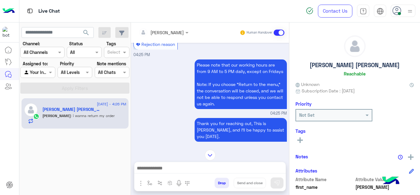
scroll to position [745, 0]
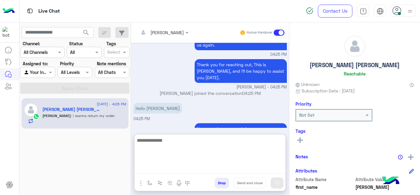
click at [164, 167] on textarea at bounding box center [209, 154] width 151 height 37
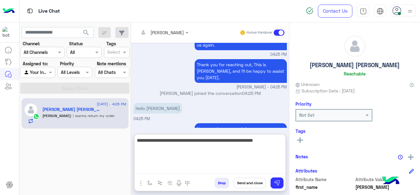
type textarea "**********"
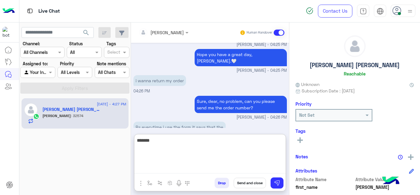
scroll to position [909, 0]
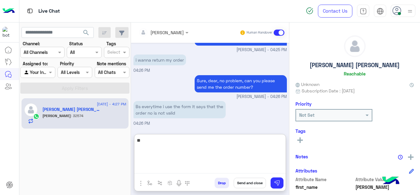
type textarea "*"
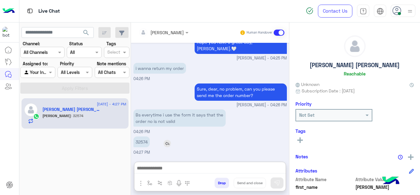
click at [142, 114] on div "Sep 17, 2025 Hello 04:20 PM Hi Jana, Thanks for contacting Cloud! Please choose…" at bounding box center [210, 99] width 158 height 113
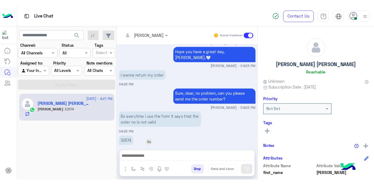
scroll to position [881, 0]
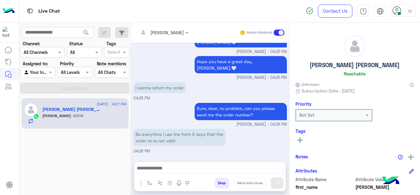
click at [142, 129] on p "Bs everytime i use the form it says that the order no is not valid" at bounding box center [180, 137] width 92 height 17
click at [159, 156] on div "32574" at bounding box center [159, 161] width 51 height 11
click at [142, 156] on p "32574" at bounding box center [142, 161] width 16 height 11
copy p "32574"
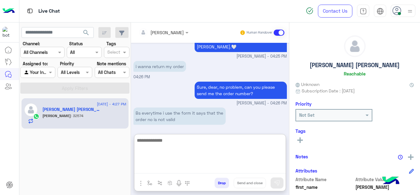
click at [170, 169] on textarea at bounding box center [209, 154] width 151 height 37
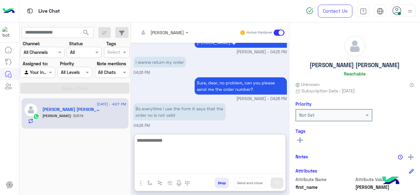
scroll to position [909, 0]
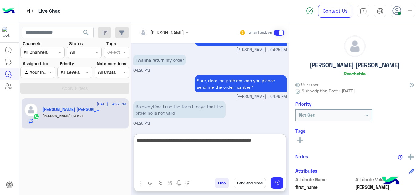
type textarea "**********"
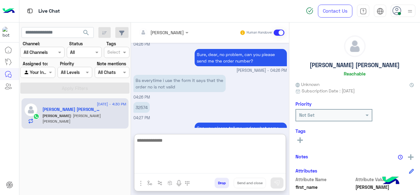
scroll to position [956, 0]
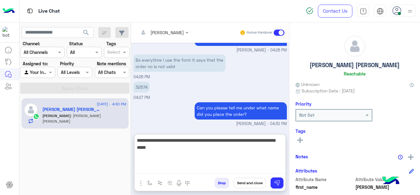
type textarea "**********"
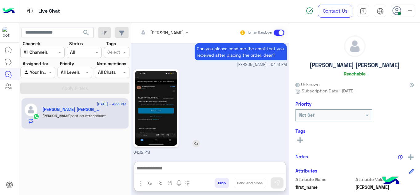
scroll to position [1058, 0]
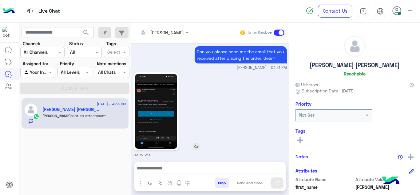
click at [164, 89] on img at bounding box center [156, 111] width 42 height 75
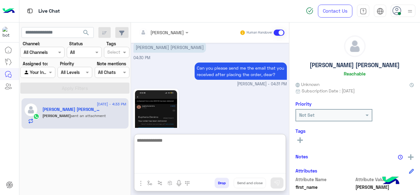
click at [165, 170] on textarea at bounding box center [209, 154] width 151 height 37
click at [192, 142] on textarea "**********" at bounding box center [209, 154] width 151 height 37
click at [222, 141] on textarea "**********" at bounding box center [209, 154] width 151 height 37
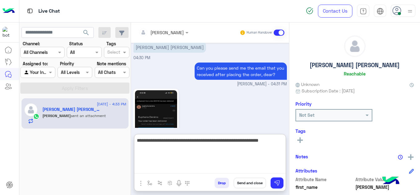
type textarea "**********"
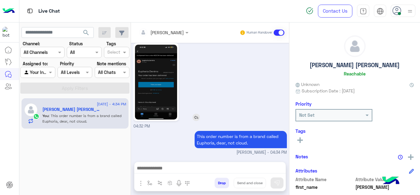
scroll to position [1084, 0]
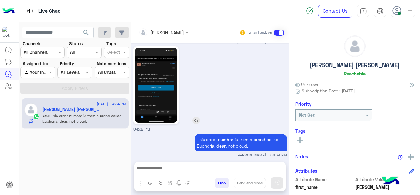
click at [167, 65] on img at bounding box center [156, 85] width 42 height 75
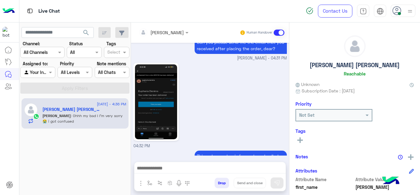
scroll to position [1095, 0]
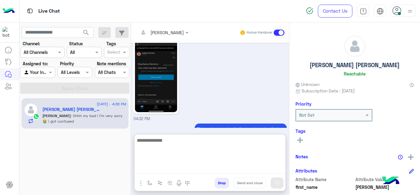
click at [162, 167] on textarea at bounding box center [209, 154] width 151 height 37
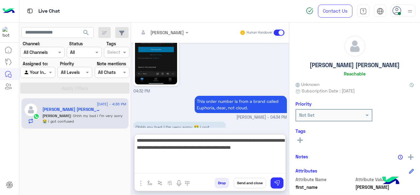
type textarea "**********"
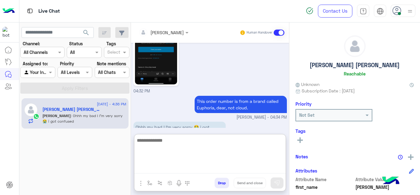
scroll to position [1161, 0]
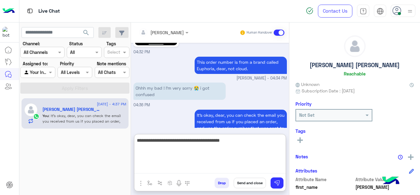
type textarea "**********"
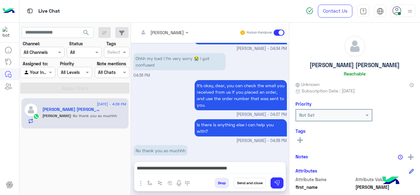
scroll to position [1180, 0]
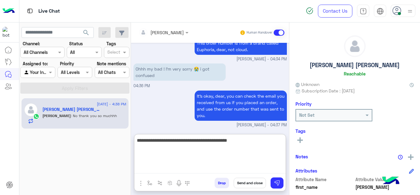
click at [246, 166] on textarea "**********" at bounding box center [209, 154] width 151 height 37
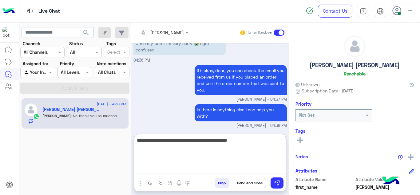
scroll to position [1208, 0]
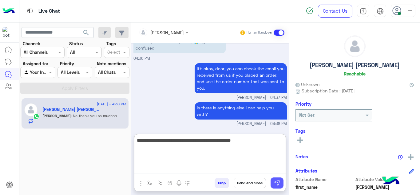
type textarea "**********"
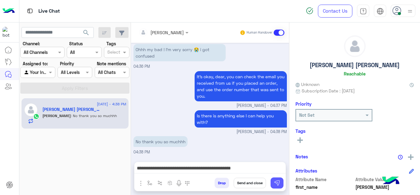
click at [280, 182] on img at bounding box center [277, 183] width 6 height 6
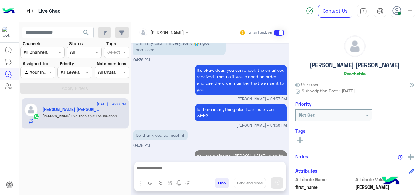
scroll to position [1206, 0]
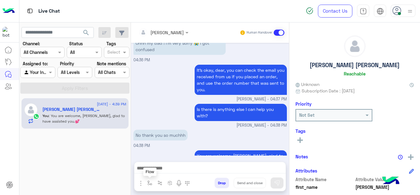
click at [147, 182] on button "button" at bounding box center [150, 183] width 10 height 10
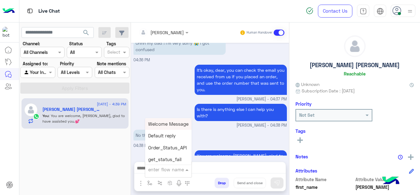
click at [164, 171] on input "text" at bounding box center [160, 169] width 25 height 7
type input "****"
click at [175, 137] on span "Mariam E closure" at bounding box center [167, 136] width 38 height 6
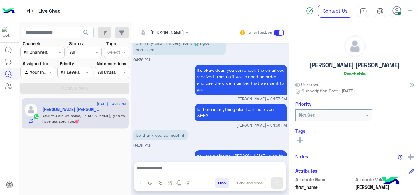
type textarea "**********"
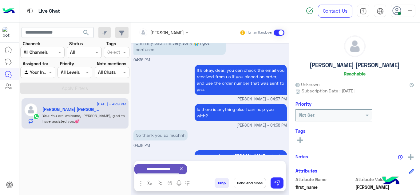
scroll to position [1207, 0]
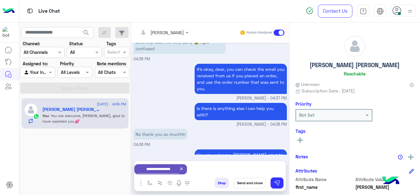
click at [254, 184] on button "Send and close" at bounding box center [250, 183] width 32 height 10
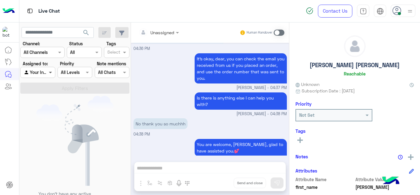
scroll to position [1293, 0]
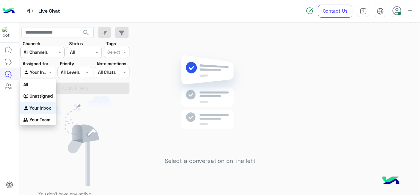
click at [49, 73] on span at bounding box center [51, 72] width 8 height 6
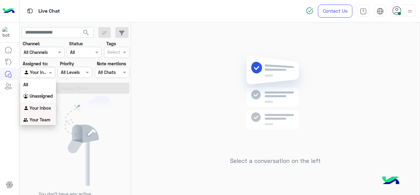
click at [45, 119] on b "Your Team" at bounding box center [40, 119] width 21 height 5
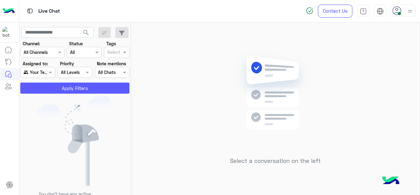
click at [72, 90] on button "Apply Filters" at bounding box center [74, 87] width 109 height 11
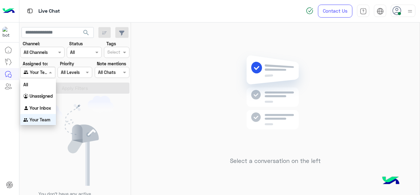
click at [50, 74] on span at bounding box center [51, 72] width 8 height 6
click at [41, 113] on div "Your Inbox" at bounding box center [38, 107] width 36 height 12
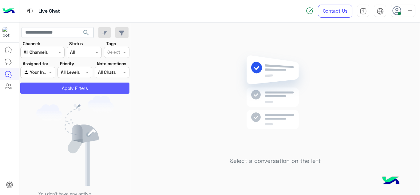
click at [62, 93] on button "Apply Filters" at bounding box center [74, 87] width 109 height 11
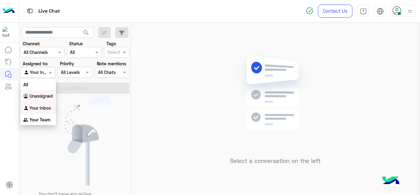
drag, startPoint x: 53, startPoint y: 74, endPoint x: 47, endPoint y: 97, distance: 23.3
click at [47, 97] on body "Live Chat Contact Us Help Center عربي English search Channel: Channel All Chann…" at bounding box center [210, 97] width 420 height 195
click at [47, 97] on b "Unassigned" at bounding box center [41, 95] width 23 height 5
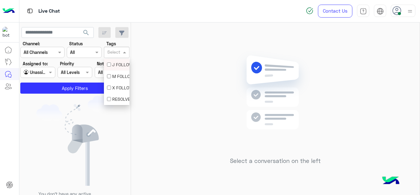
drag, startPoint x: 114, startPoint y: 50, endPoint x: 113, endPoint y: 73, distance: 23.7
click at [113, 73] on body "Live Chat Contact Us Help Center عربي English search Channel: Channel All Chann…" at bounding box center [210, 97] width 420 height 195
click at [113, 73] on div "M FOLLOW UP" at bounding box center [116, 76] width 19 height 6
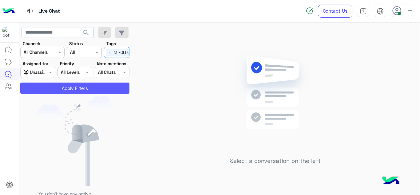
click at [98, 84] on button "Apply Filters" at bounding box center [74, 87] width 109 height 11
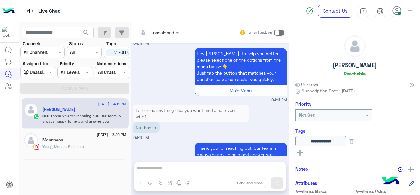
scroll to position [725, 0]
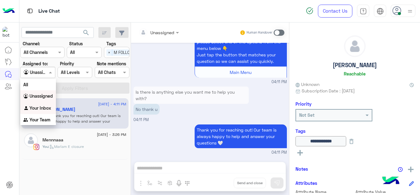
drag, startPoint x: 50, startPoint y: 74, endPoint x: 37, endPoint y: 110, distance: 38.9
click at [37, 110] on body "Live Chat Contact Us Help Center عربي English search Channel: Channel All Chann…" at bounding box center [210, 97] width 420 height 195
click at [37, 110] on div "Your Inbox" at bounding box center [38, 108] width 36 height 12
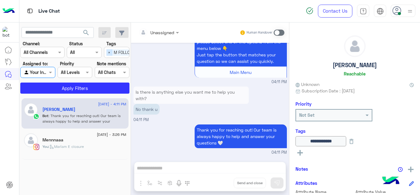
click at [107, 54] on span "×" at bounding box center [109, 52] width 6 height 6
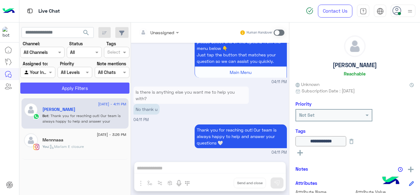
click at [86, 86] on button "Apply Filters" at bounding box center [74, 87] width 109 height 11
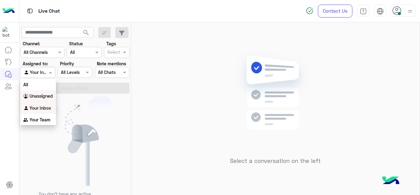
drag, startPoint x: 42, startPoint y: 69, endPoint x: 75, endPoint y: 111, distance: 53.5
click at [75, 111] on div "search Channel: Channel All Channels Status Channel All Tags Select Assigned to…" at bounding box center [75, 109] width 112 height 175
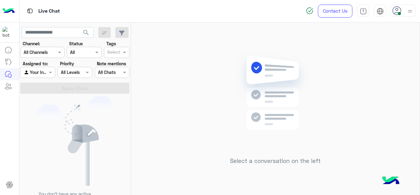
click at [75, 111] on img at bounding box center [75, 141] width 78 height 90
click at [159, 88] on div "Select a conversation on the left" at bounding box center [275, 109] width 289 height 175
click at [413, 10] on img at bounding box center [410, 11] width 8 height 8
